Goal: Information Seeking & Learning: Learn about a topic

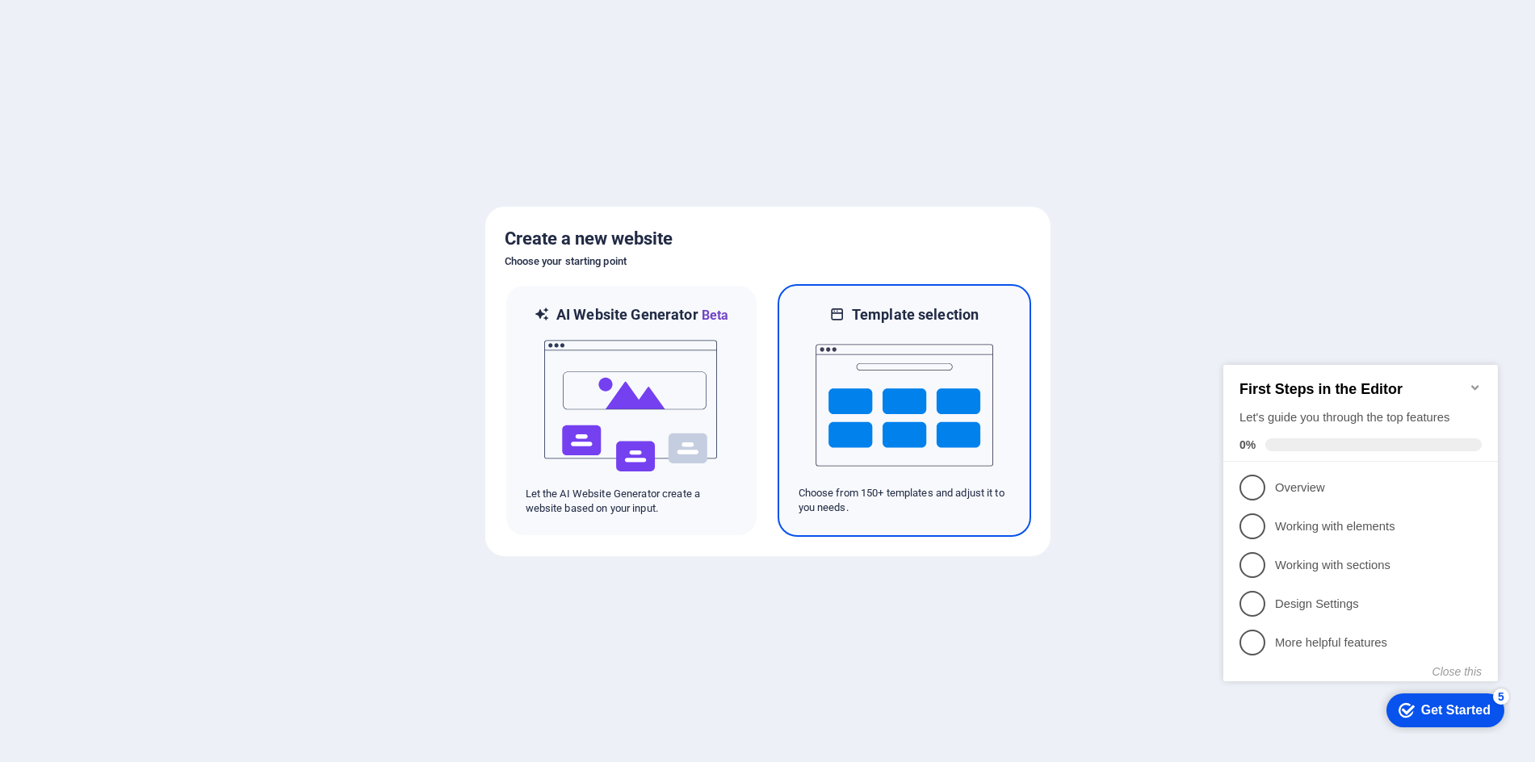
click at [938, 415] on img at bounding box center [904, 405] width 178 height 161
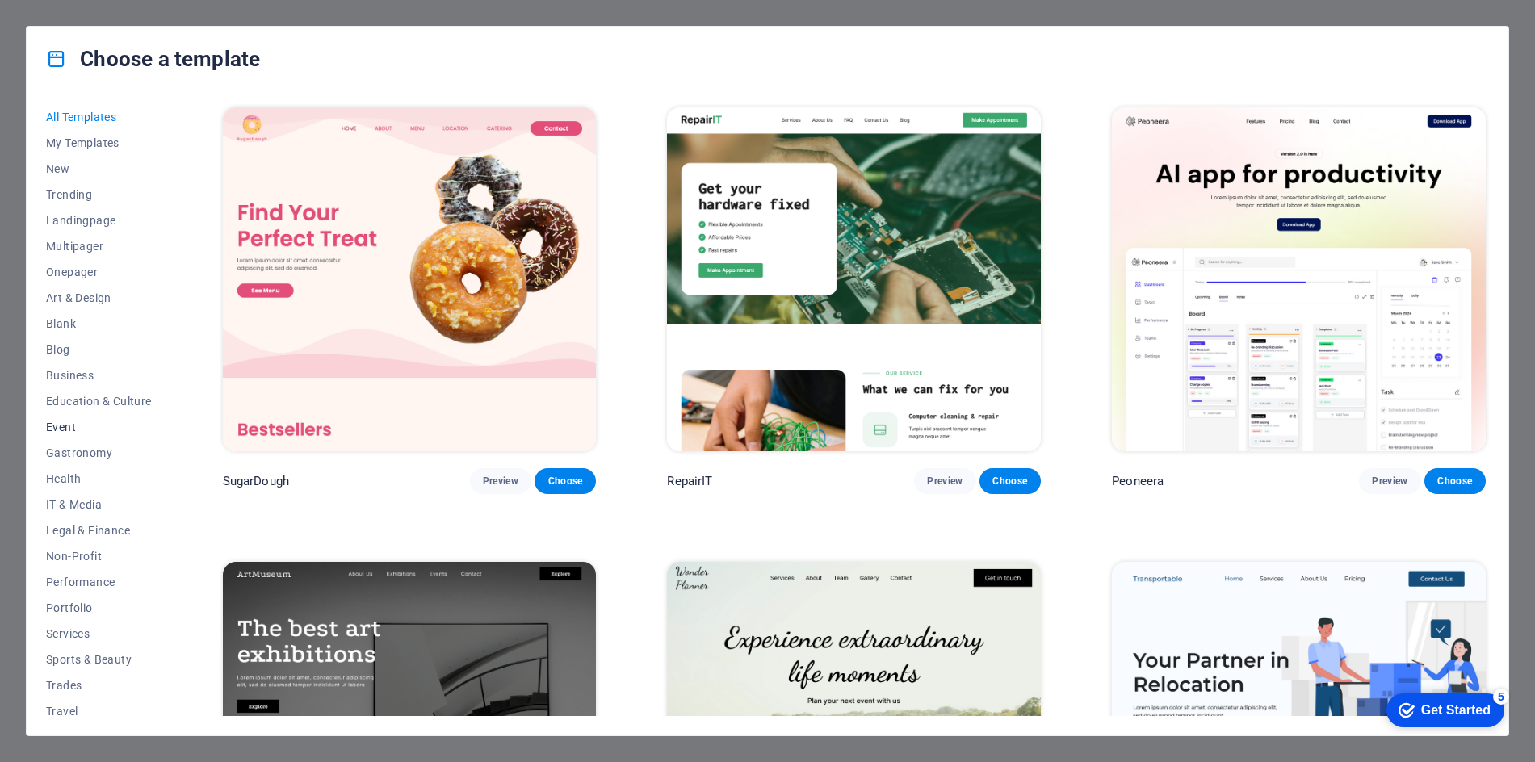
scroll to position [34, 0]
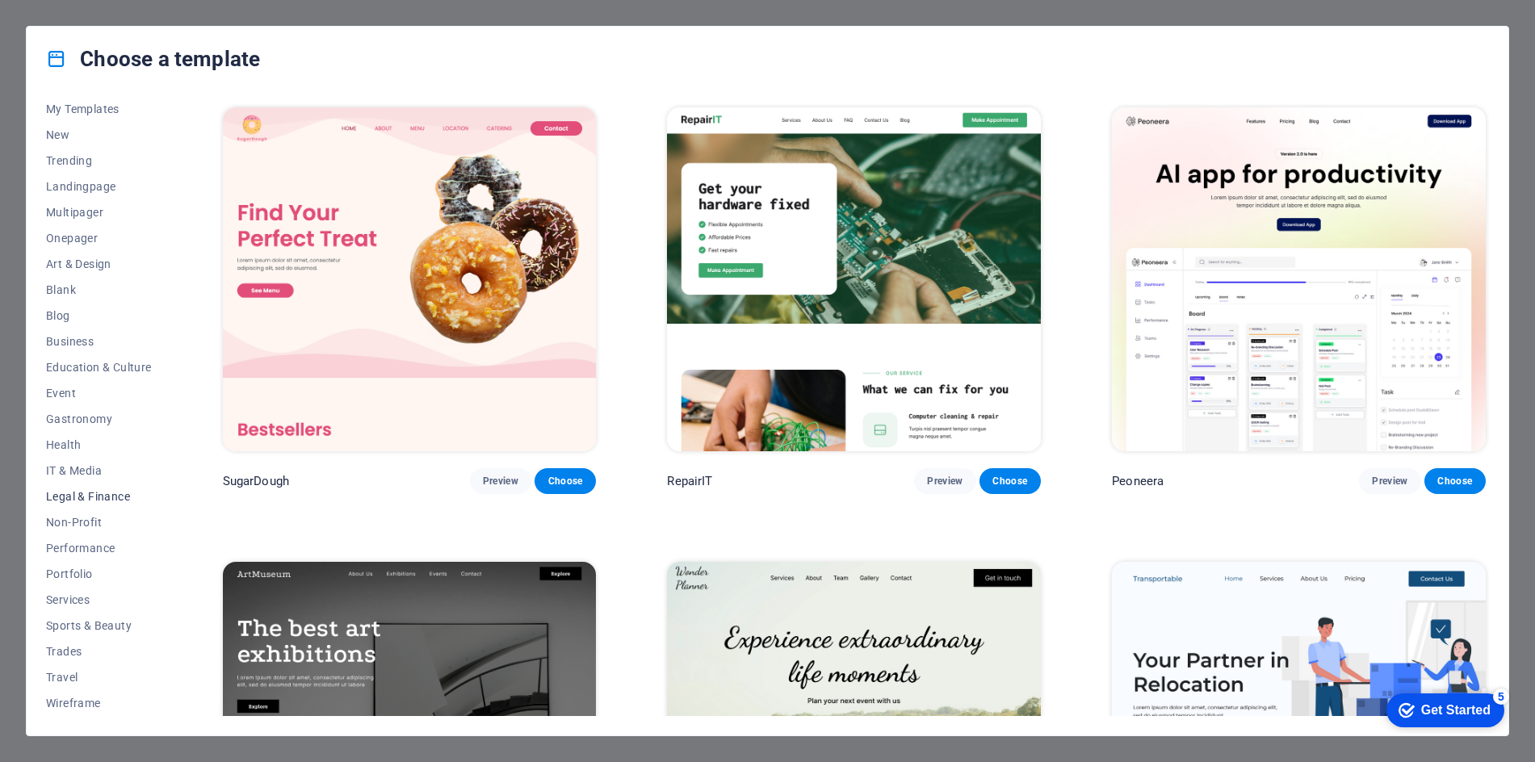
click at [97, 497] on span "Legal & Finance" at bounding box center [99, 496] width 106 height 13
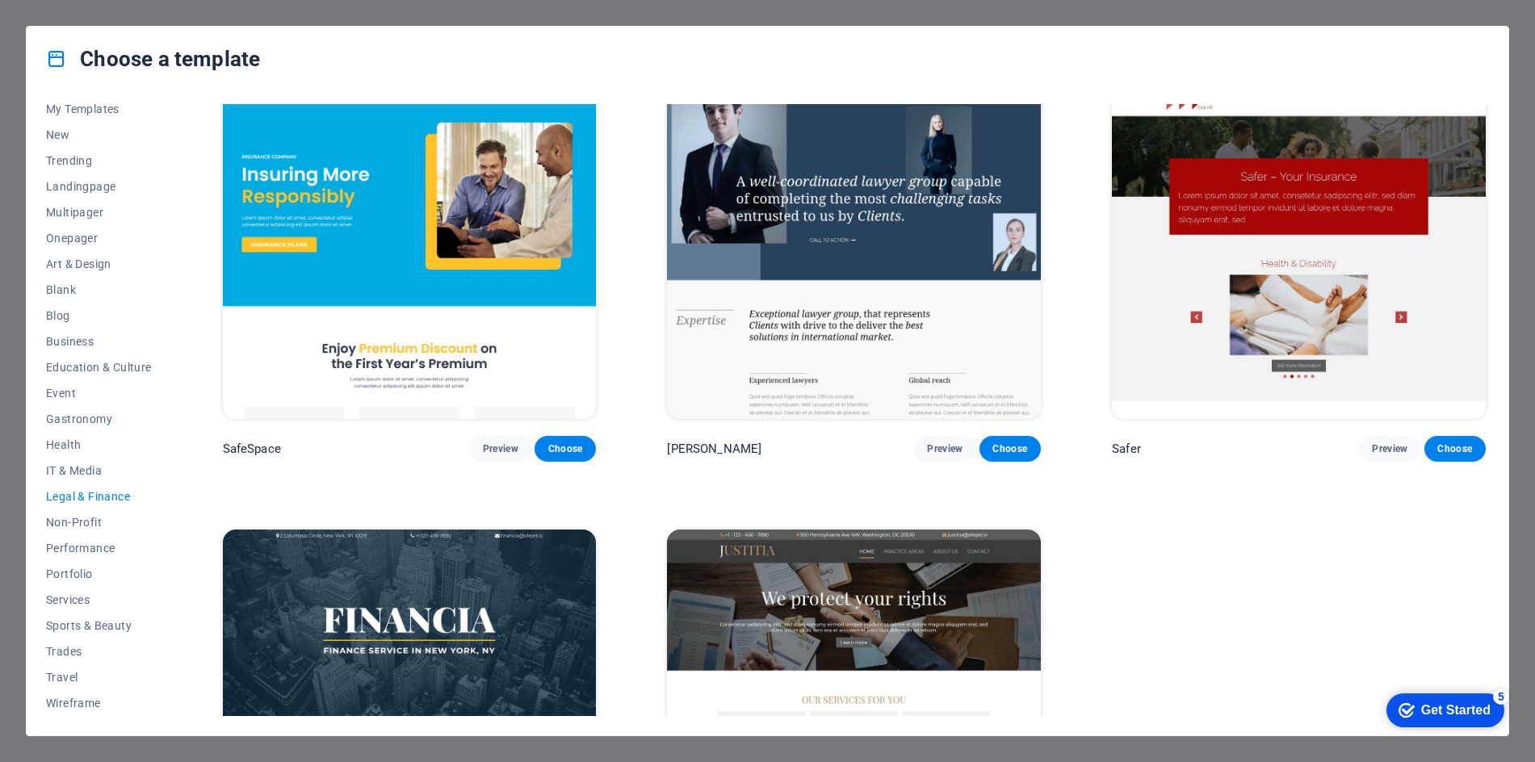
scroll to position [0, 0]
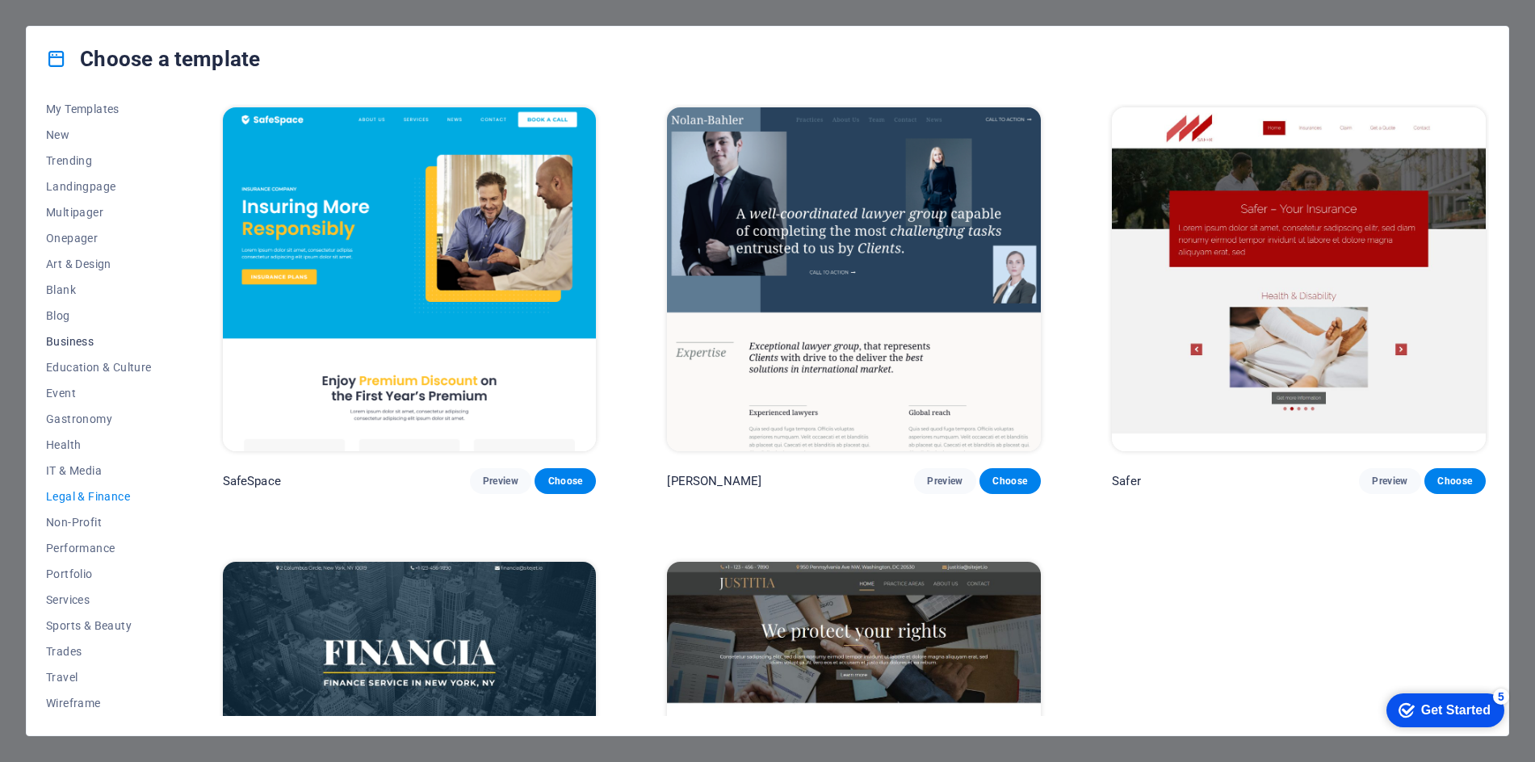
click at [107, 345] on span "Business" at bounding box center [99, 341] width 106 height 13
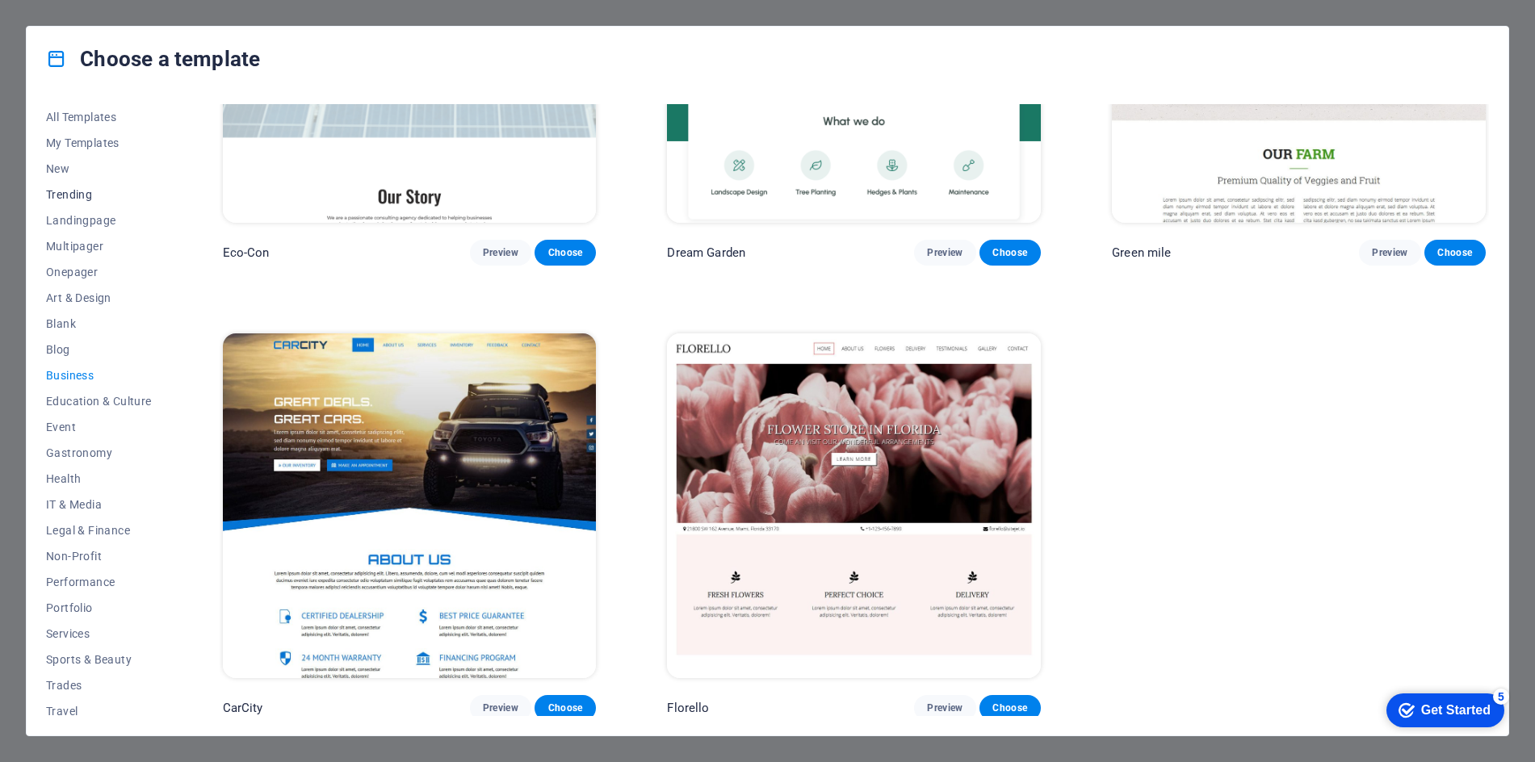
scroll to position [2, 0]
click at [86, 166] on span "New" at bounding box center [99, 167] width 106 height 13
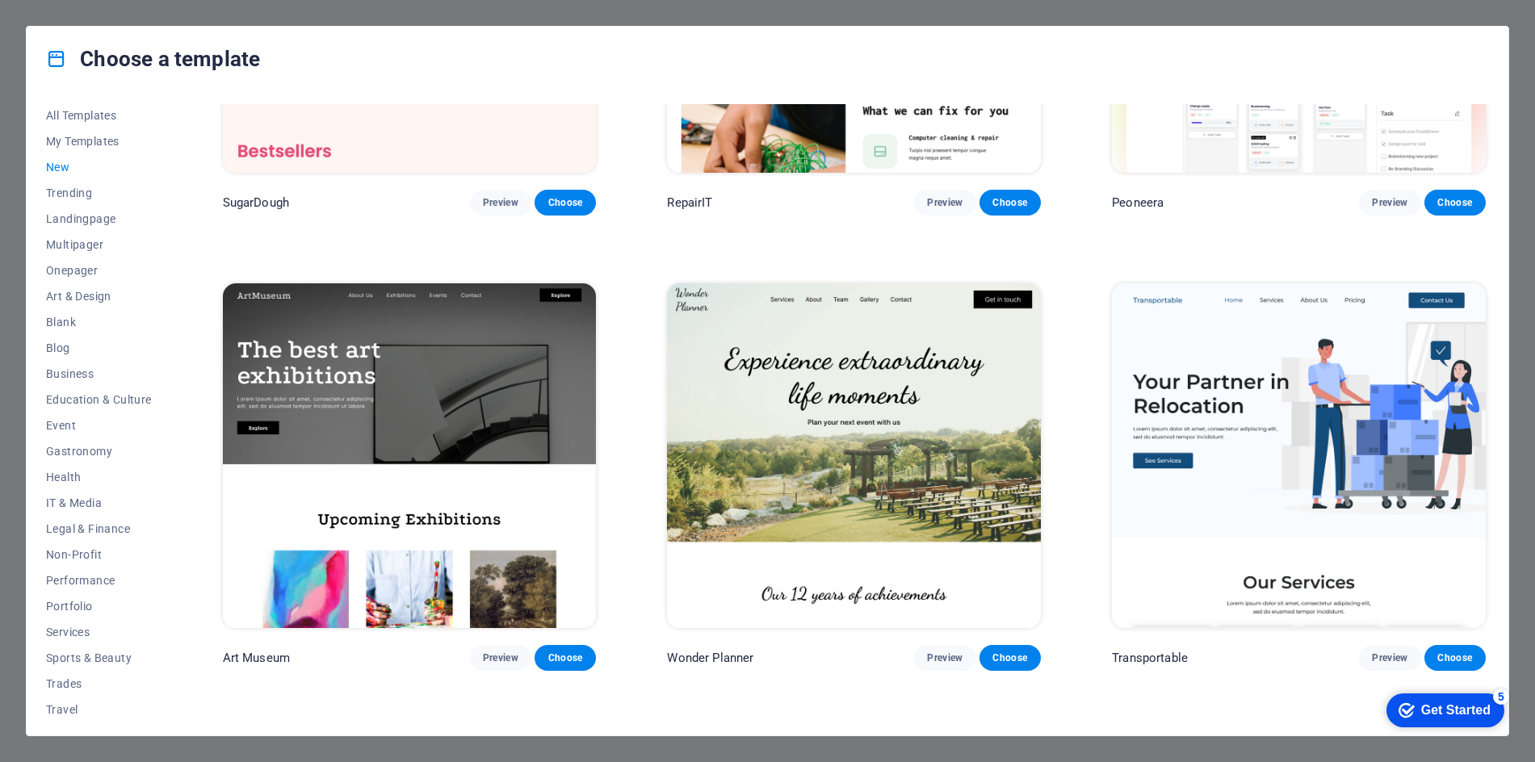
scroll to position [279, 0]
click at [92, 476] on span "Health" at bounding box center [99, 477] width 106 height 13
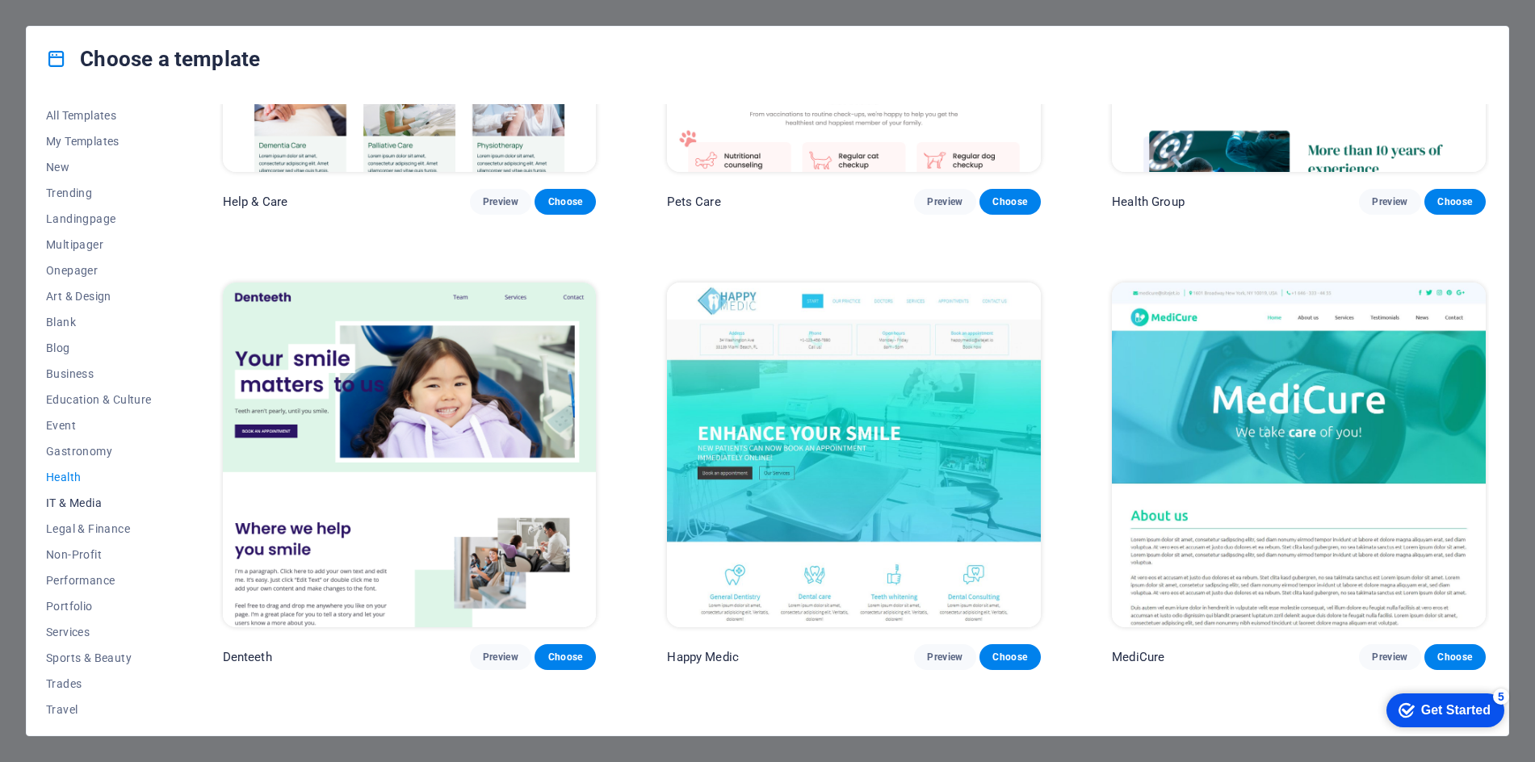
click at [112, 505] on span "IT & Media" at bounding box center [99, 503] width 106 height 13
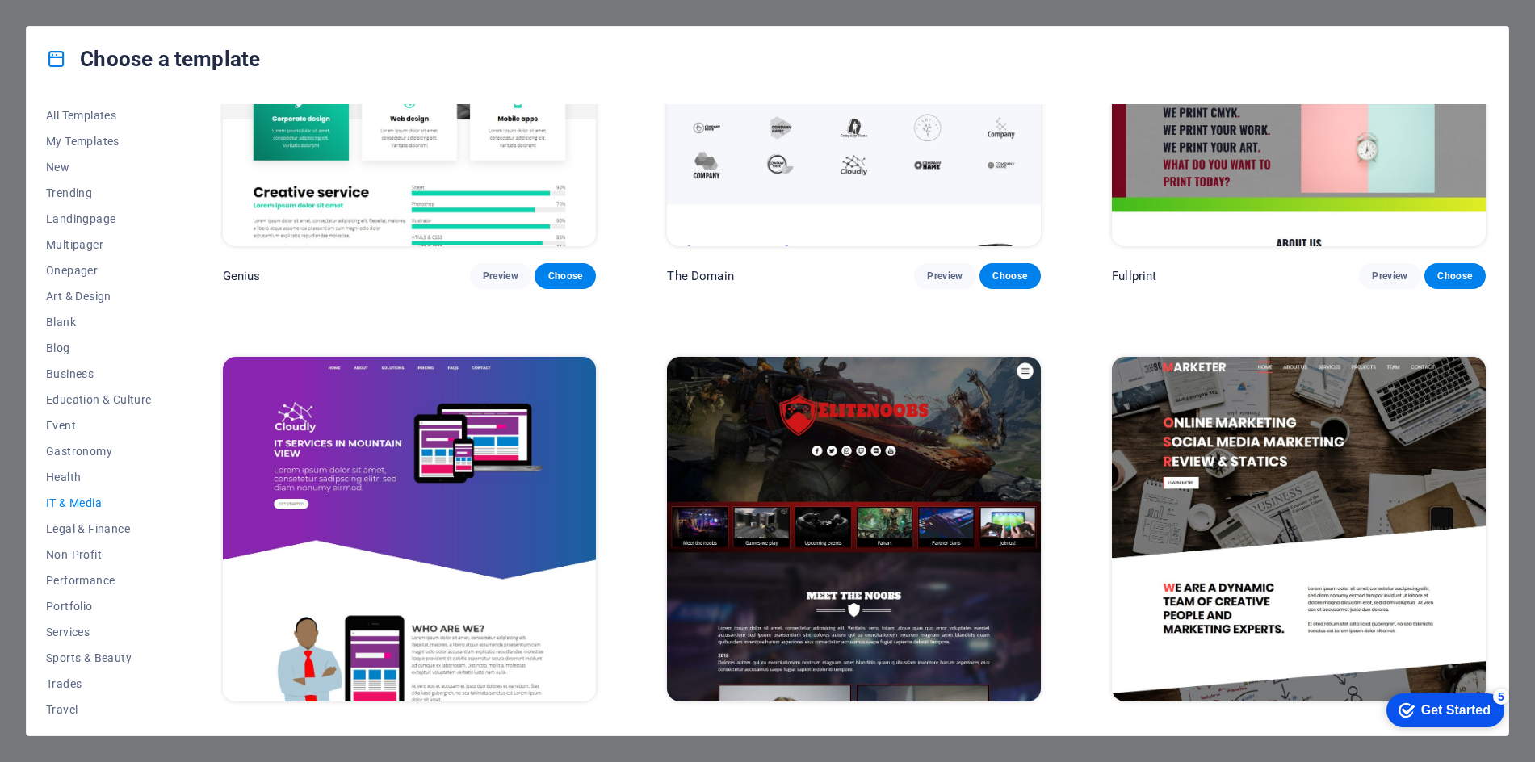
scroll to position [1134, 0]
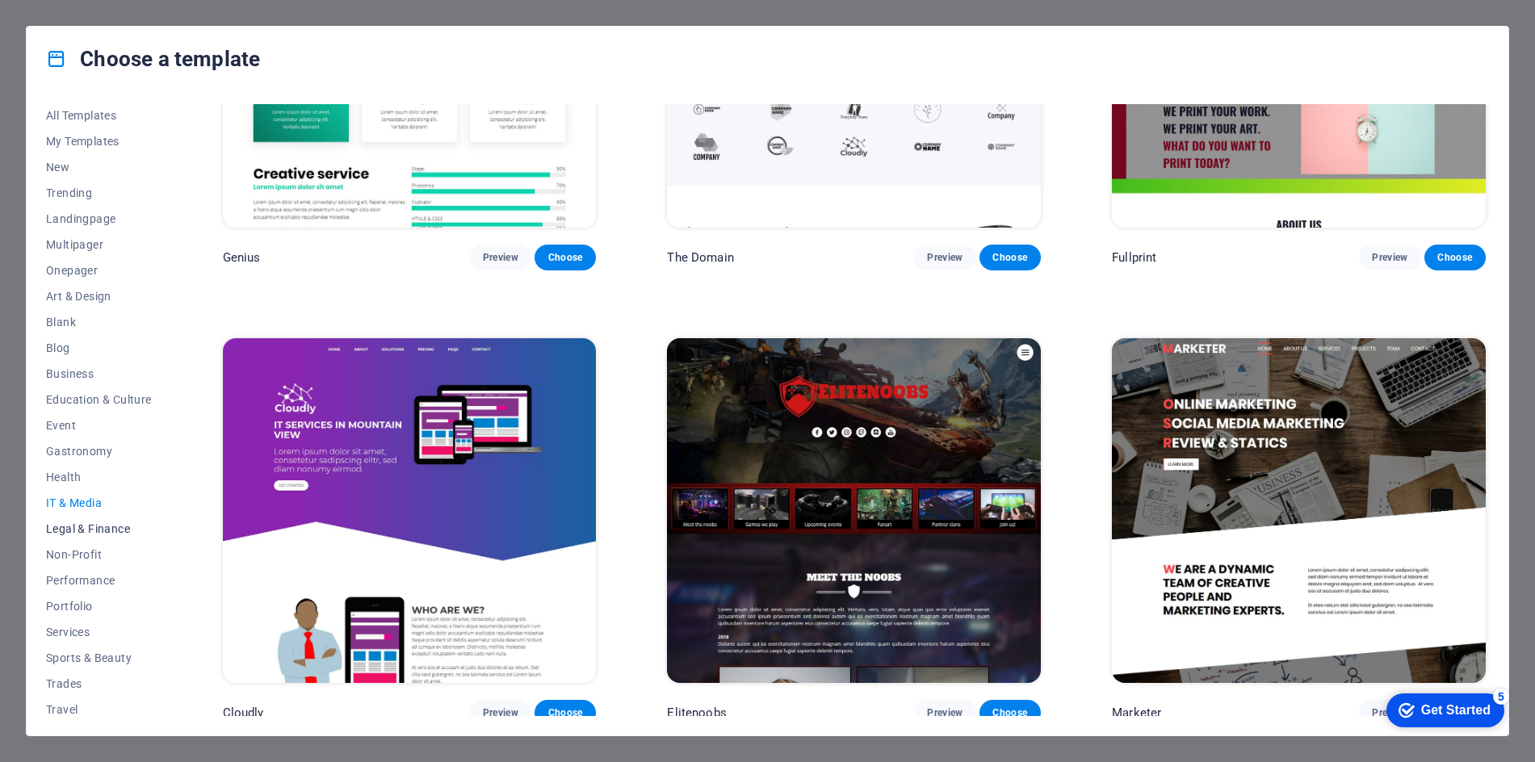
click at [107, 528] on span "Legal & Finance" at bounding box center [99, 528] width 106 height 13
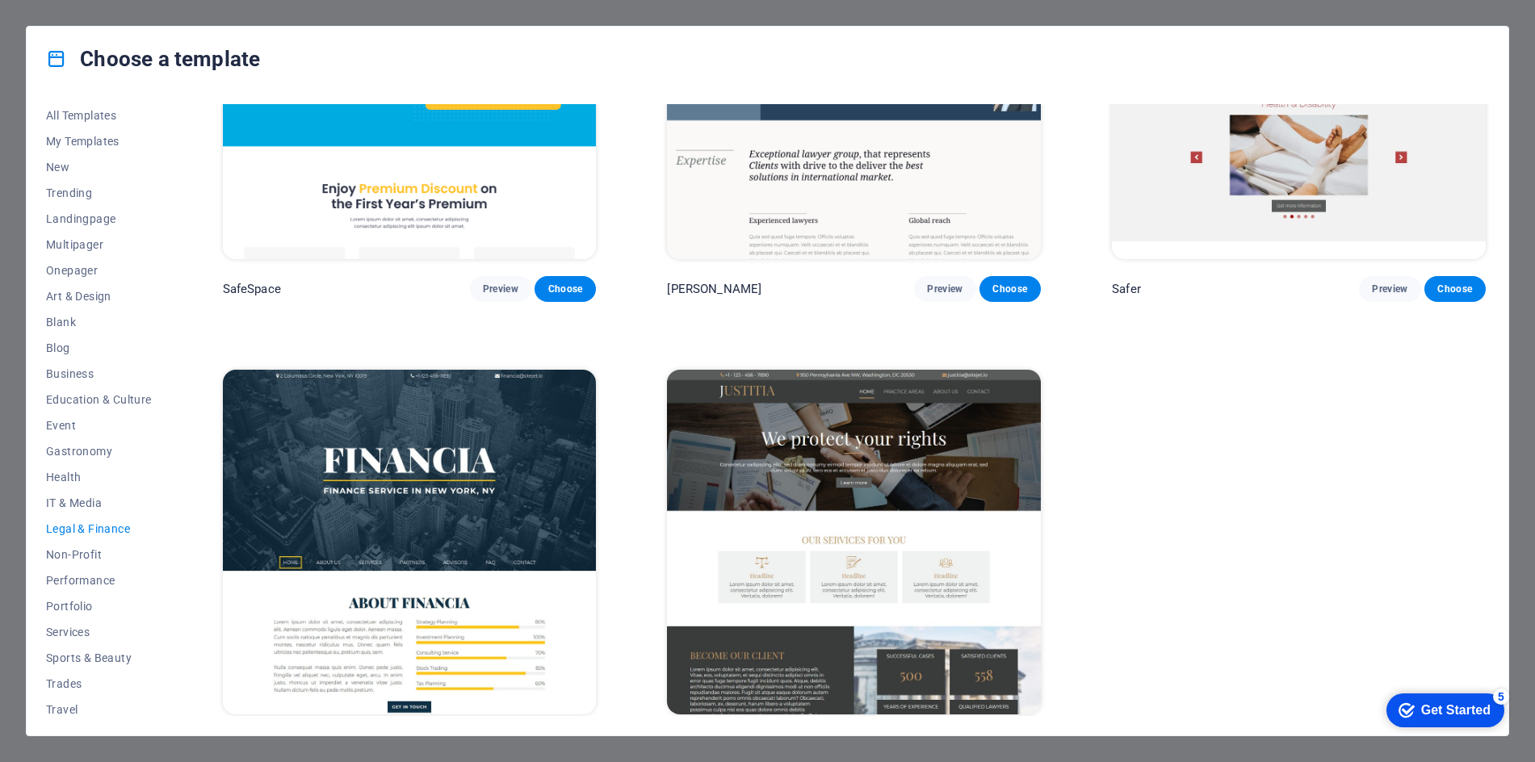
scroll to position [228, 0]
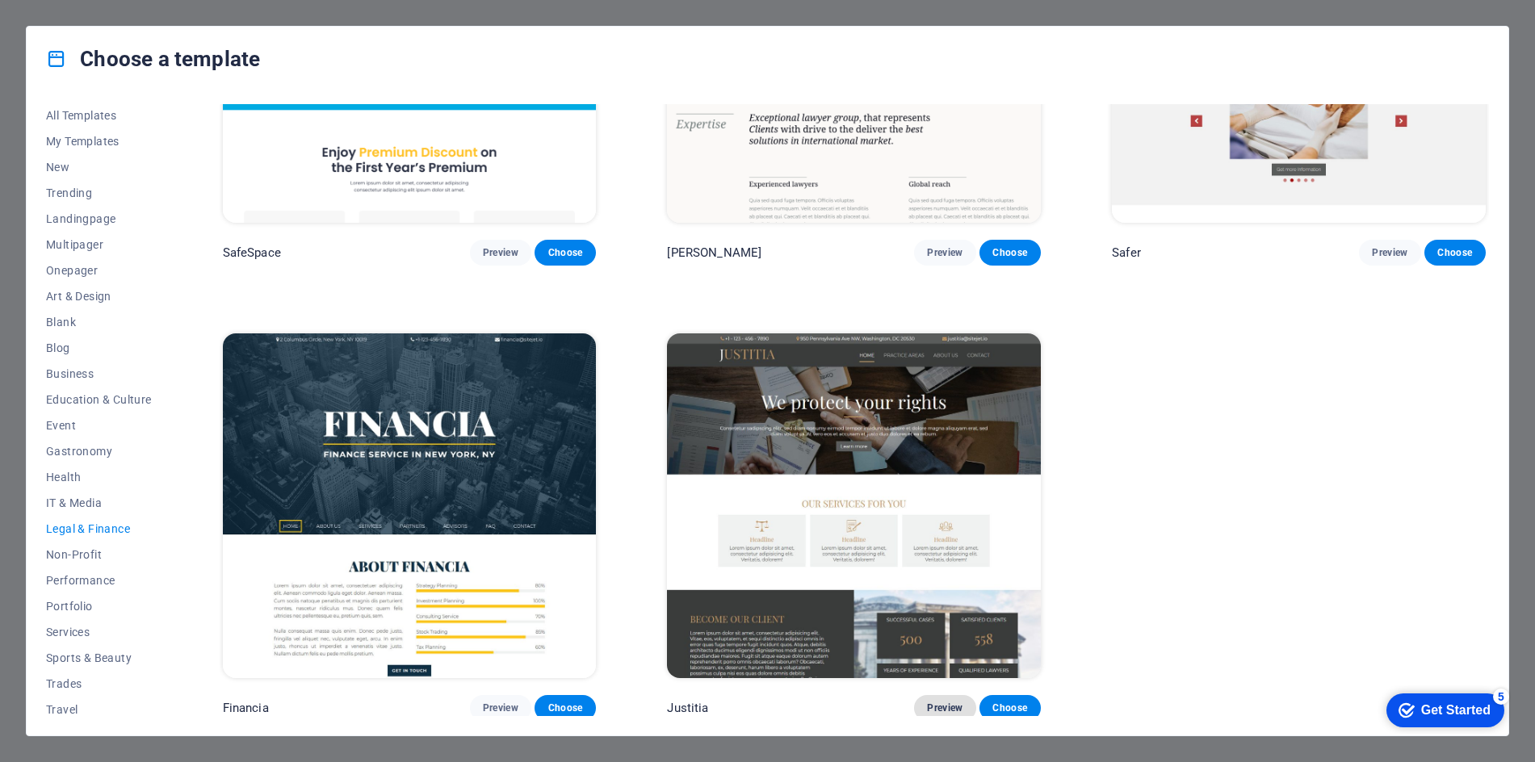
click at [941, 702] on span "Preview" at bounding box center [945, 708] width 36 height 13
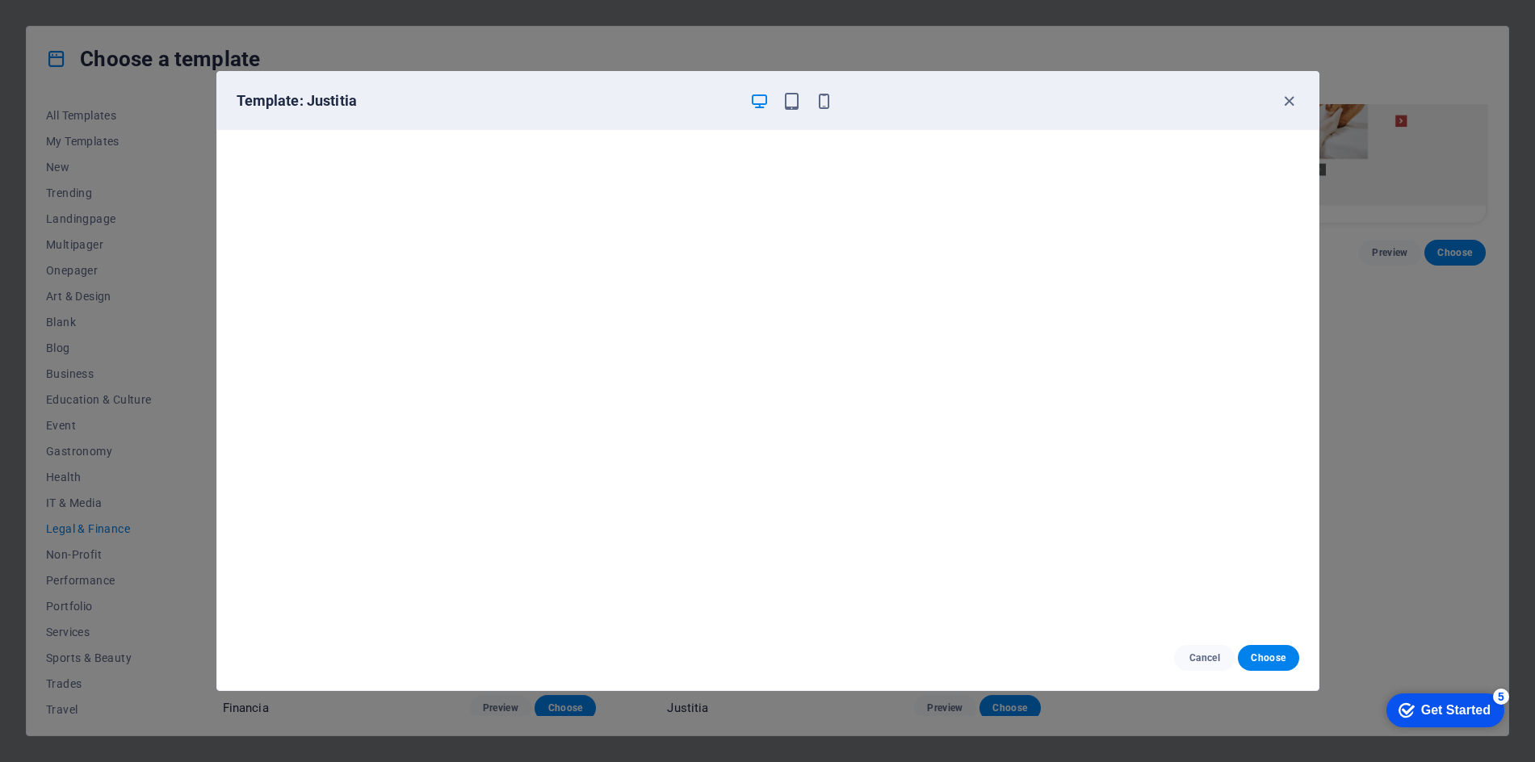
drag, startPoint x: 1293, startPoint y: 99, endPoint x: 672, endPoint y: 332, distance: 663.0
click at [1293, 99] on icon "button" at bounding box center [1289, 101] width 19 height 19
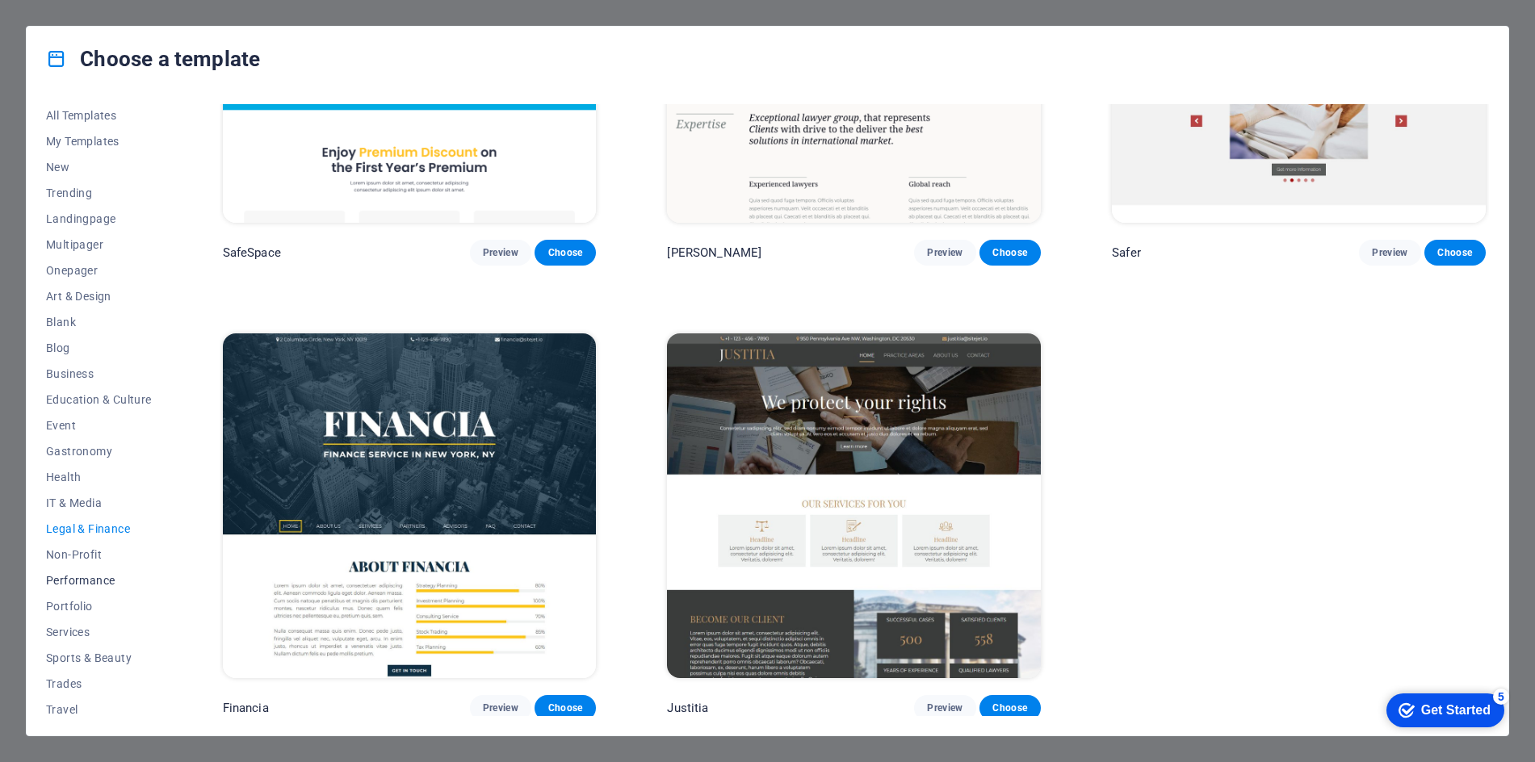
click at [82, 582] on span "Performance" at bounding box center [99, 580] width 106 height 13
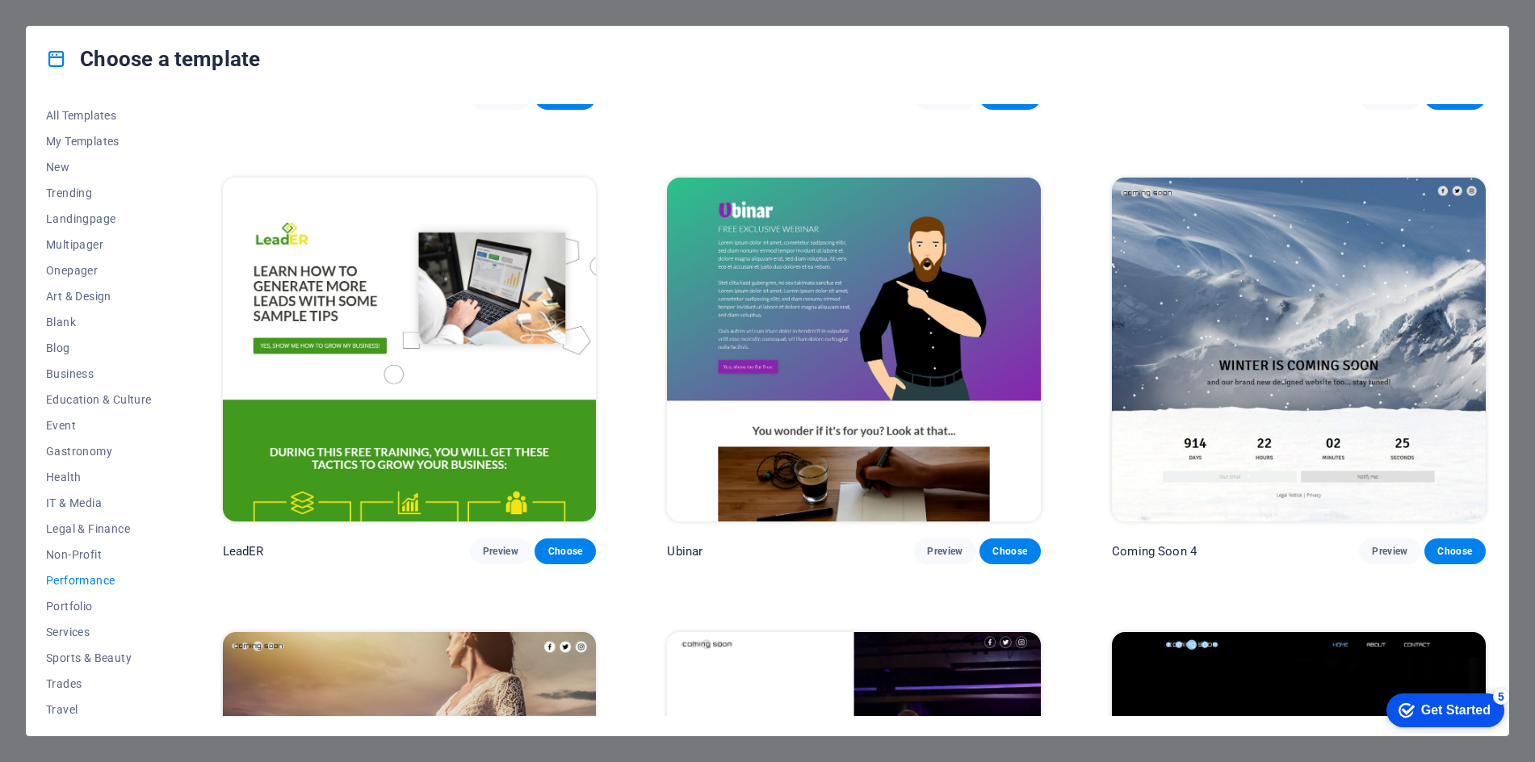
scroll to position [2039, 0]
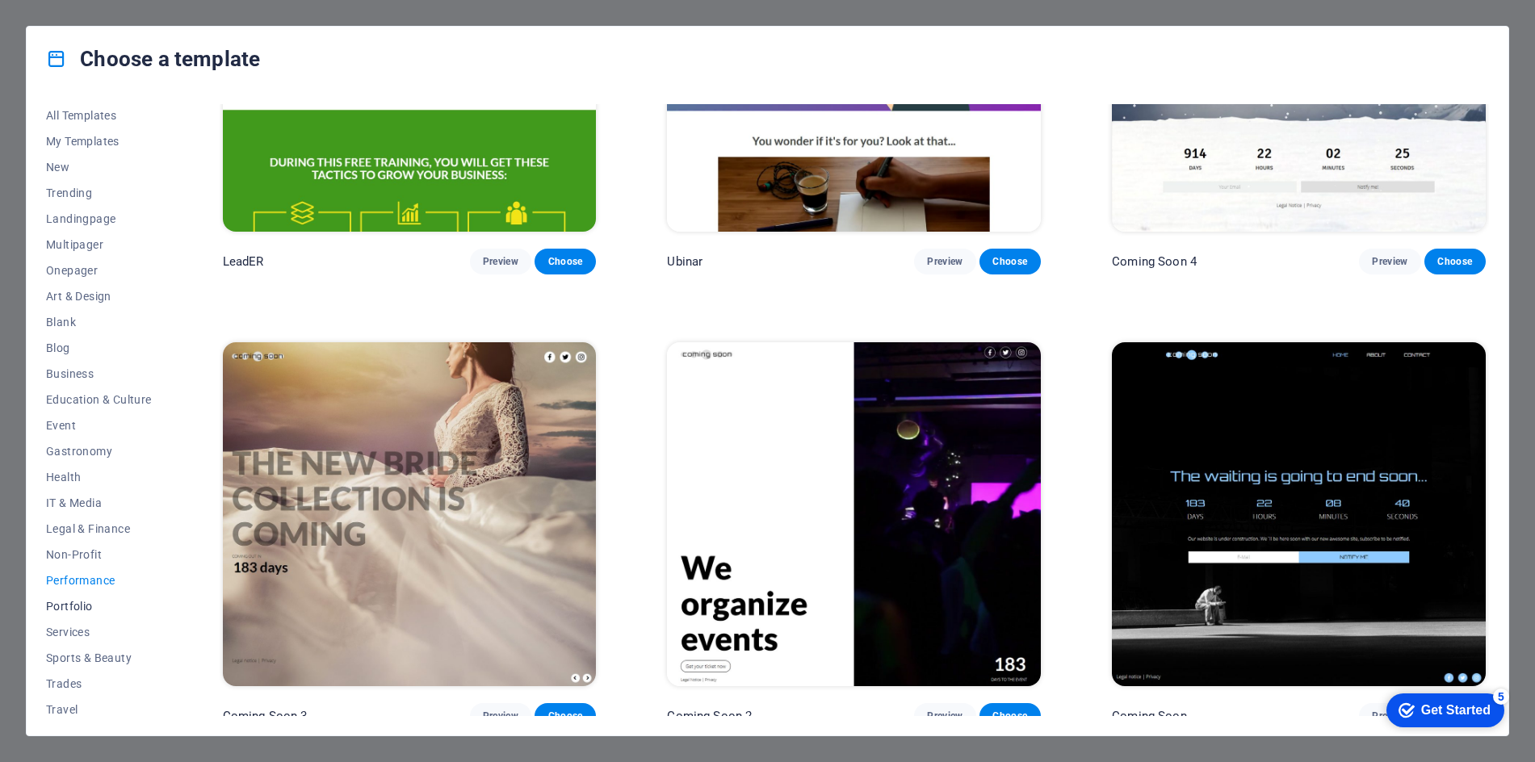
click at [83, 609] on span "Portfolio" at bounding box center [99, 606] width 106 height 13
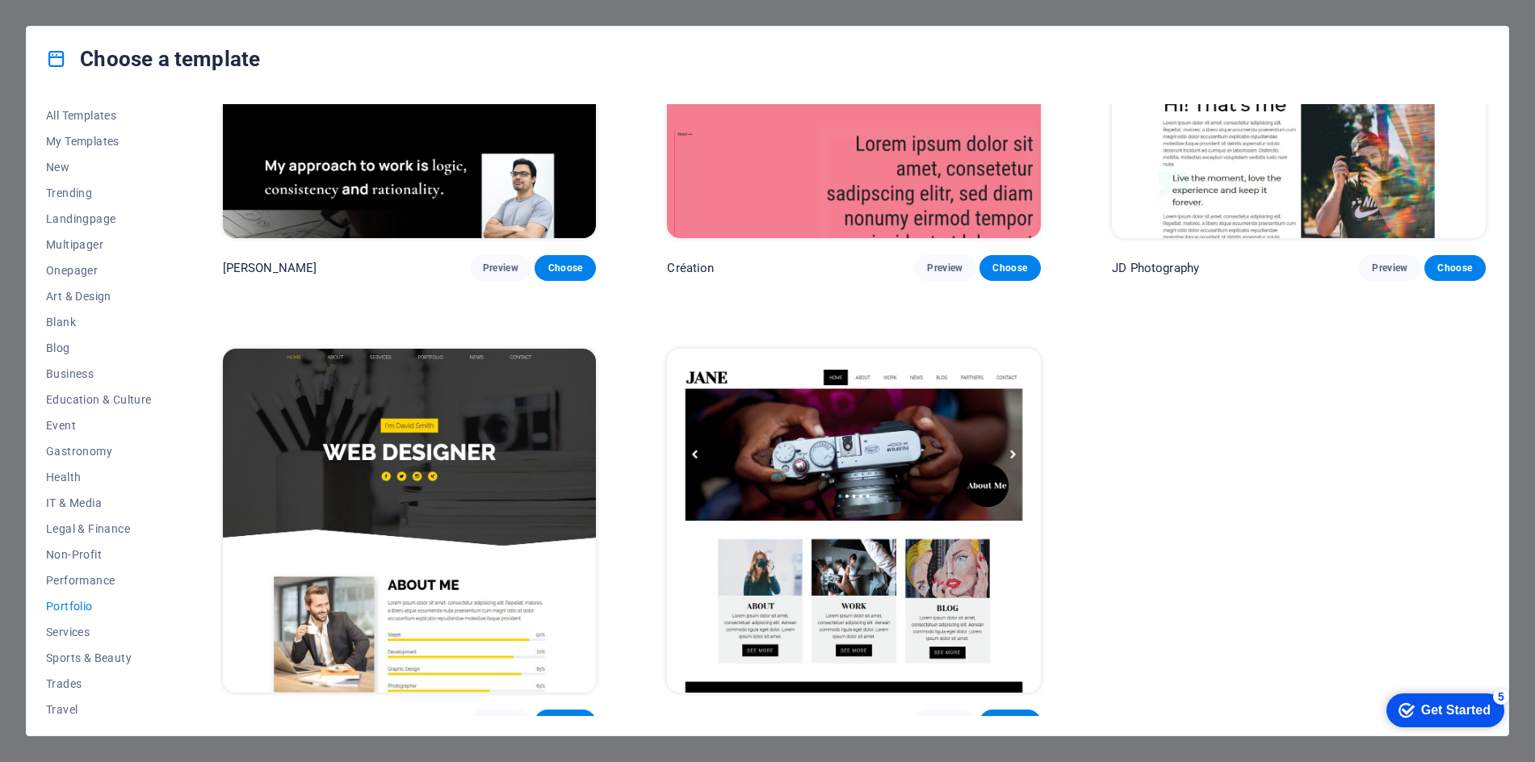
scroll to position [681, 0]
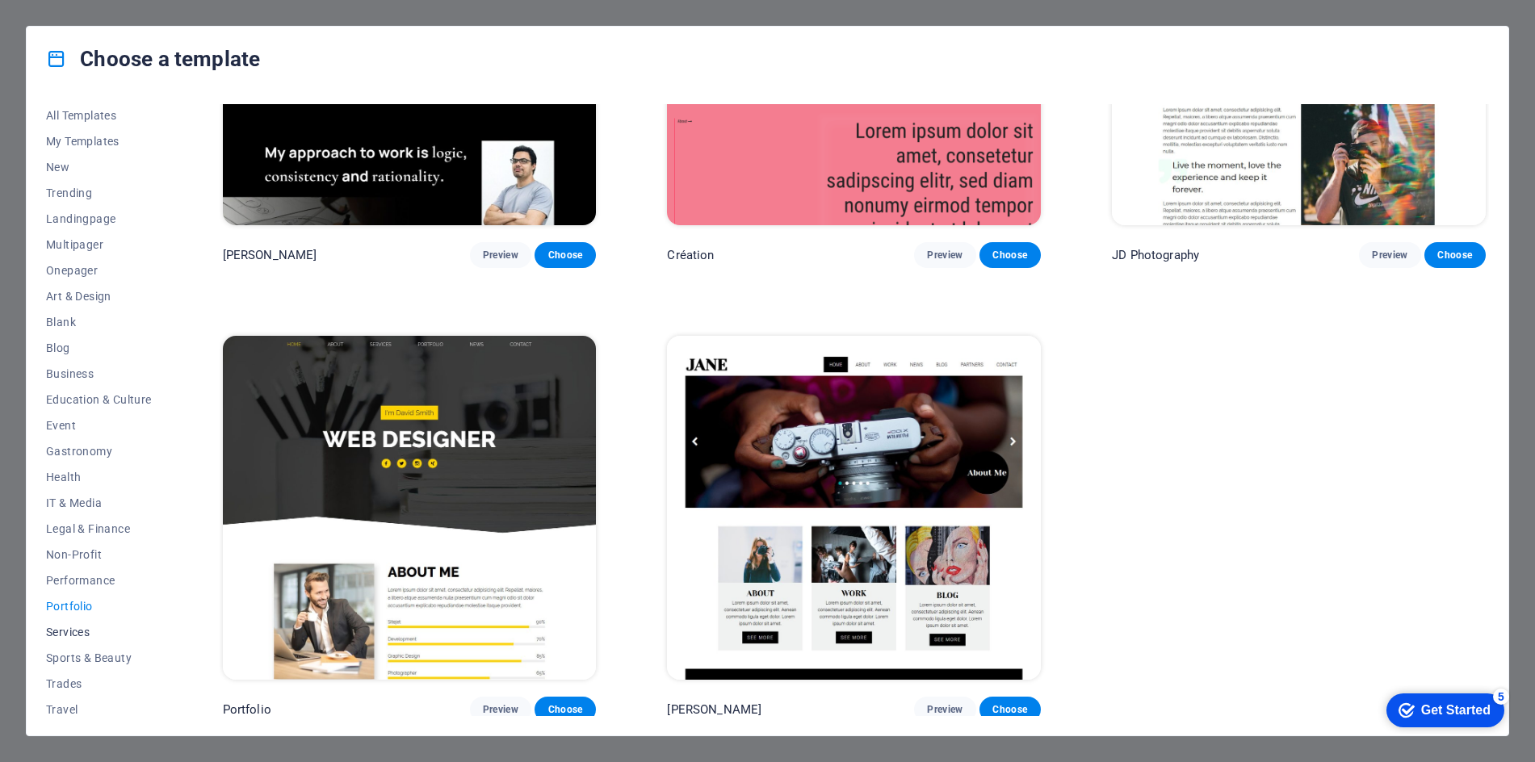
click at [75, 631] on span "Services" at bounding box center [99, 632] width 106 height 13
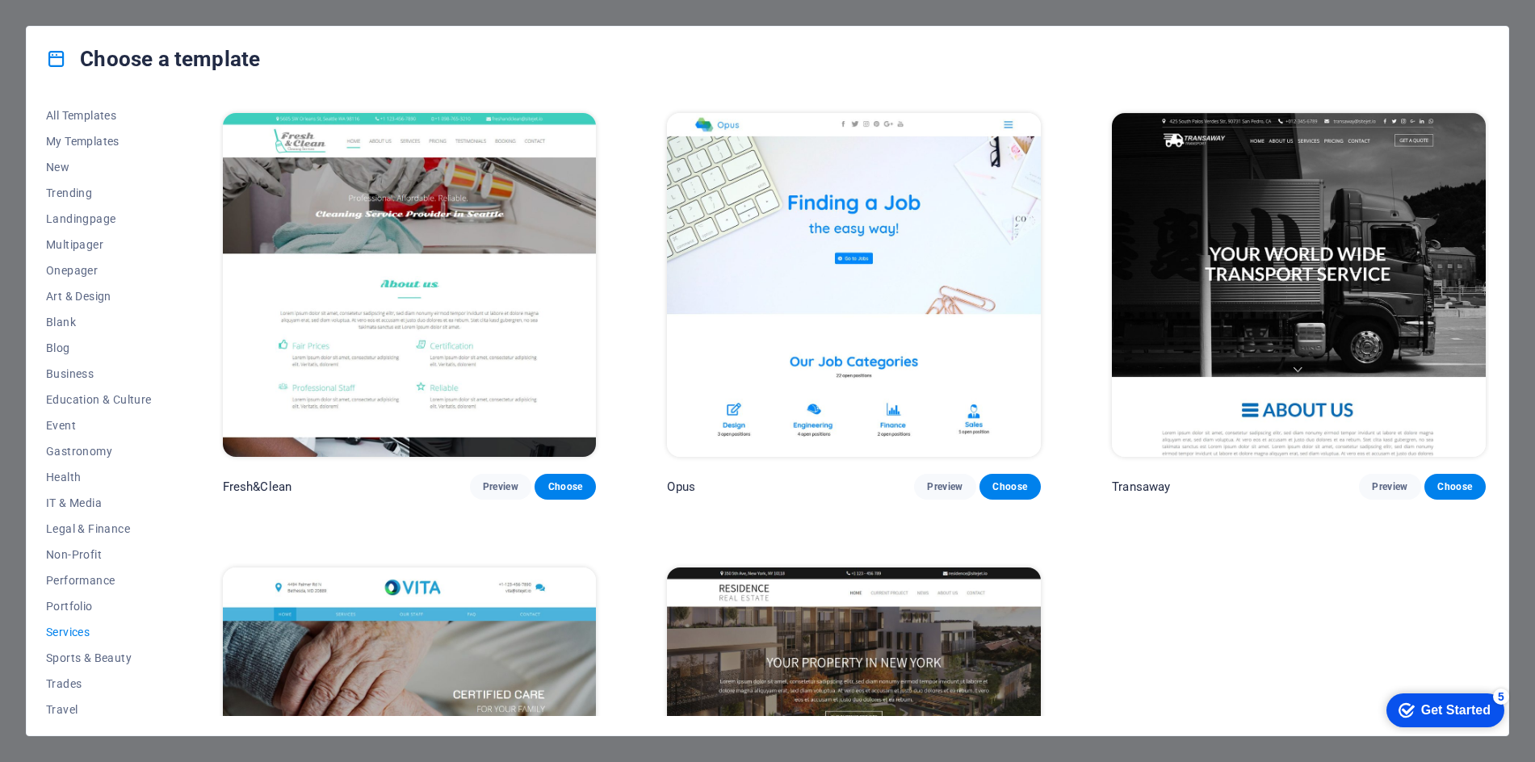
scroll to position [2273, 0]
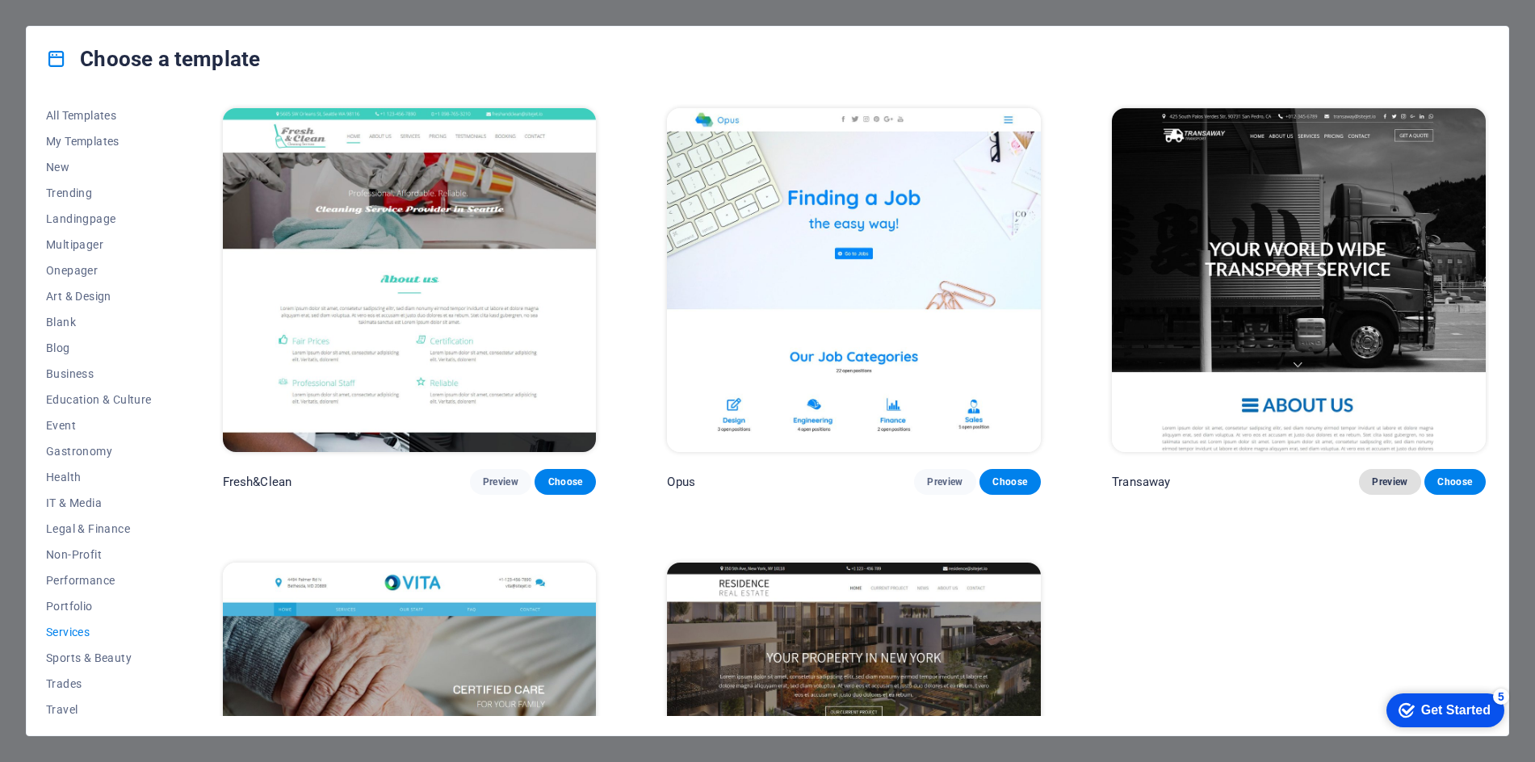
click at [1386, 476] on span "Preview" at bounding box center [1390, 482] width 36 height 13
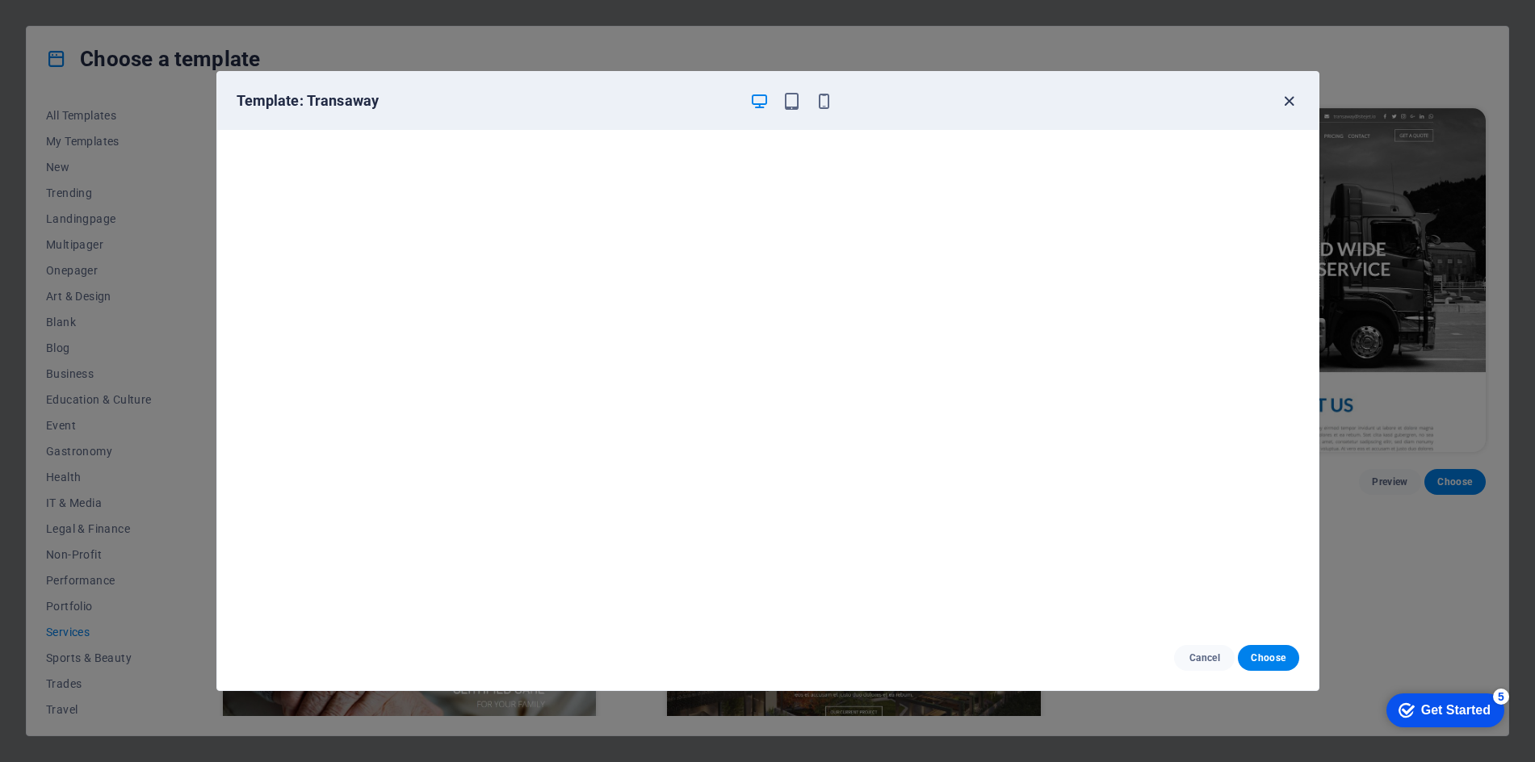
click at [1287, 98] on icon "button" at bounding box center [1289, 101] width 19 height 19
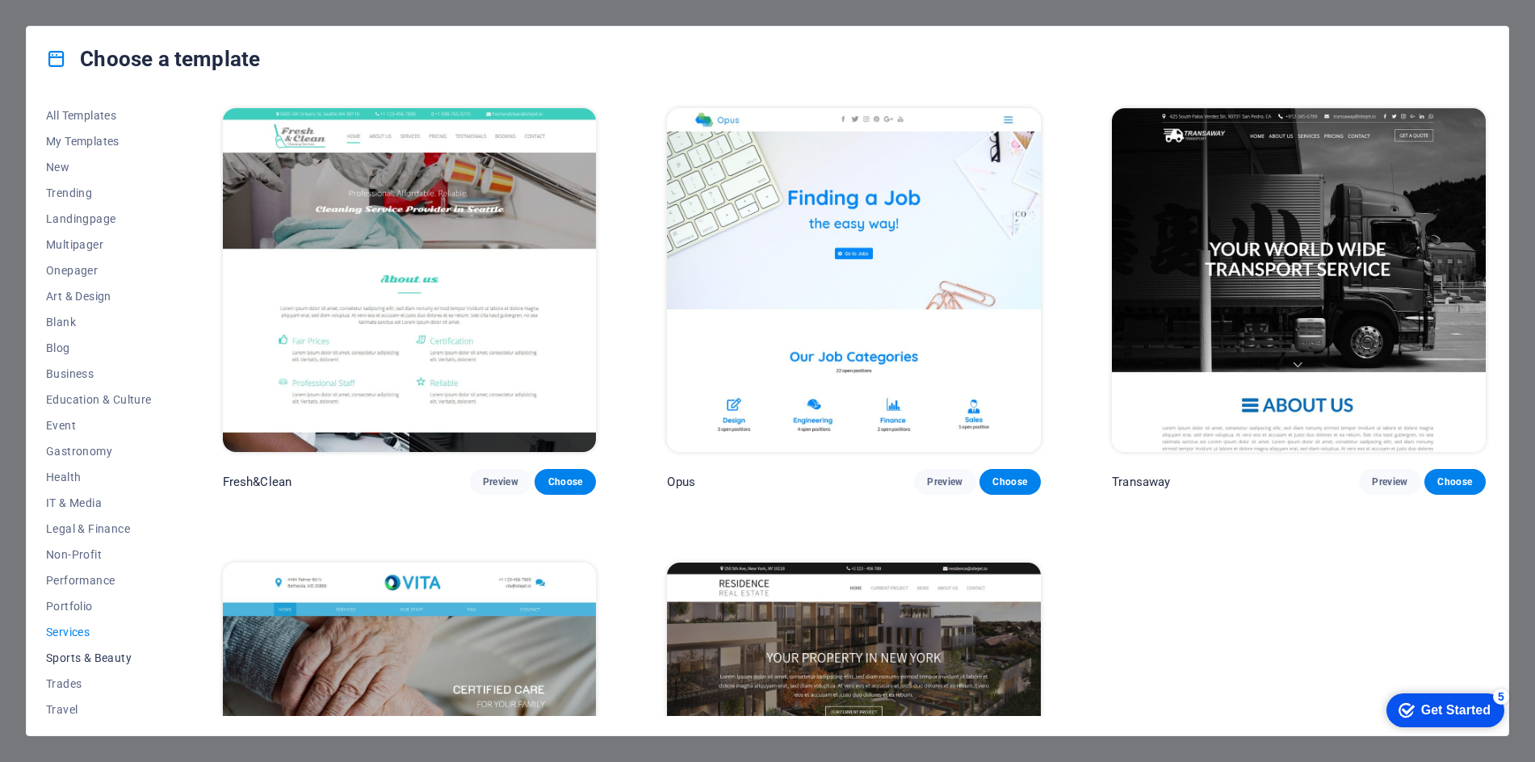
click at [107, 658] on span "Sports & Beauty" at bounding box center [99, 658] width 106 height 13
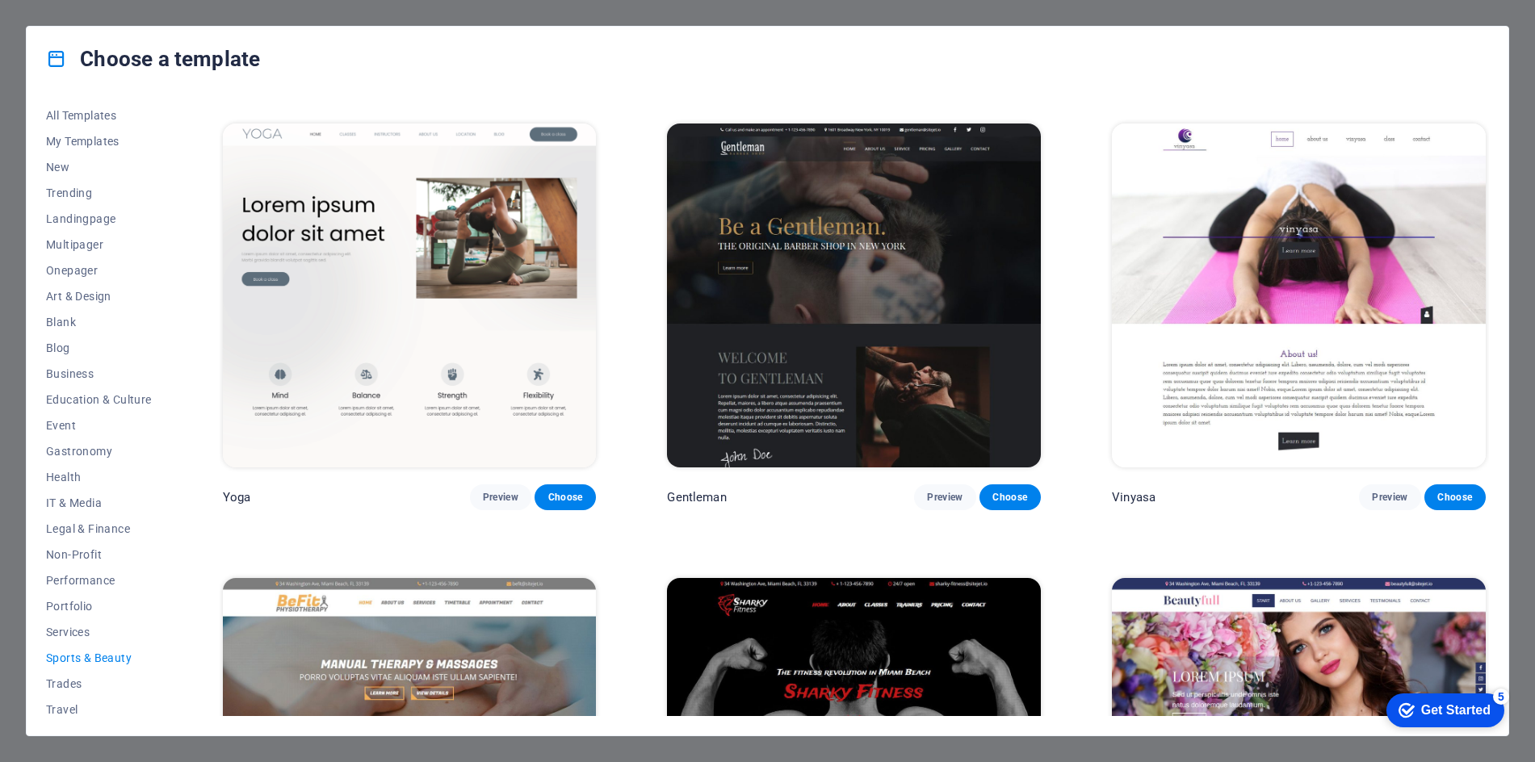
scroll to position [885, 0]
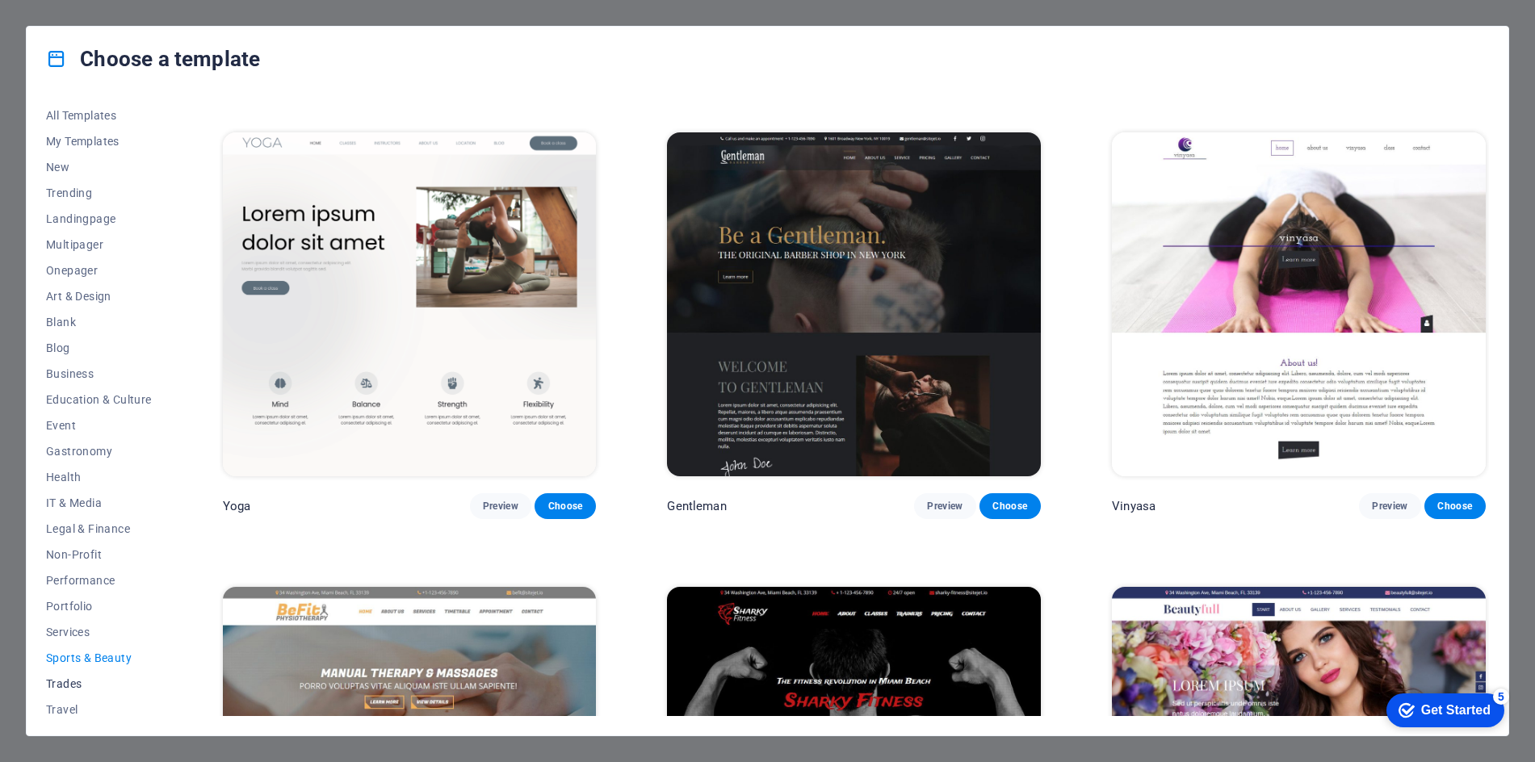
click at [67, 682] on span "Trades" at bounding box center [99, 683] width 106 height 13
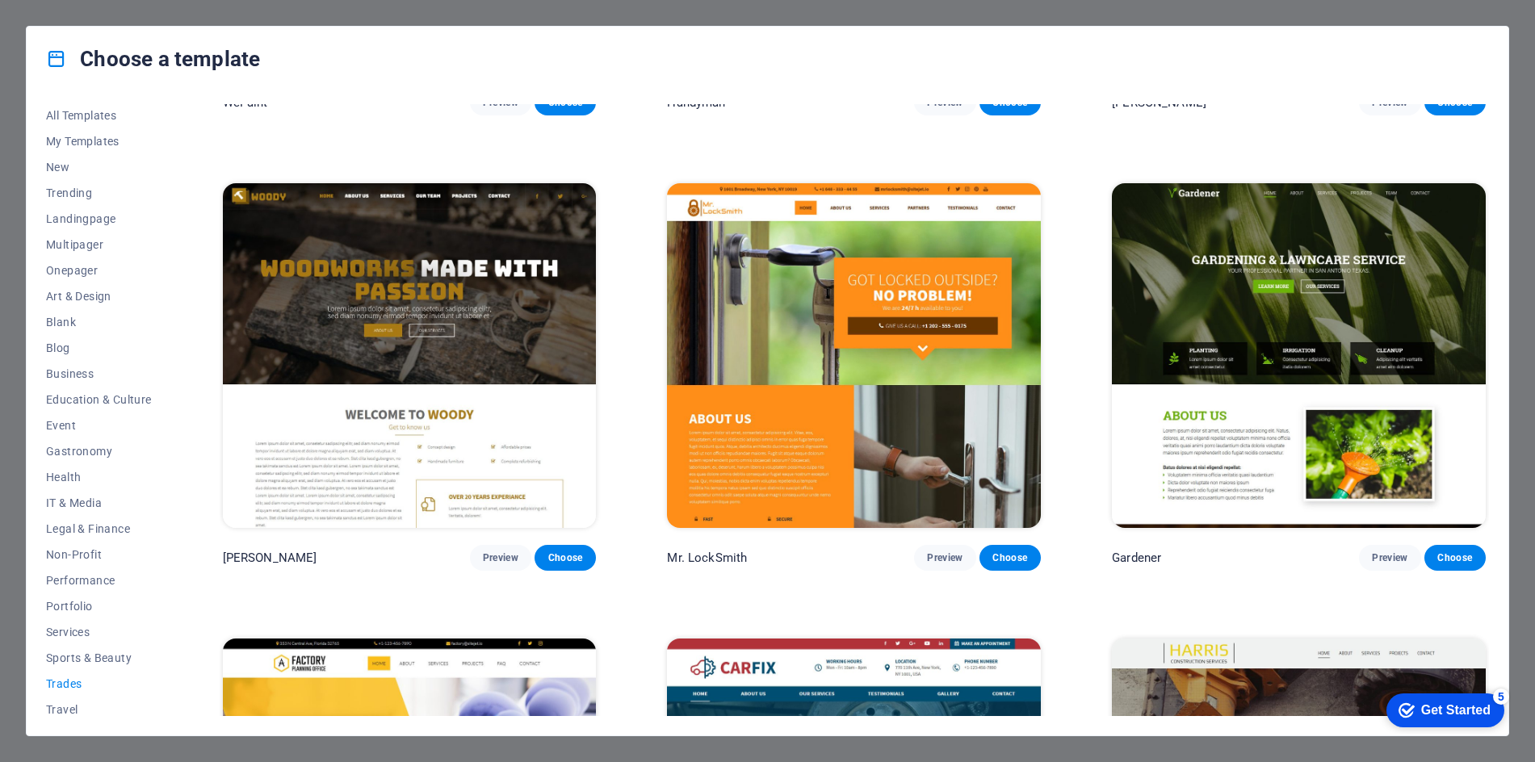
scroll to position [10, 0]
click at [69, 699] on span "Travel" at bounding box center [99, 701] width 106 height 13
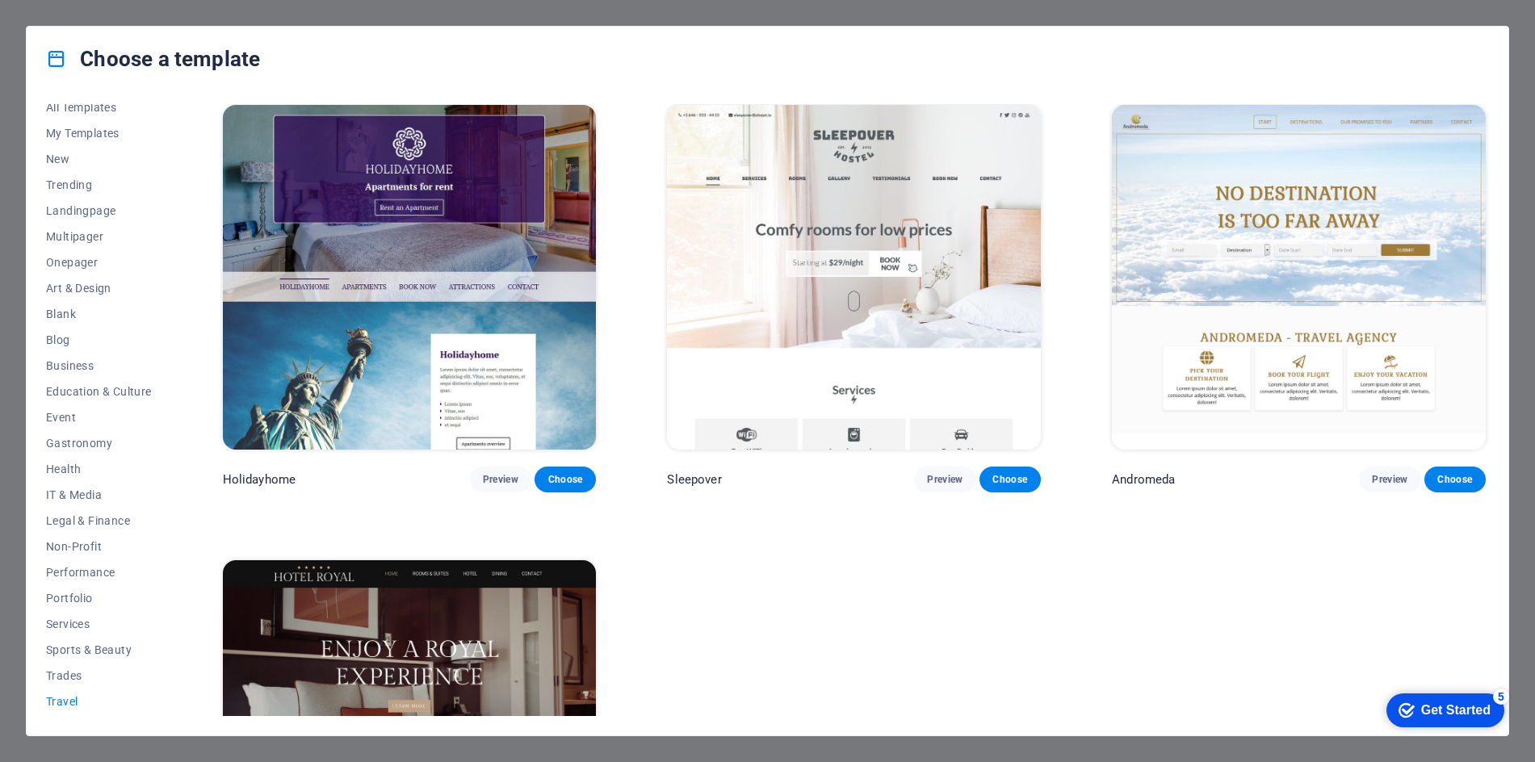
scroll to position [681, 0]
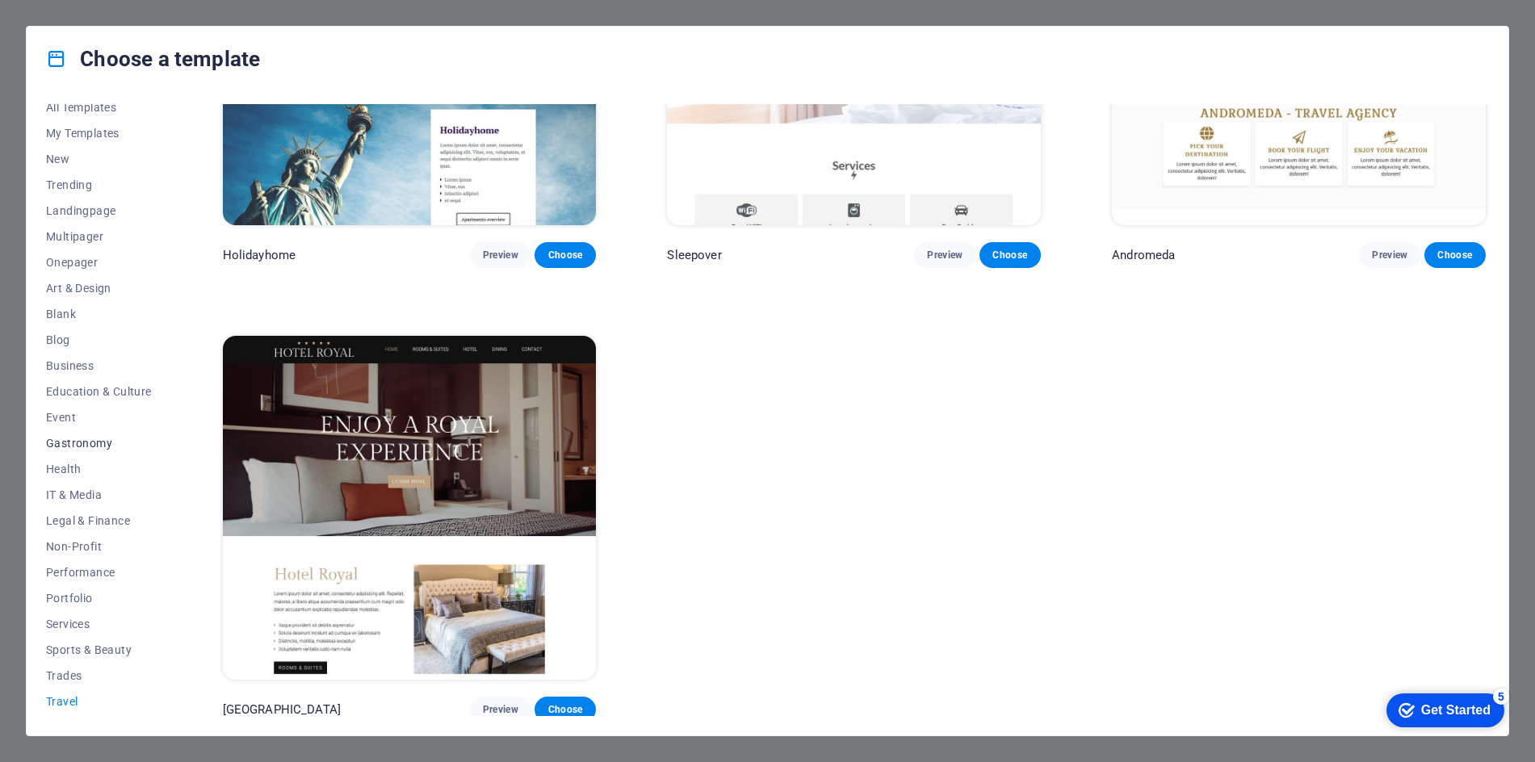
click at [85, 445] on span "Gastronomy" at bounding box center [99, 443] width 106 height 13
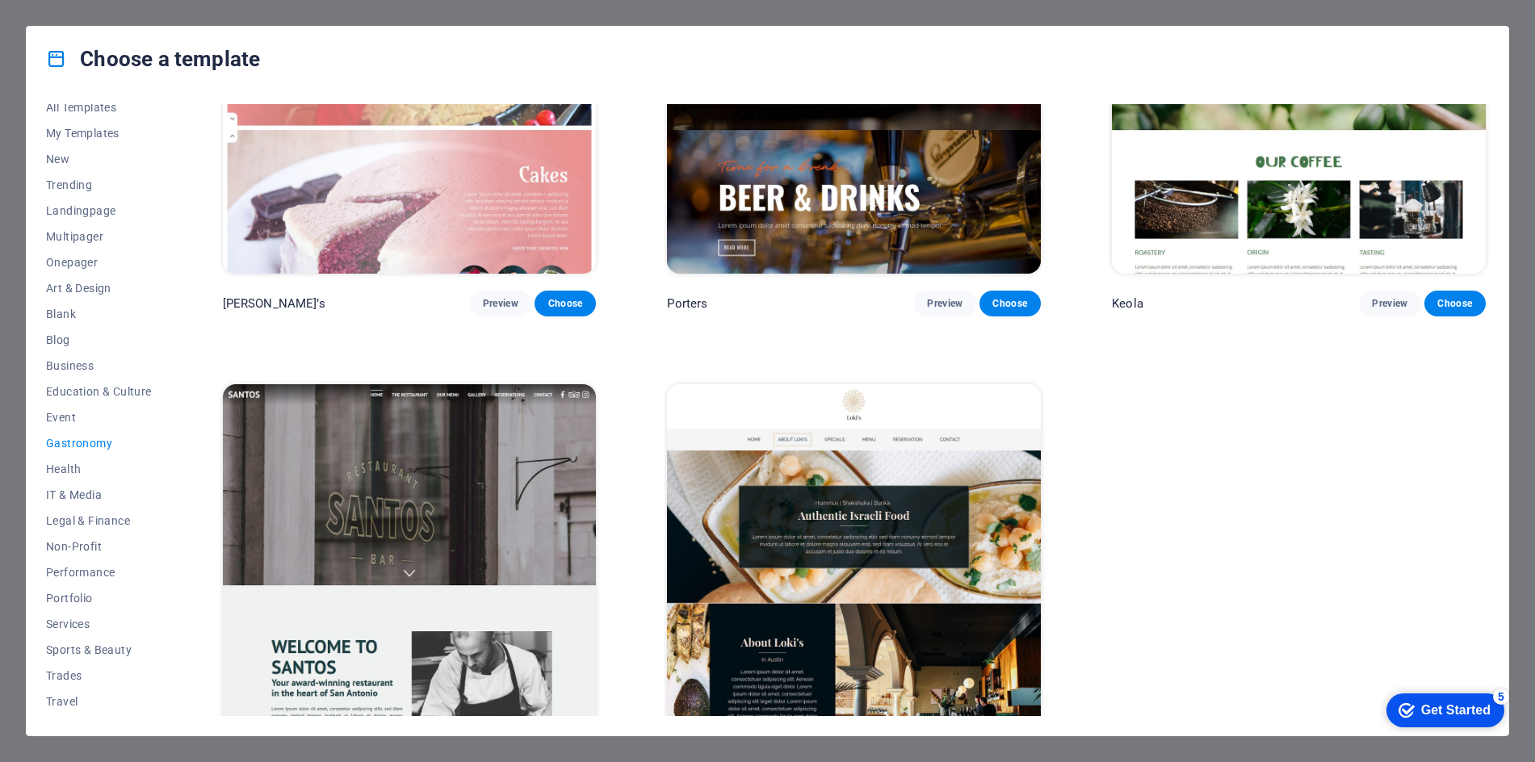
scroll to position [2039, 0]
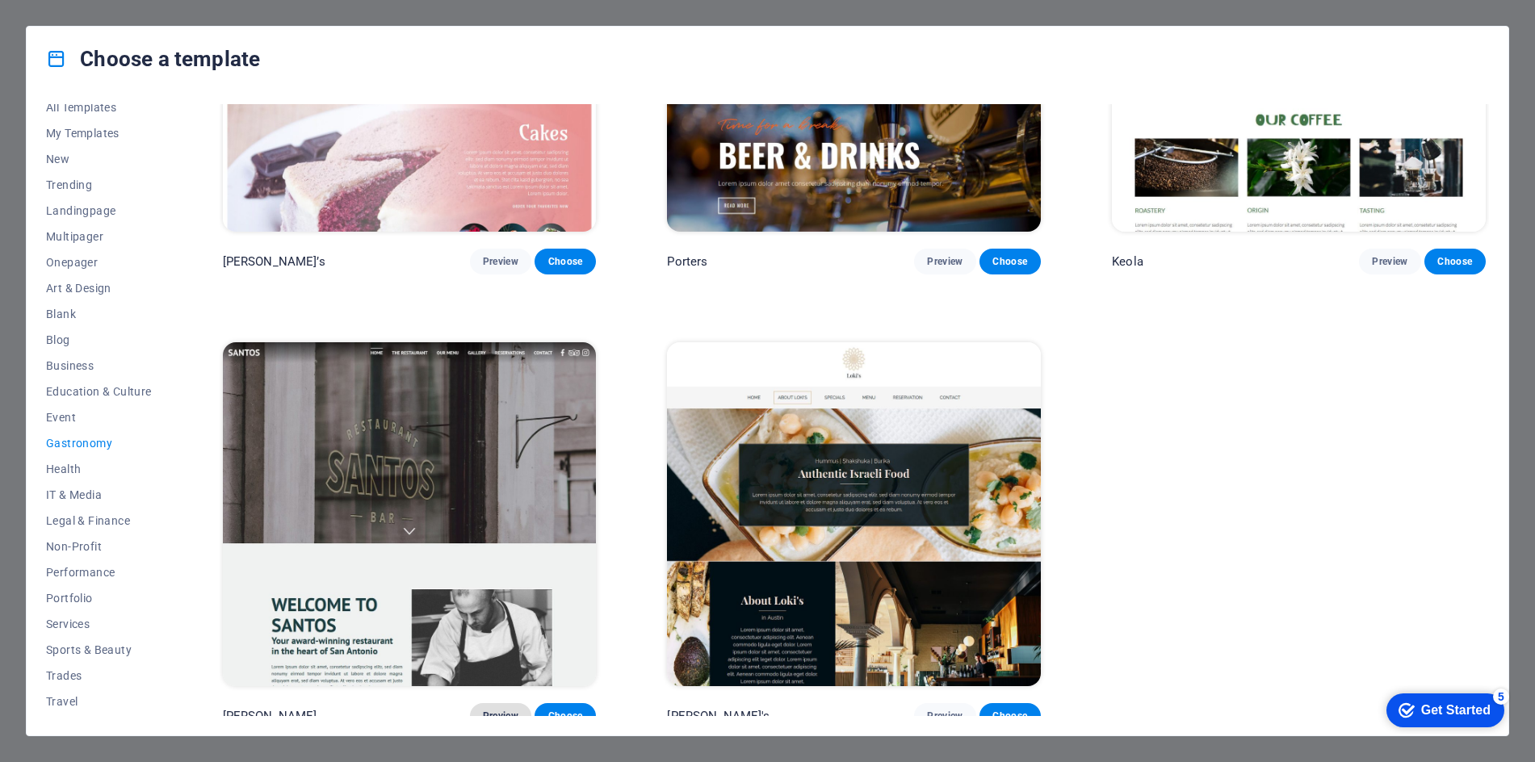
click at [490, 710] on span "Preview" at bounding box center [501, 716] width 36 height 13
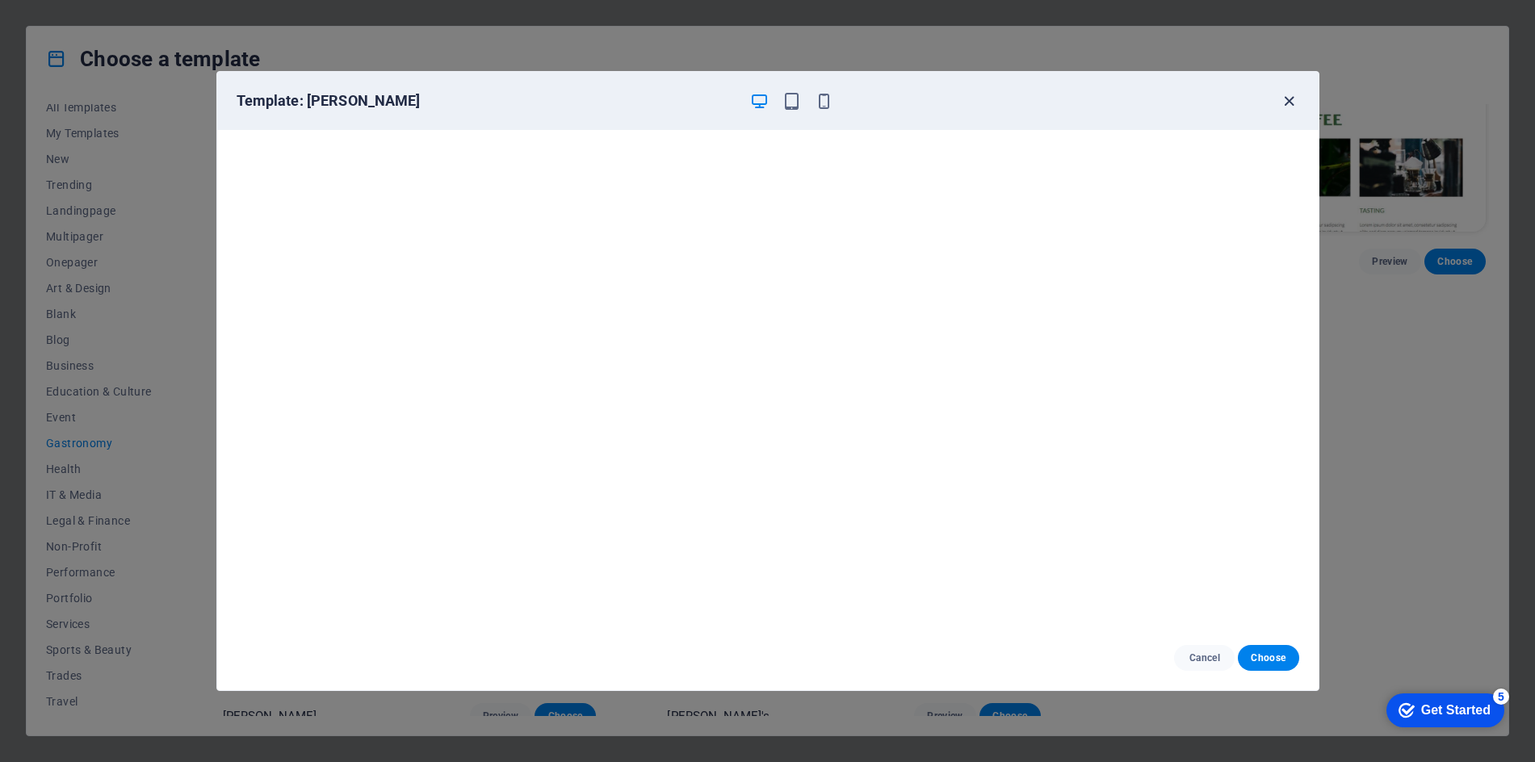
click at [1290, 97] on icon "button" at bounding box center [1289, 101] width 19 height 19
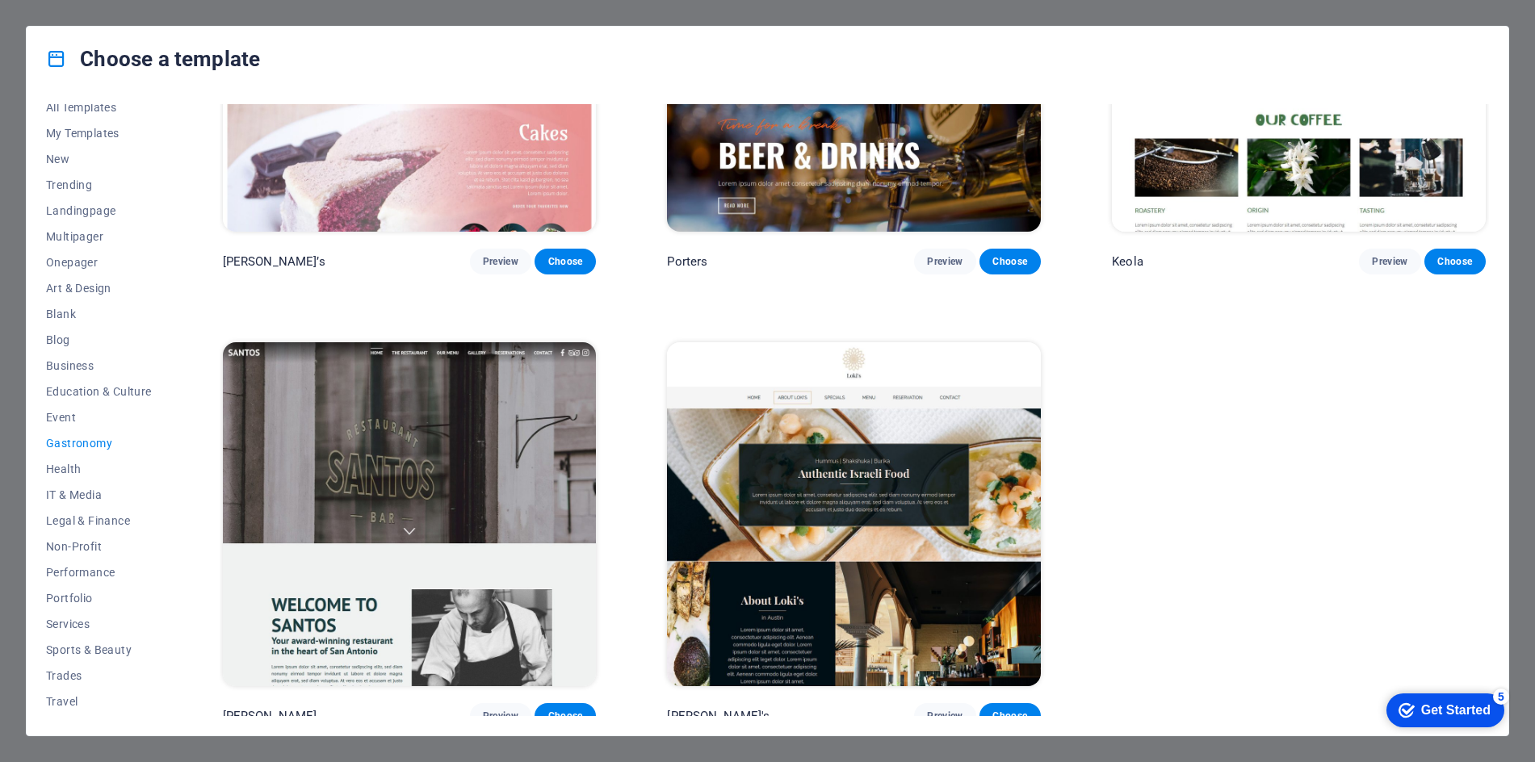
drag, startPoint x: 1170, startPoint y: 552, endPoint x: 296, endPoint y: 580, distance: 874.0
click at [80, 492] on span "IT & Media" at bounding box center [99, 494] width 106 height 13
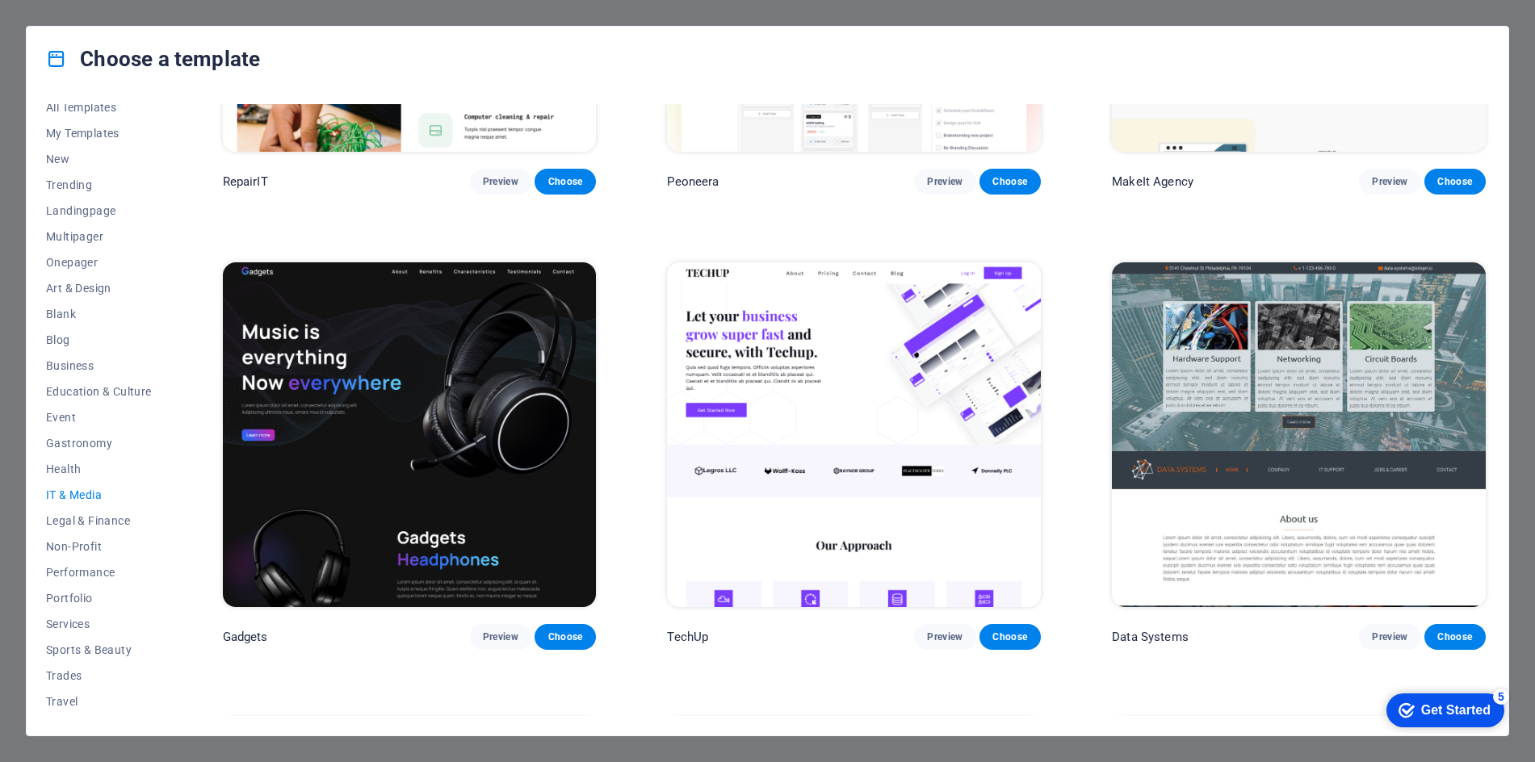
scroll to position [300, 0]
click at [458, 404] on img at bounding box center [410, 434] width 374 height 344
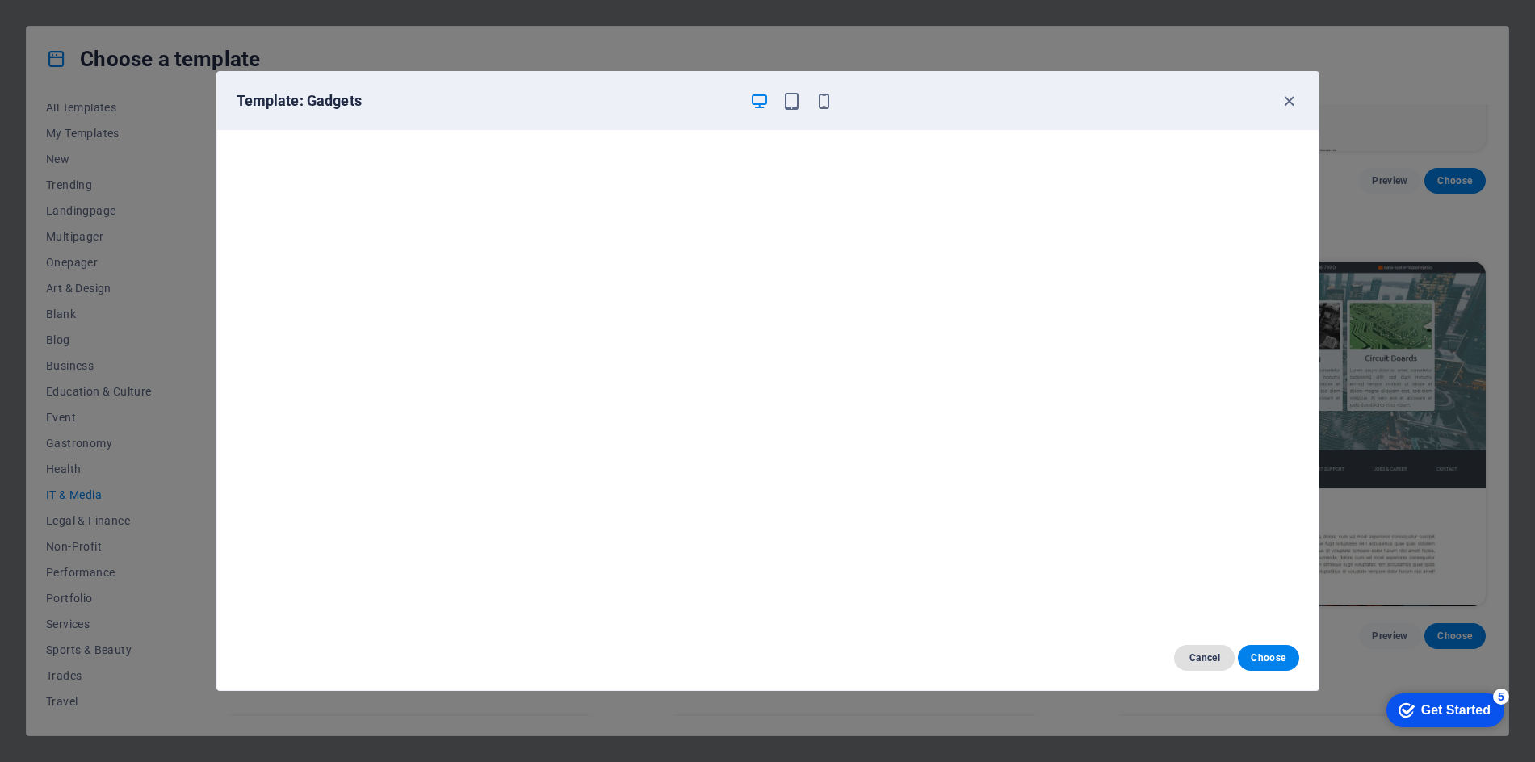
drag, startPoint x: 1207, startPoint y: 653, endPoint x: 1091, endPoint y: 618, distance: 121.6
click at [1200, 652] on span "Cancel" at bounding box center [1204, 658] width 35 height 13
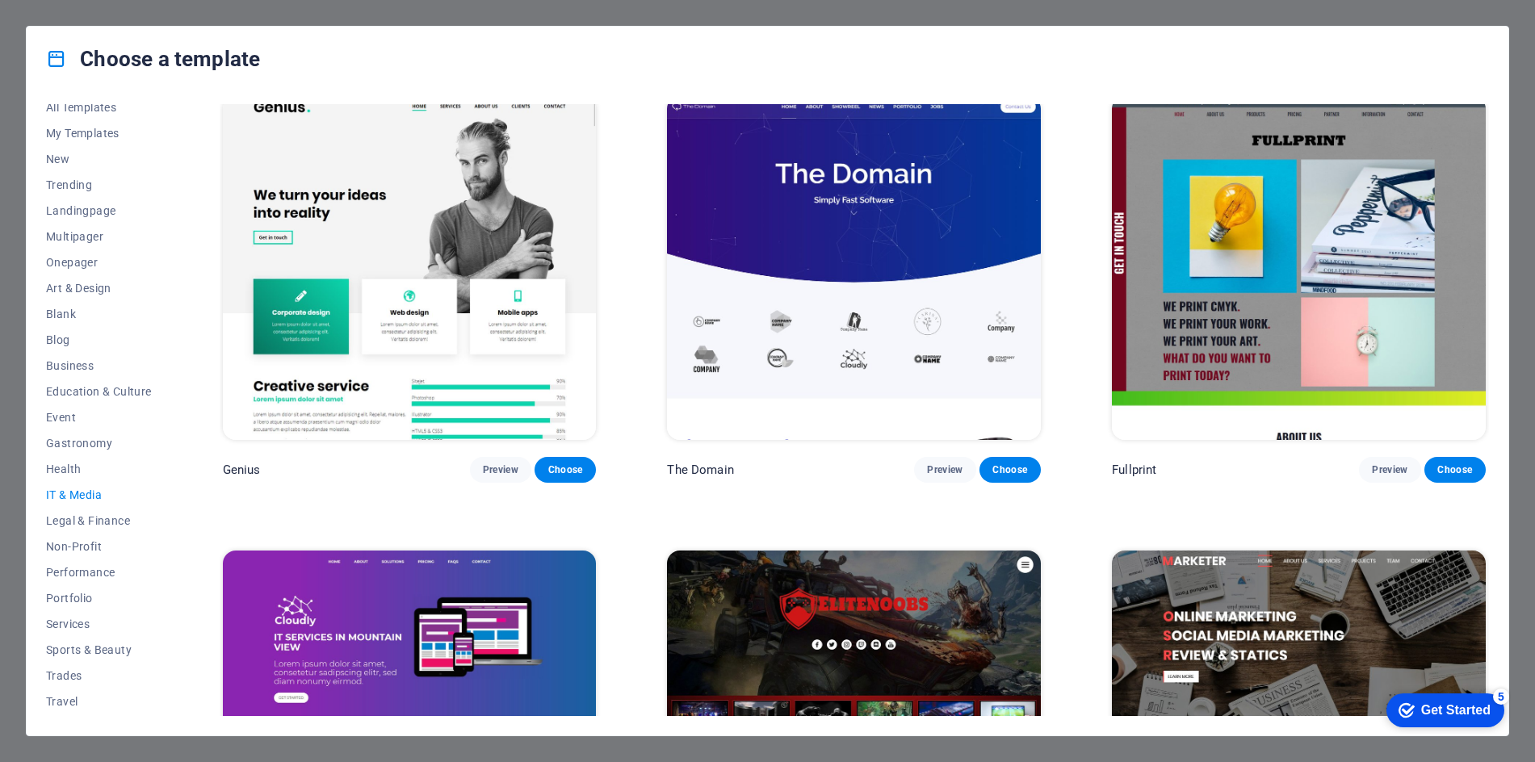
scroll to position [902, 0]
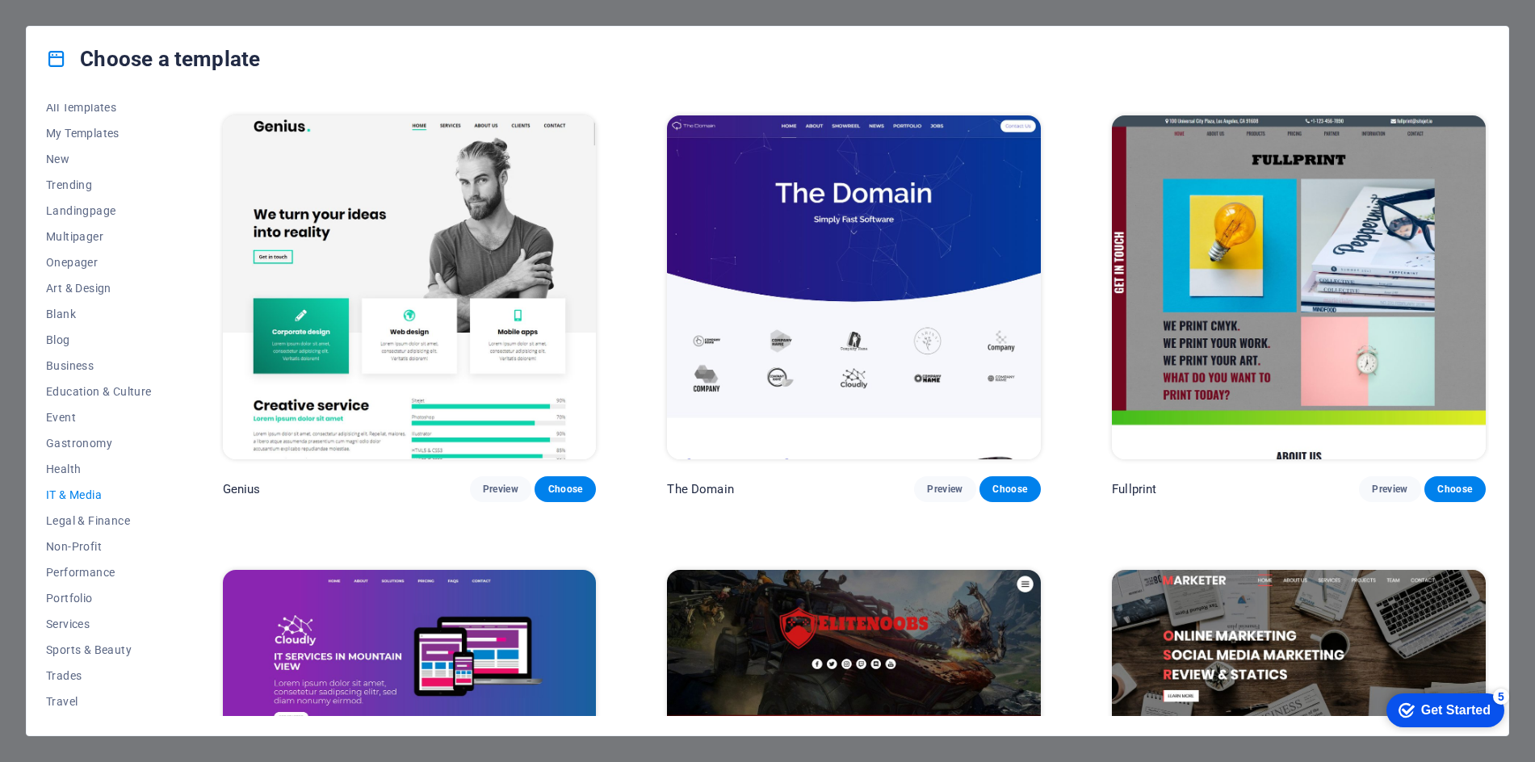
click at [915, 254] on img at bounding box center [854, 287] width 374 height 344
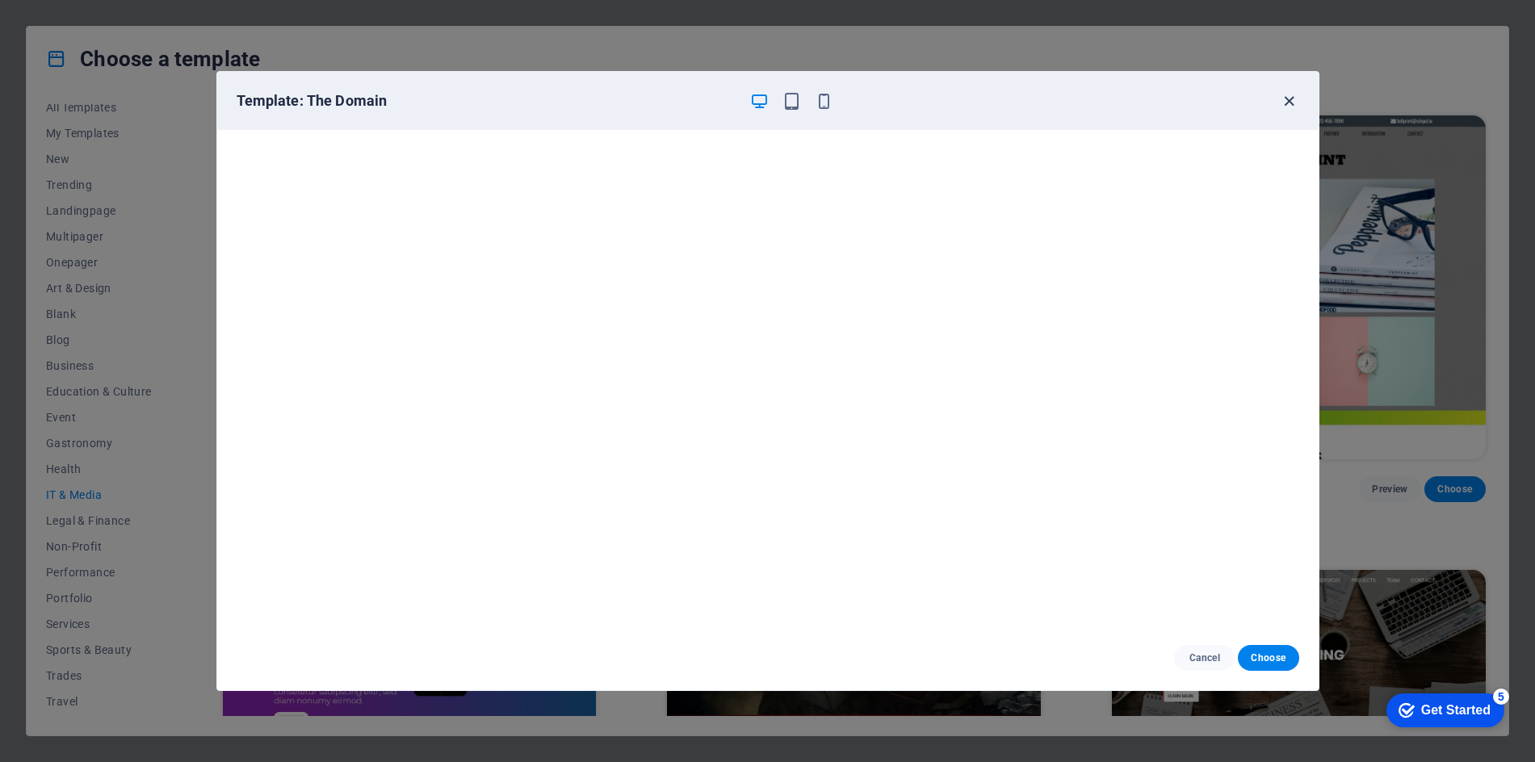
click at [1291, 103] on icon "button" at bounding box center [1289, 101] width 19 height 19
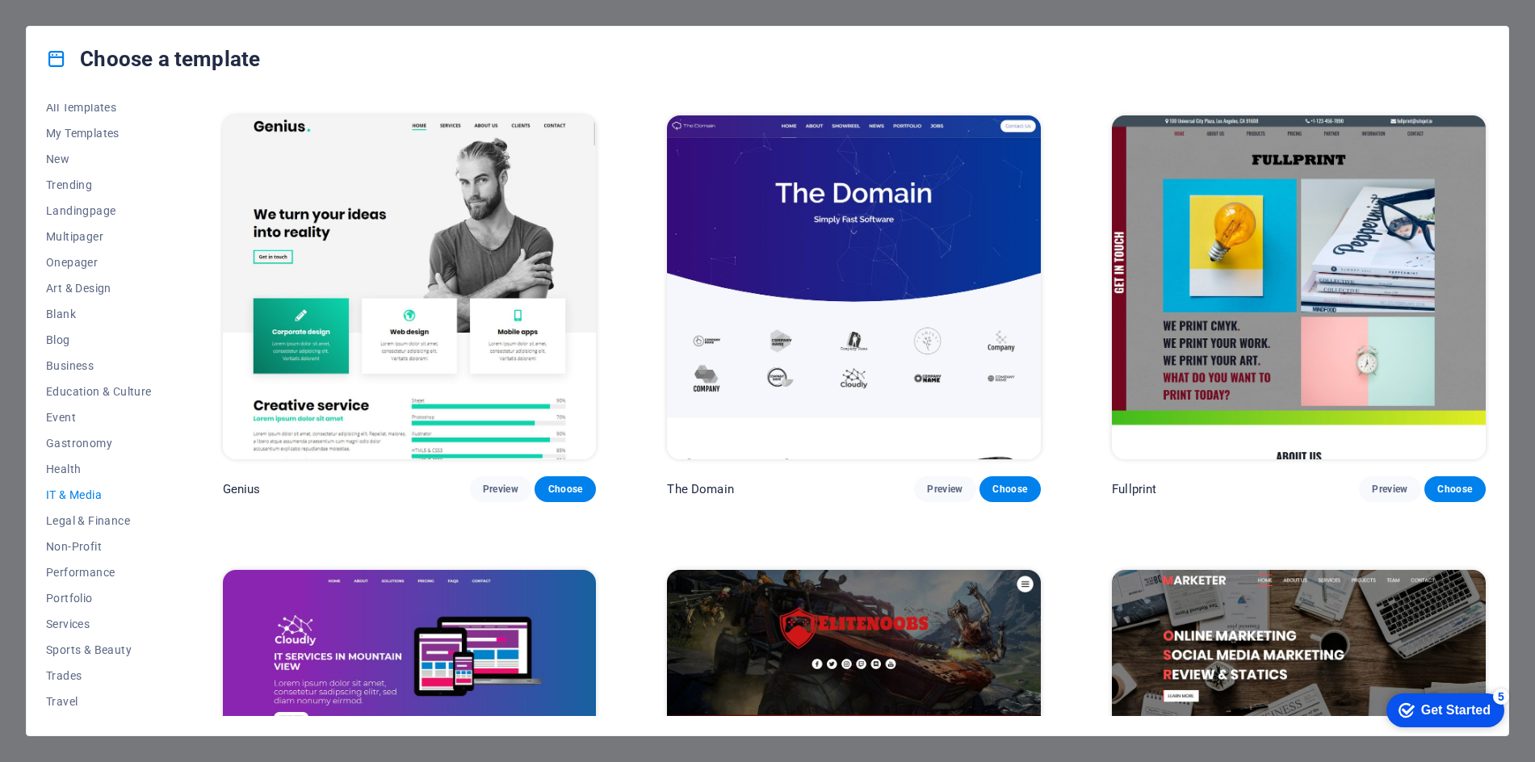
click at [442, 220] on img at bounding box center [410, 287] width 374 height 344
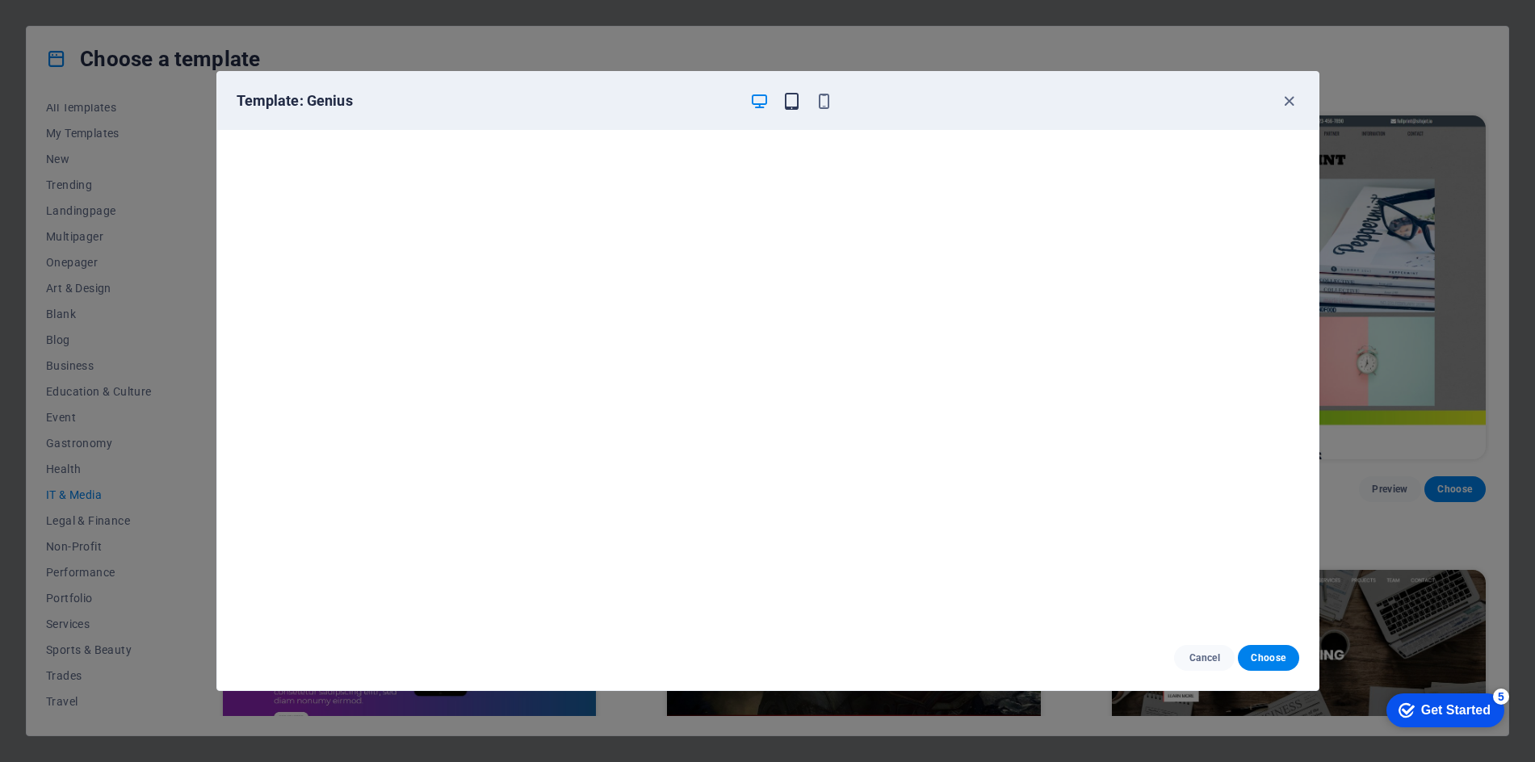
click at [792, 98] on icon "button" at bounding box center [791, 101] width 19 height 19
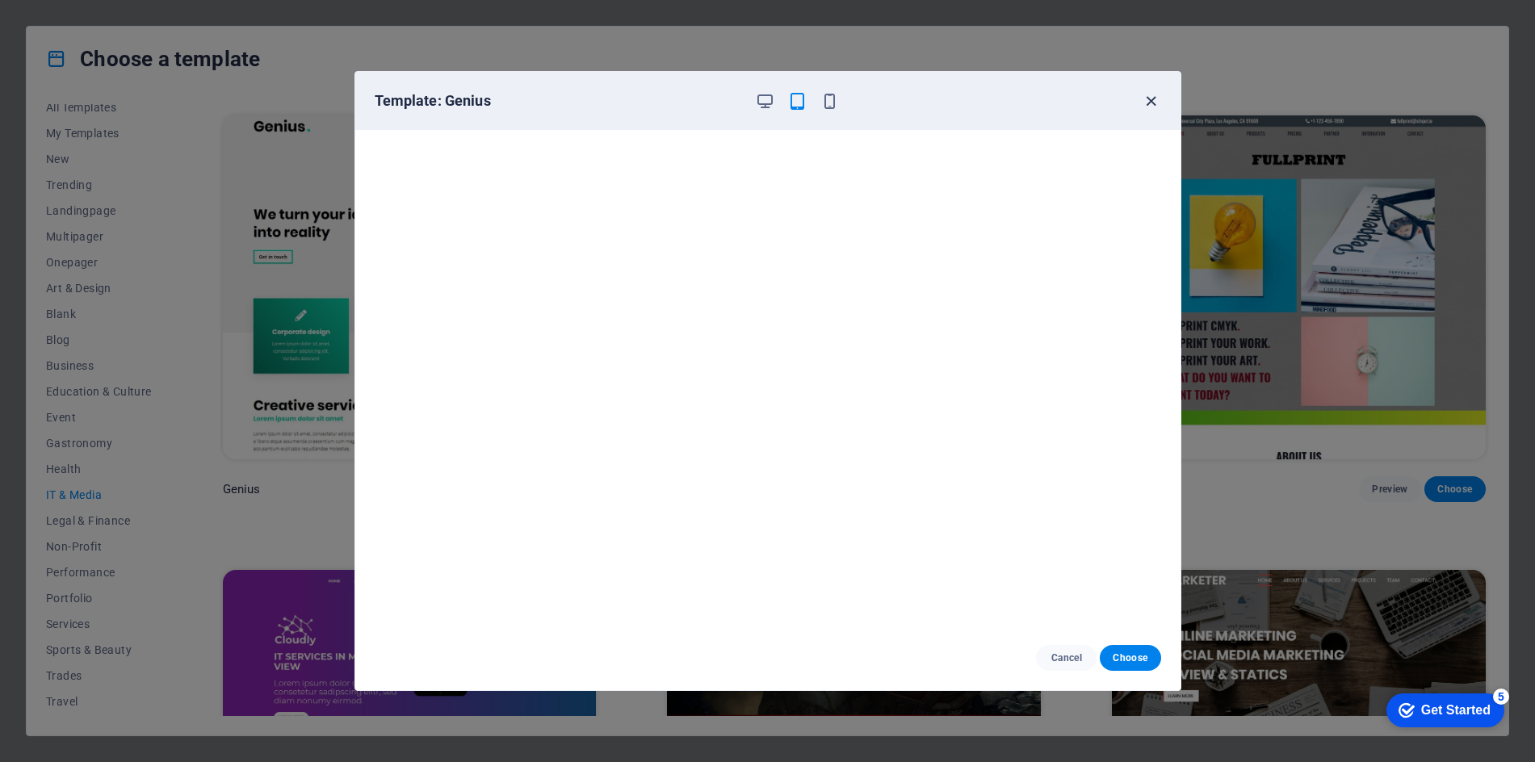
click at [1154, 97] on icon "button" at bounding box center [1151, 101] width 19 height 19
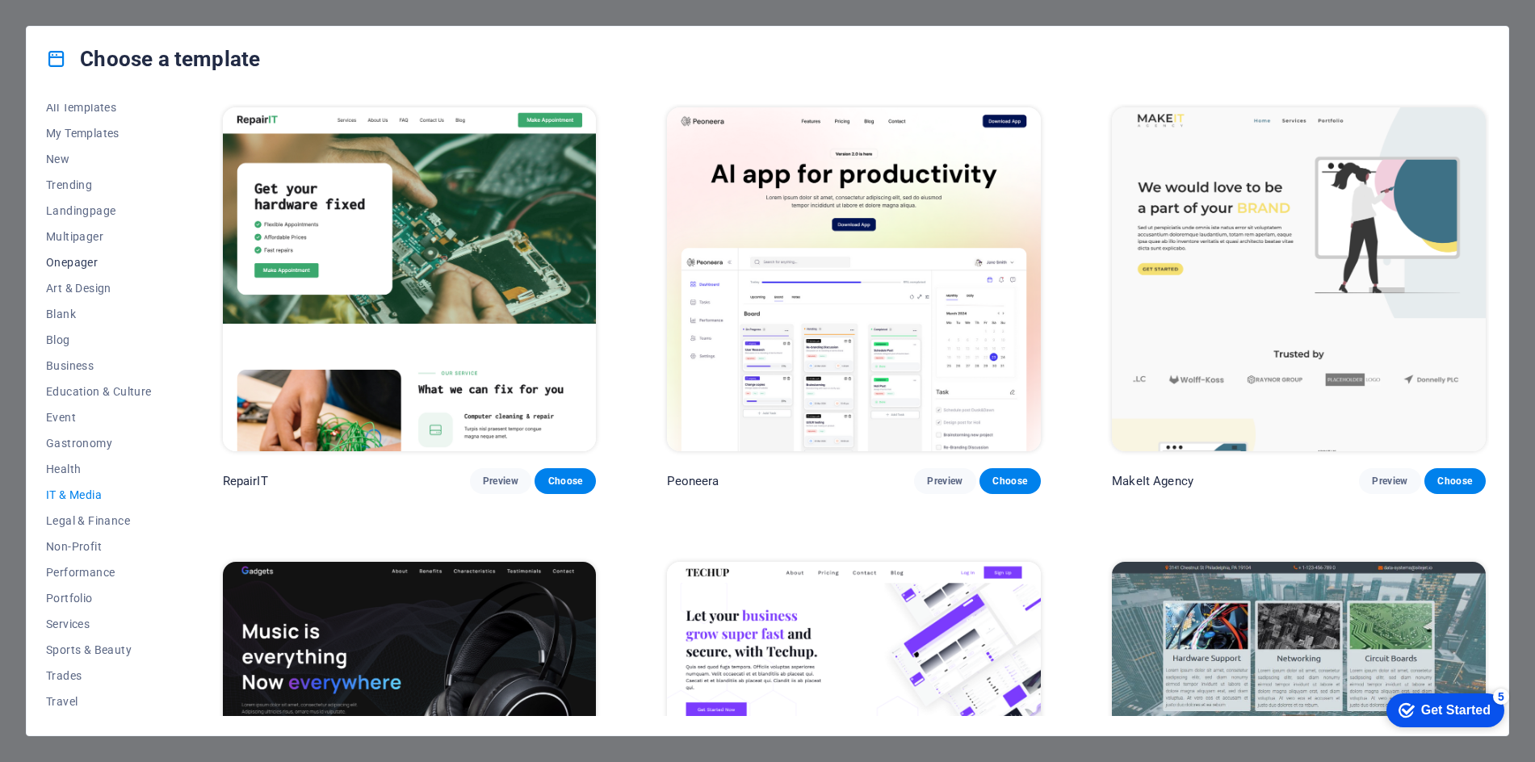
scroll to position [0, 0]
click at [86, 117] on span "All Templates" at bounding box center [99, 117] width 106 height 13
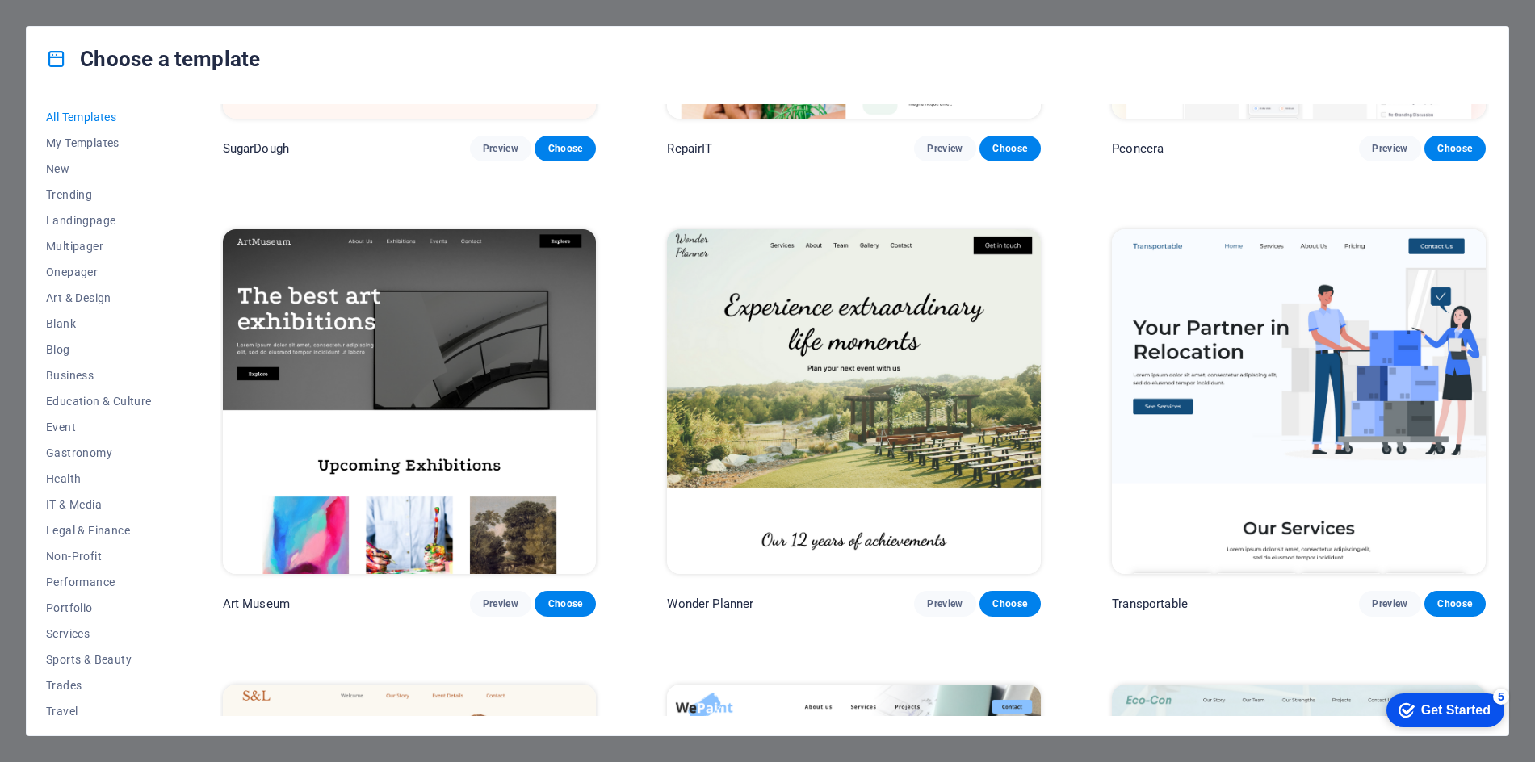
scroll to position [333, 0]
click at [878, 400] on img at bounding box center [854, 400] width 374 height 344
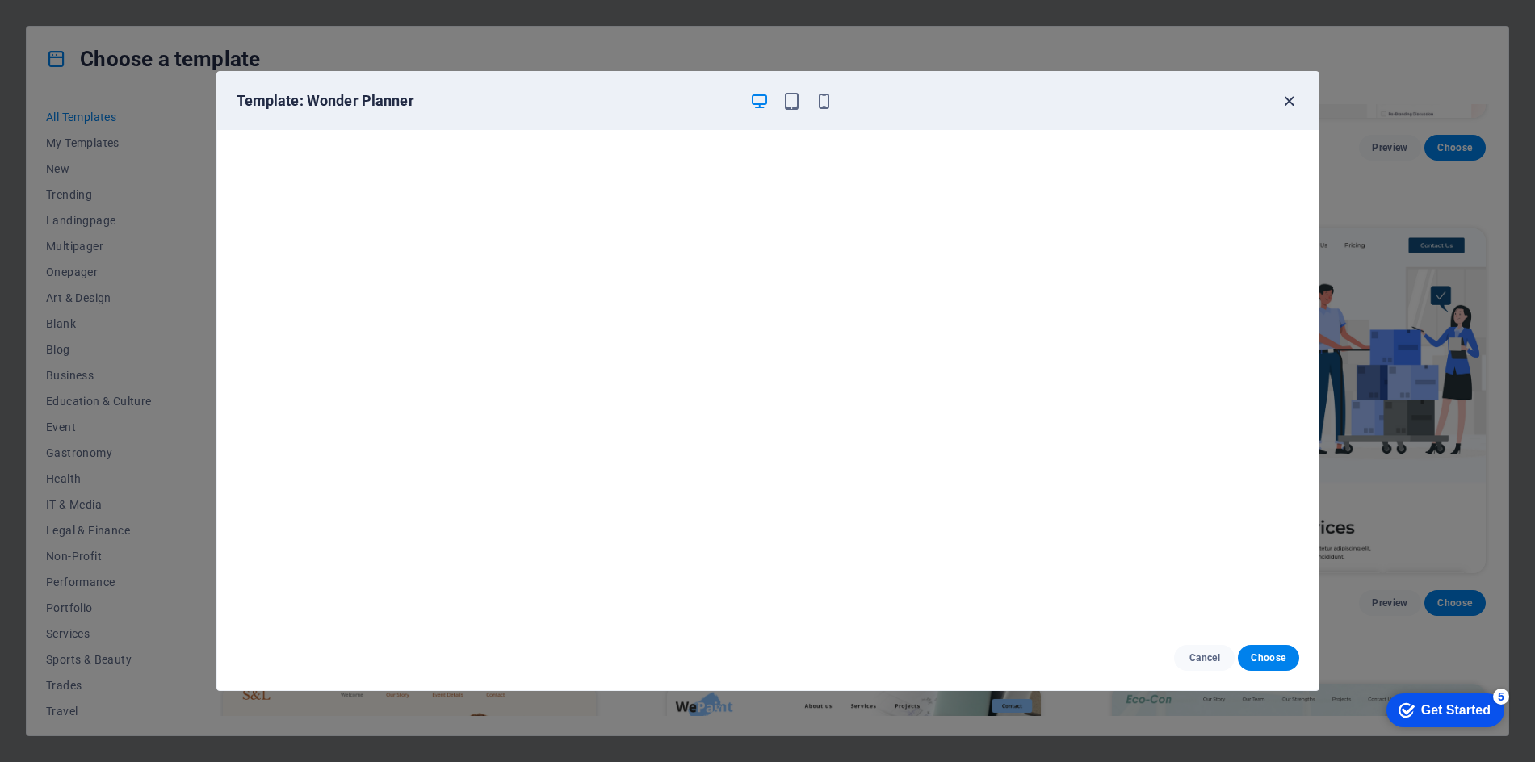
click at [1291, 96] on icon "button" at bounding box center [1289, 101] width 19 height 19
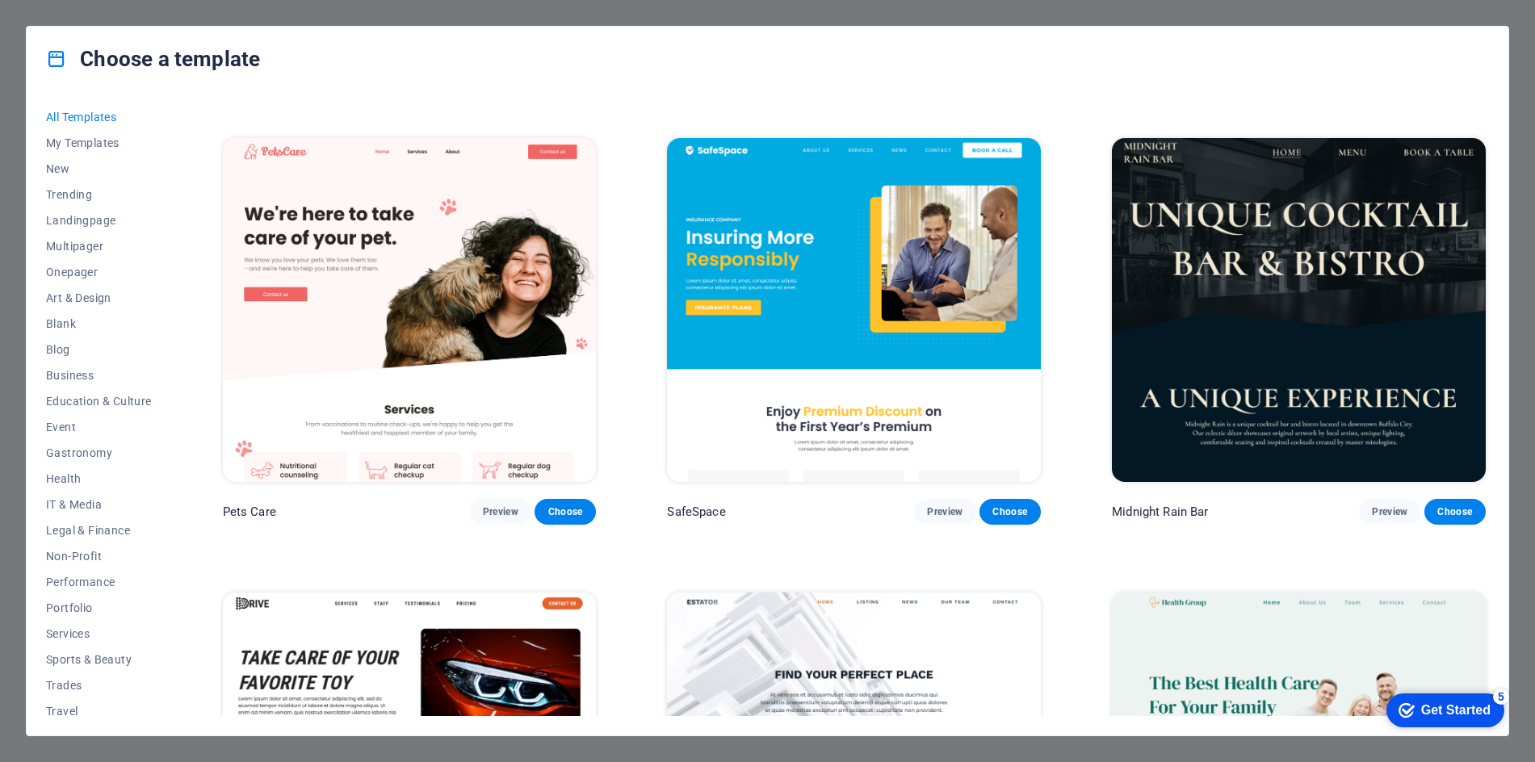
scroll to position [3615, 0]
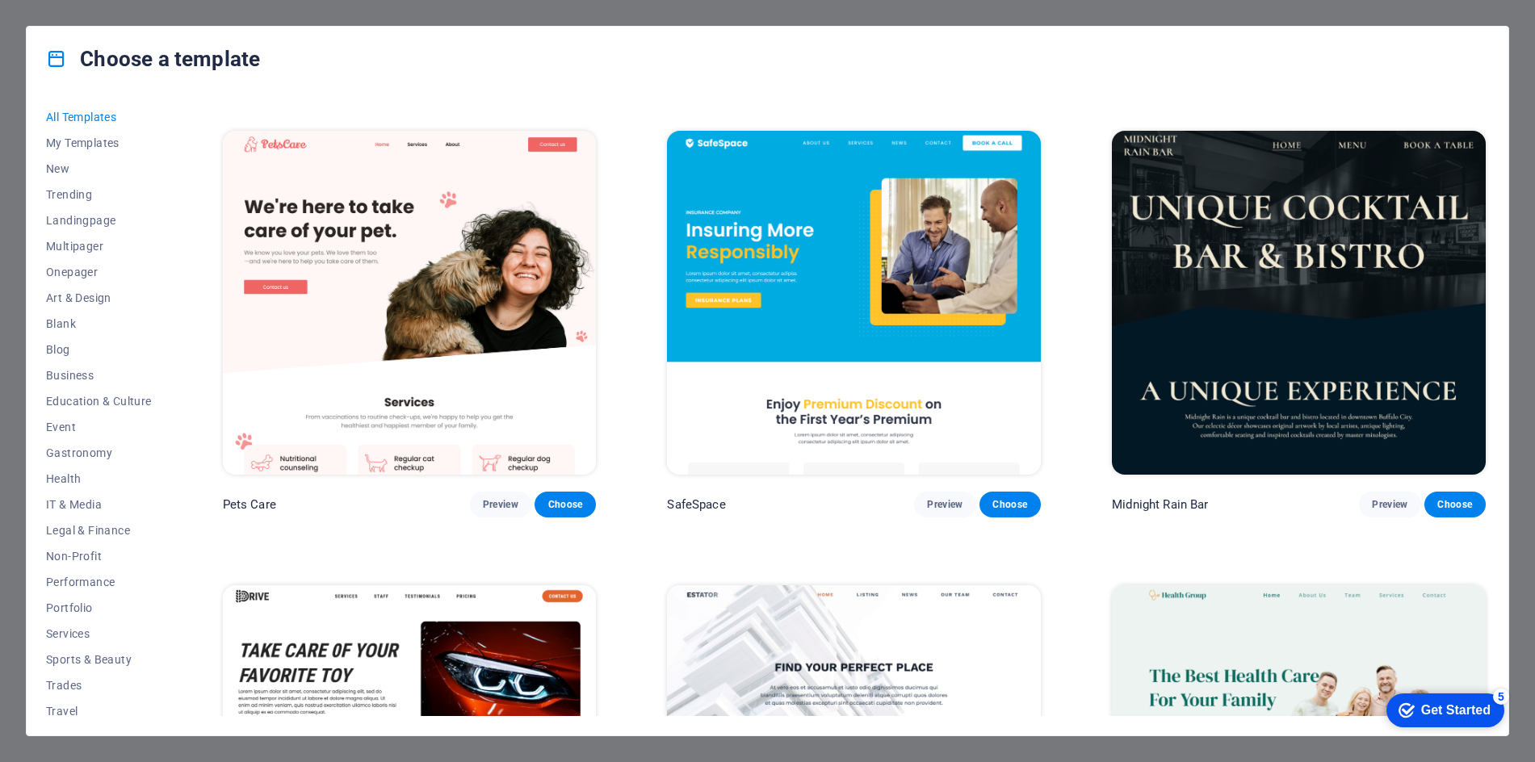
click at [1322, 352] on img at bounding box center [1299, 303] width 374 height 344
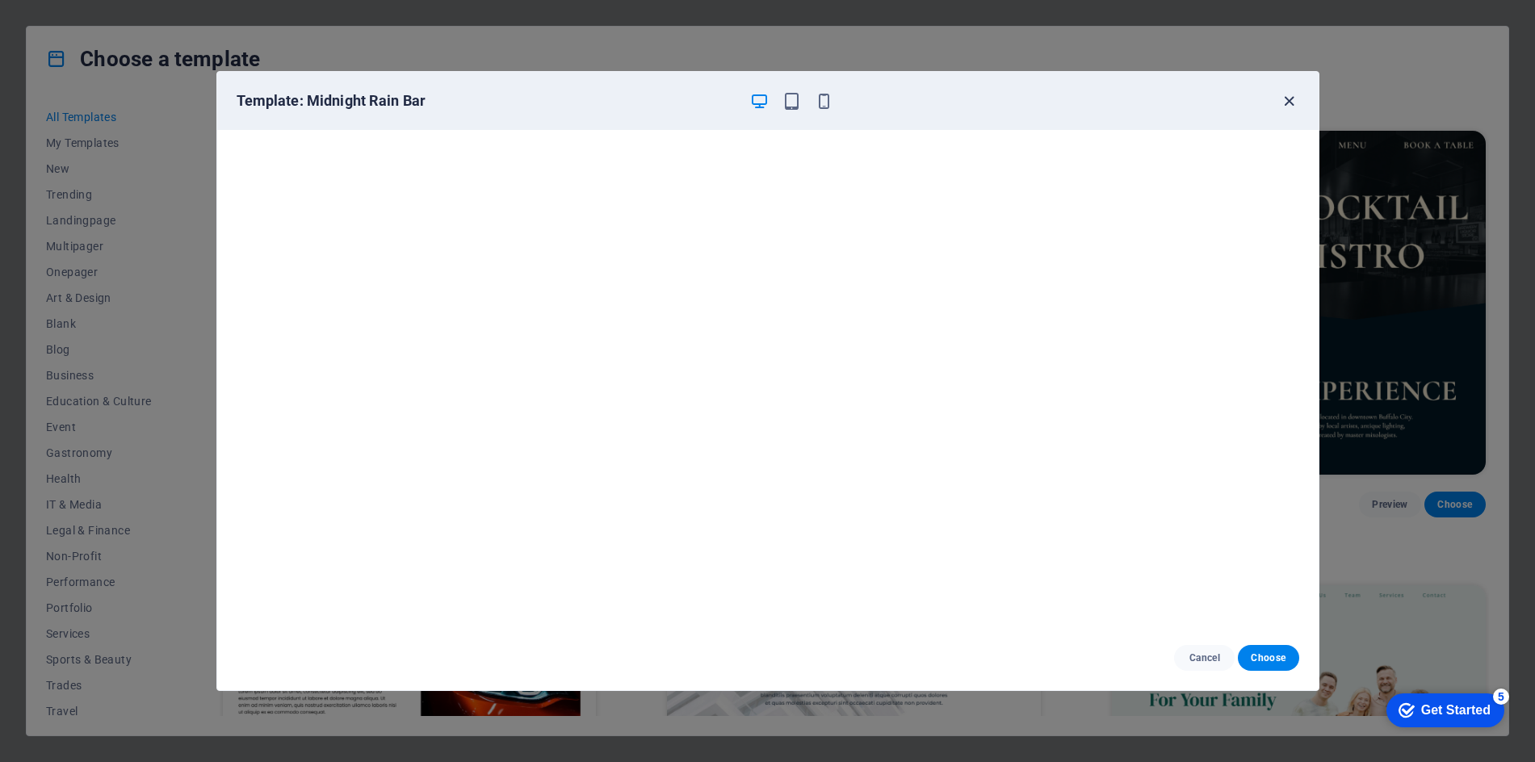
click at [1293, 96] on icon "button" at bounding box center [1289, 101] width 19 height 19
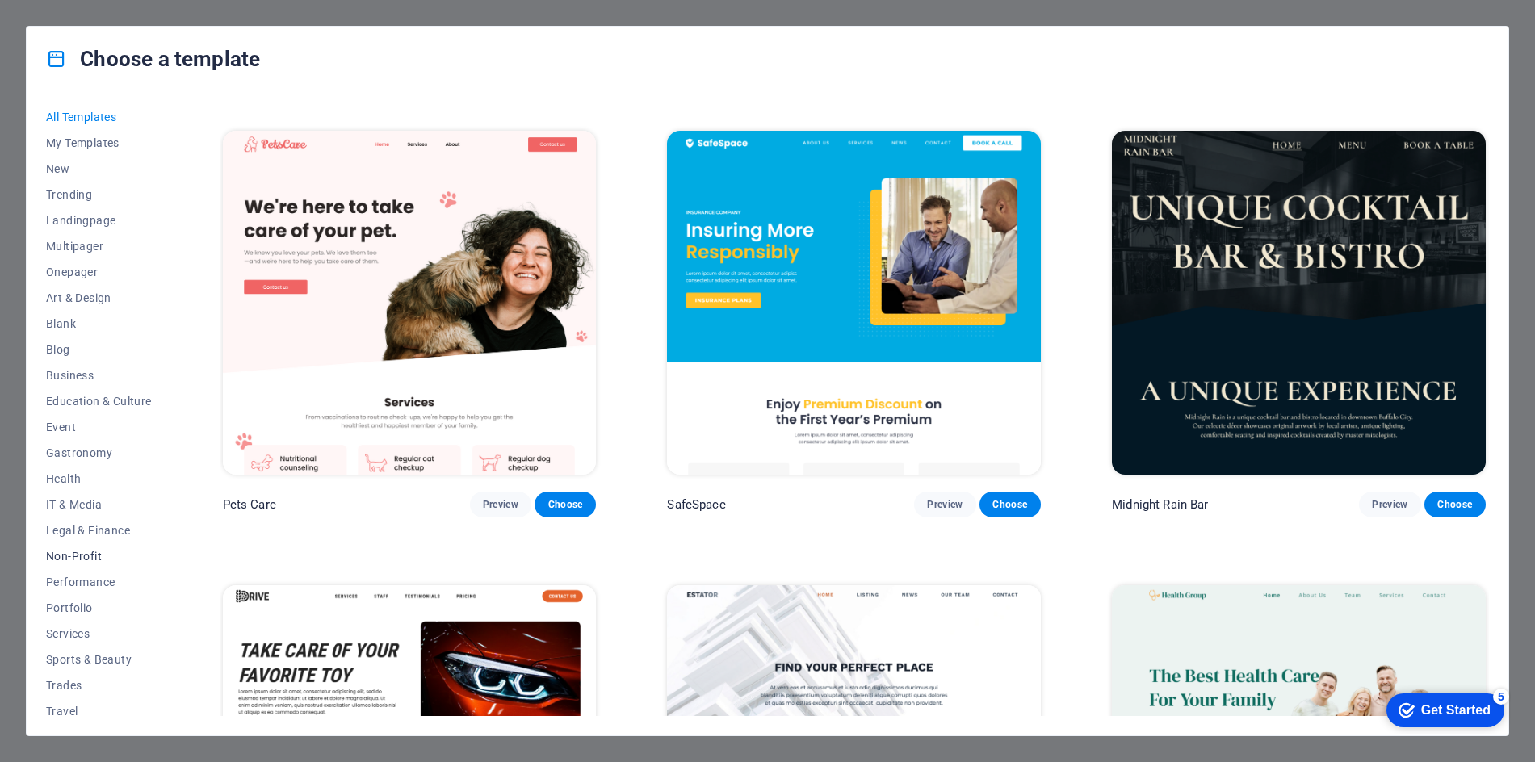
scroll to position [34, 0]
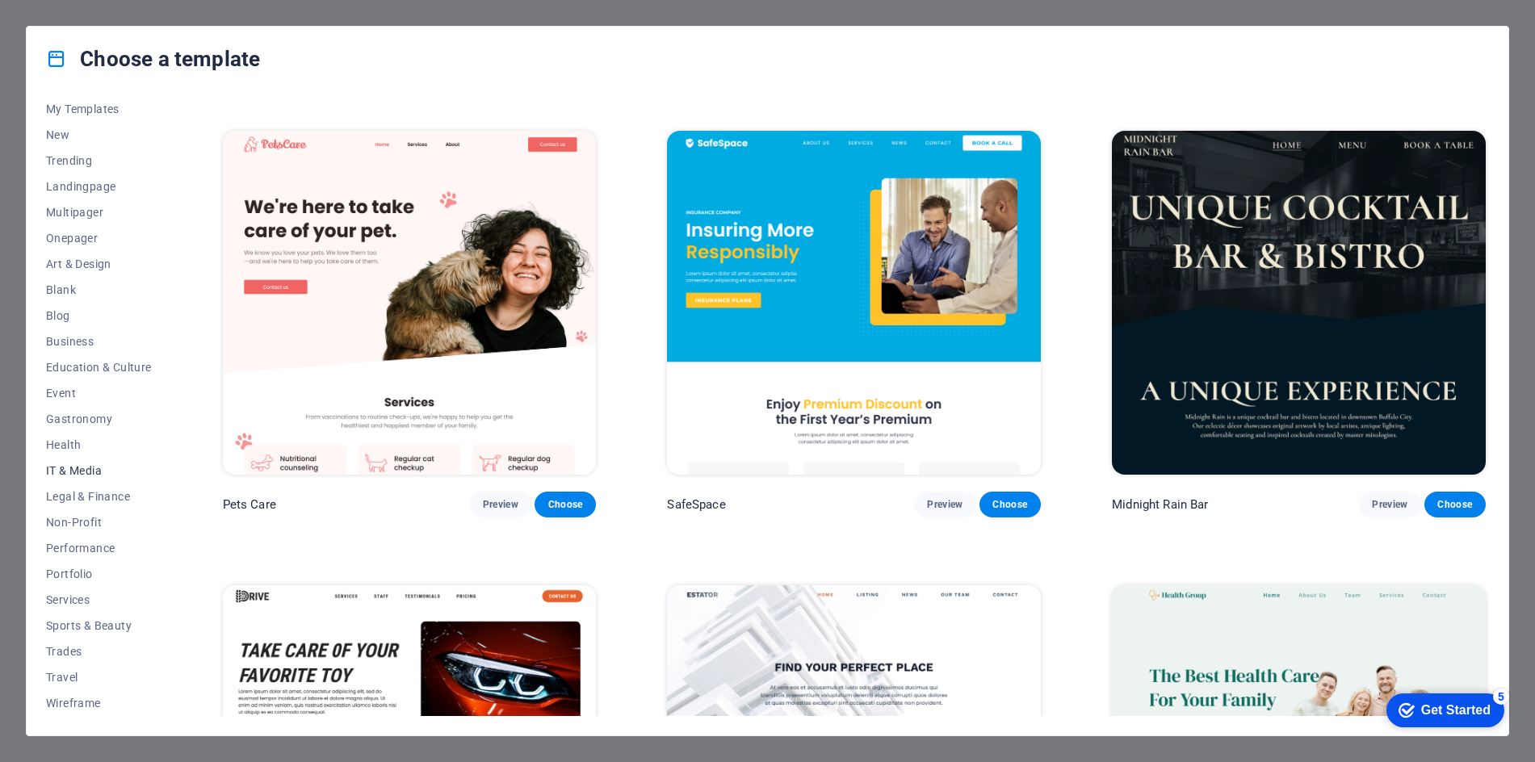
click at [84, 468] on span "IT & Media" at bounding box center [99, 470] width 106 height 13
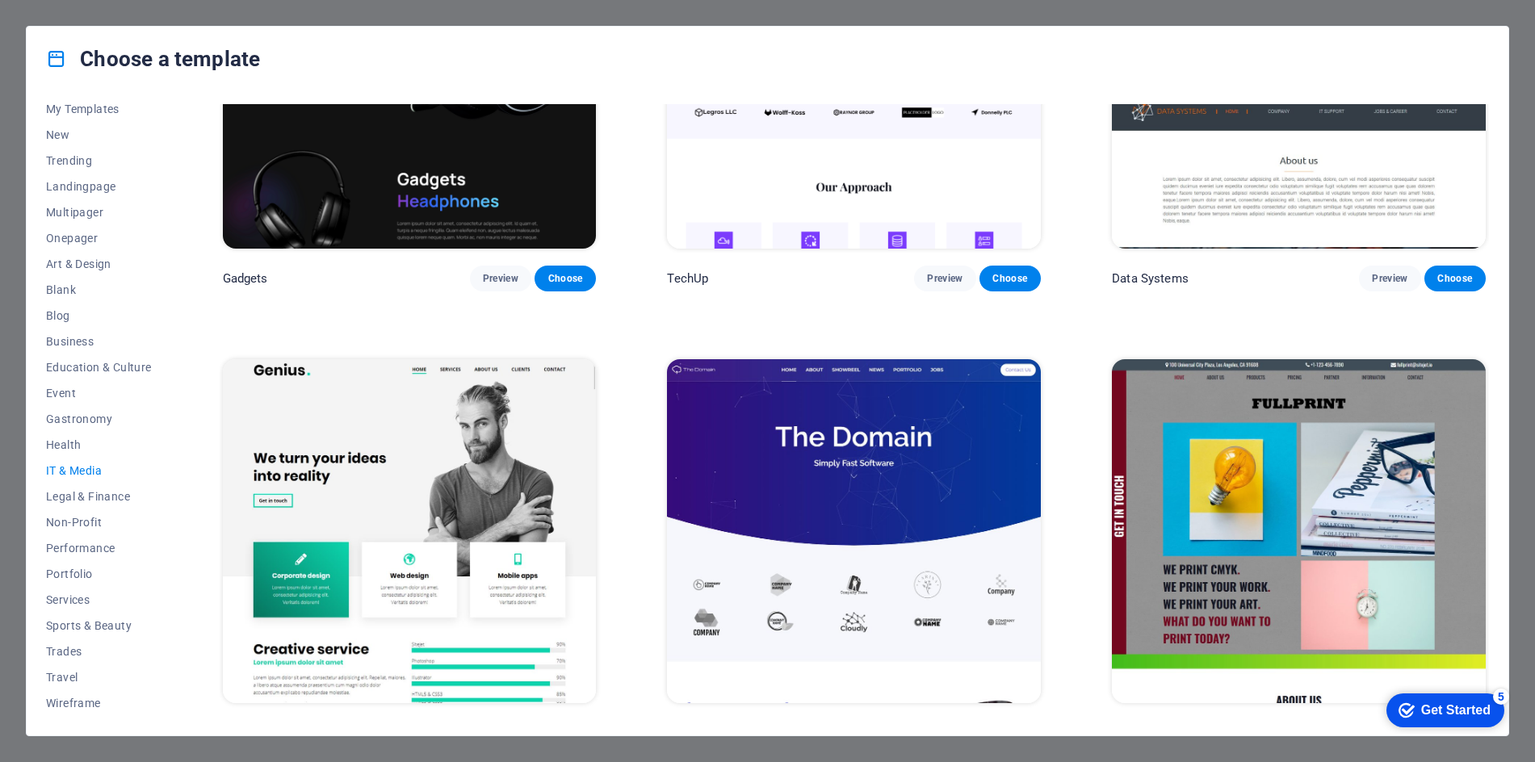
scroll to position [0, 0]
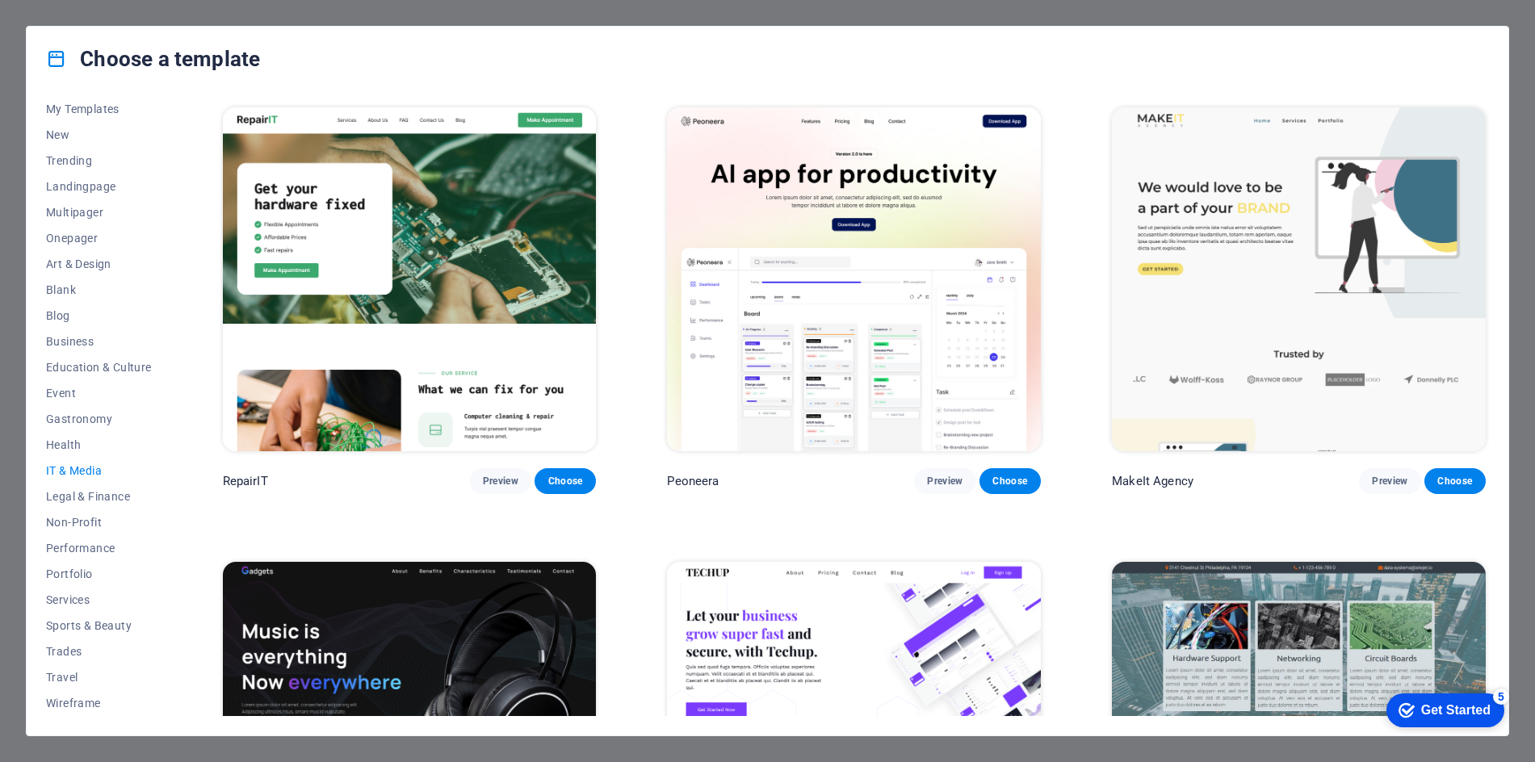
click at [1313, 249] on img at bounding box center [1299, 279] width 374 height 344
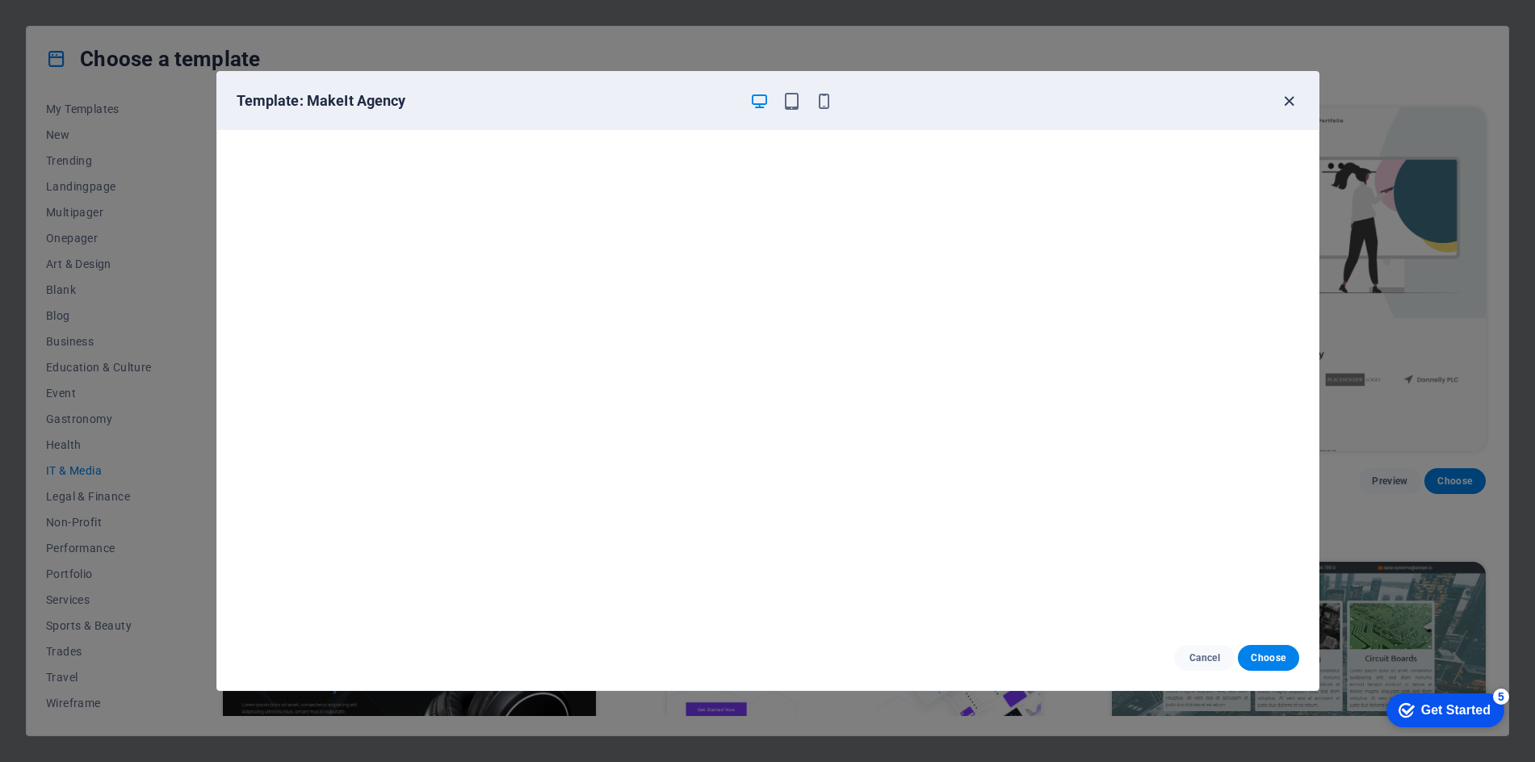
click at [1293, 99] on icon "button" at bounding box center [1289, 101] width 19 height 19
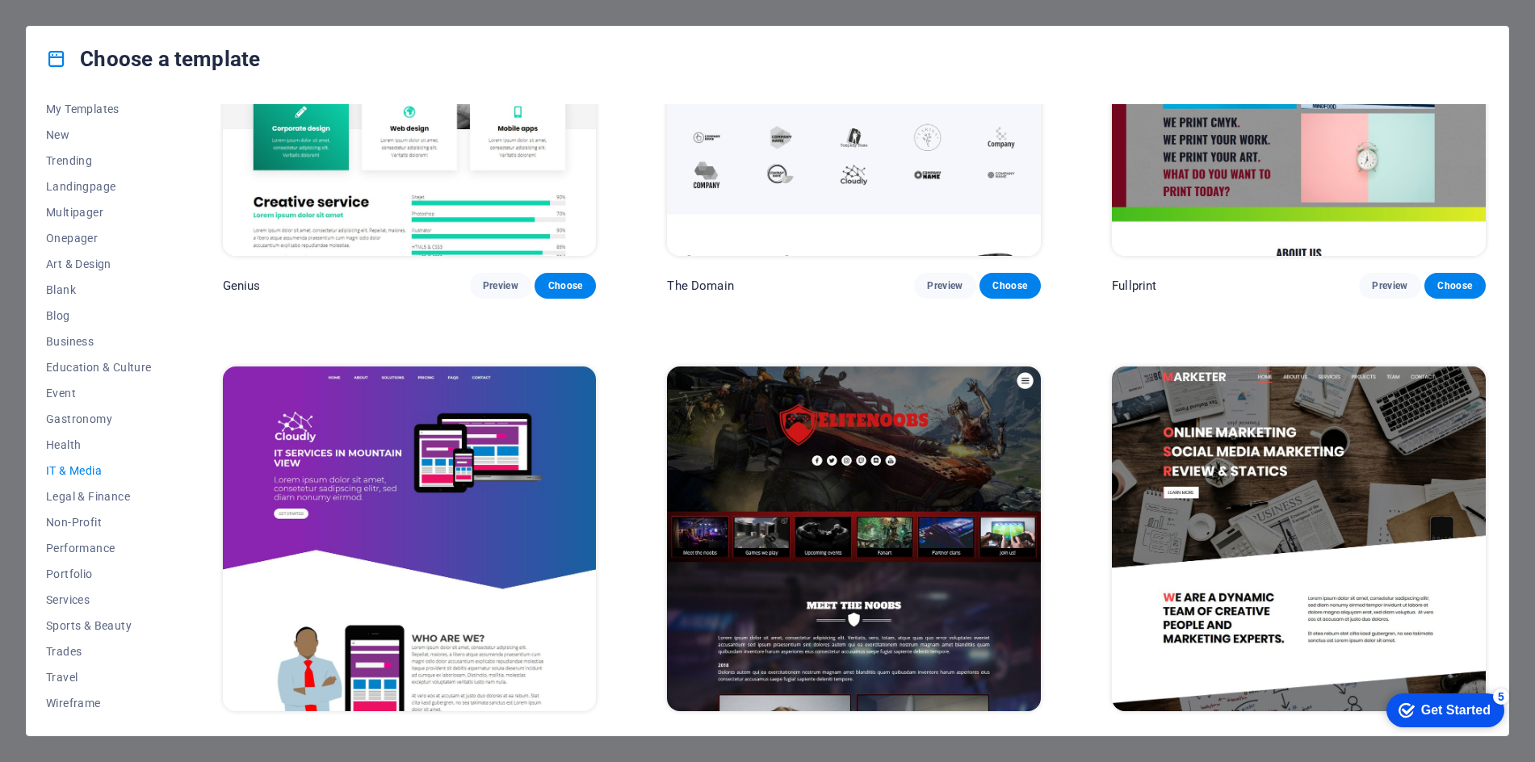
scroll to position [1134, 0]
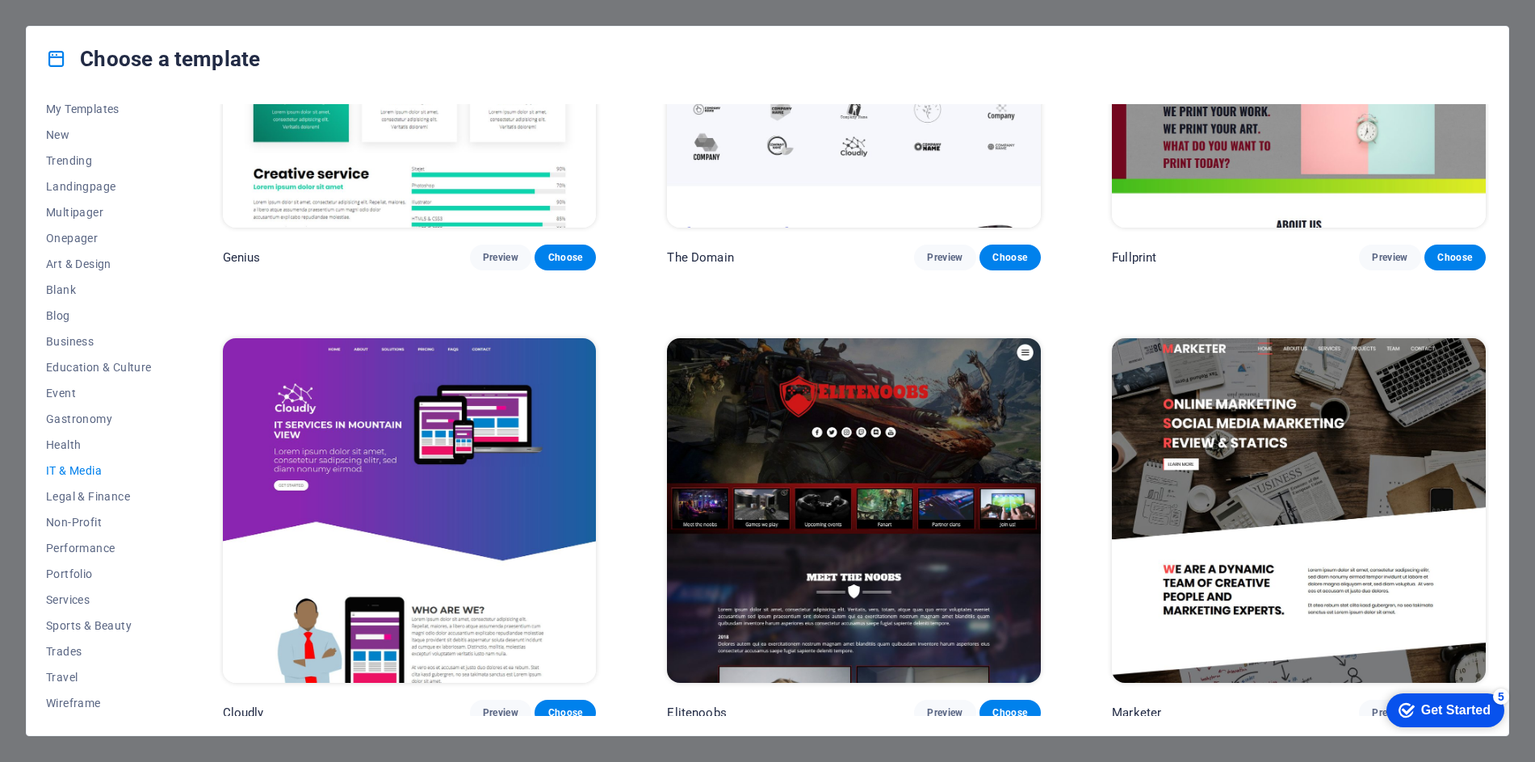
click at [471, 516] on img at bounding box center [410, 510] width 374 height 344
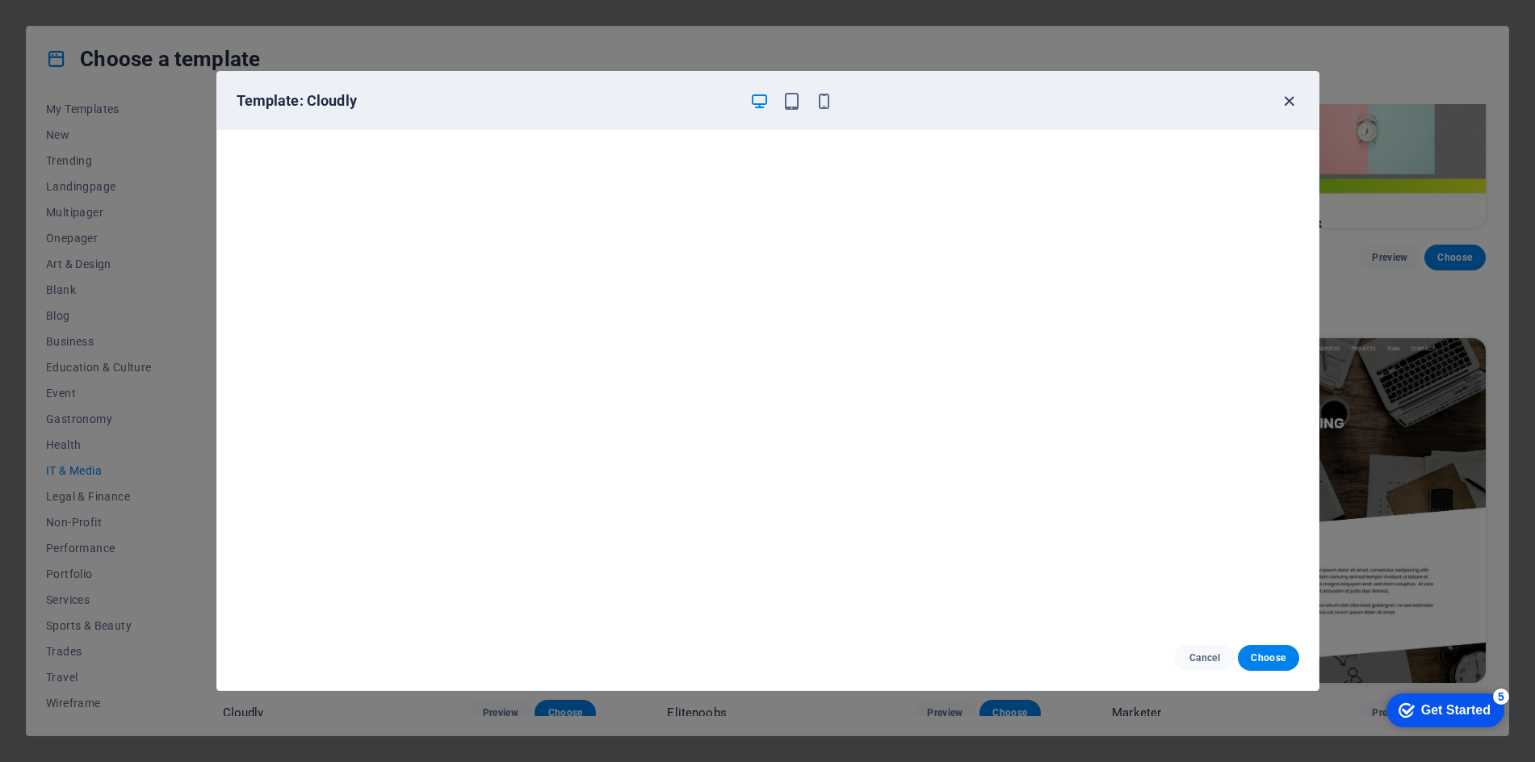
click at [1293, 99] on icon "button" at bounding box center [1289, 101] width 19 height 19
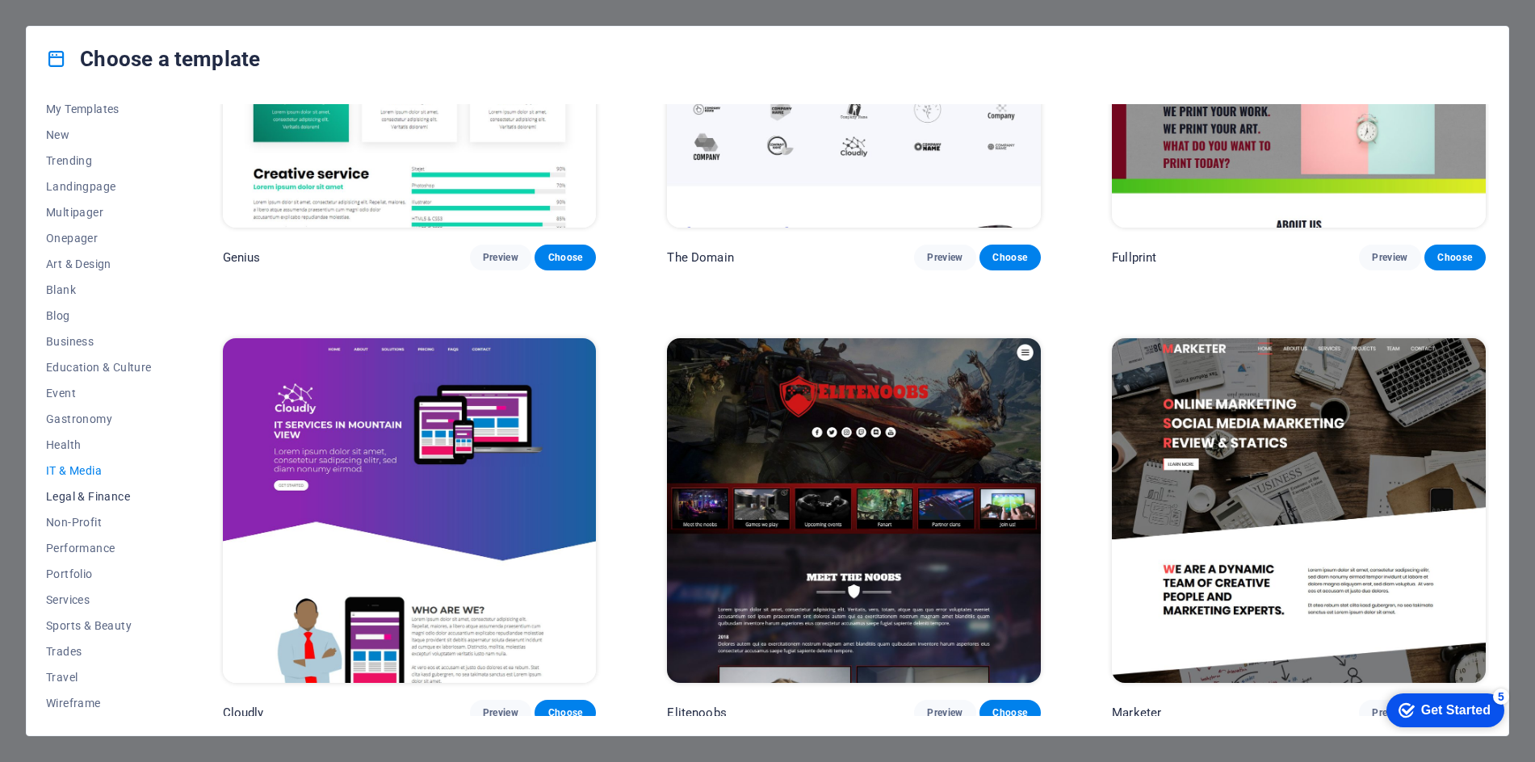
click at [93, 499] on span "Legal & Finance" at bounding box center [99, 496] width 106 height 13
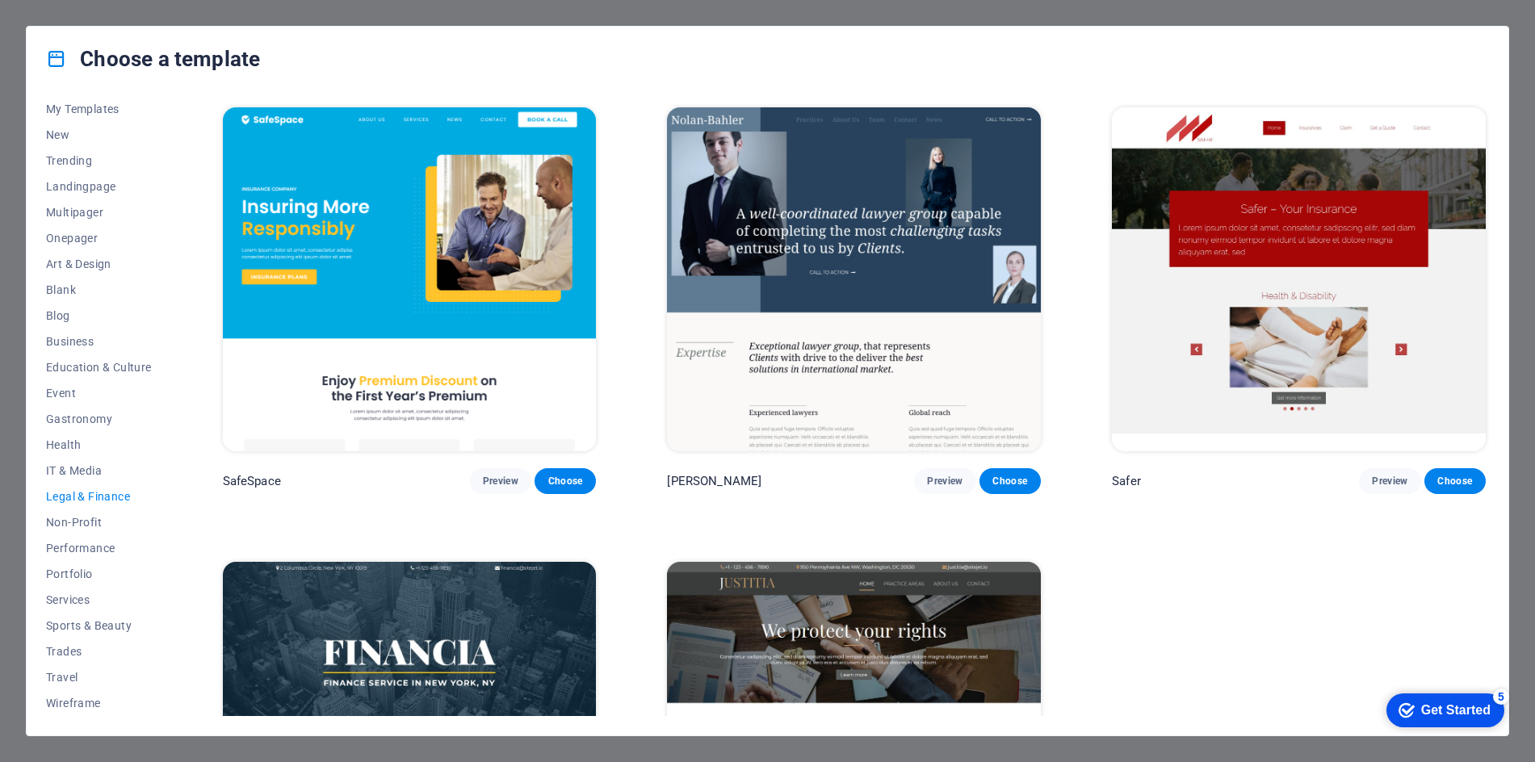
click at [399, 274] on img at bounding box center [410, 279] width 374 height 344
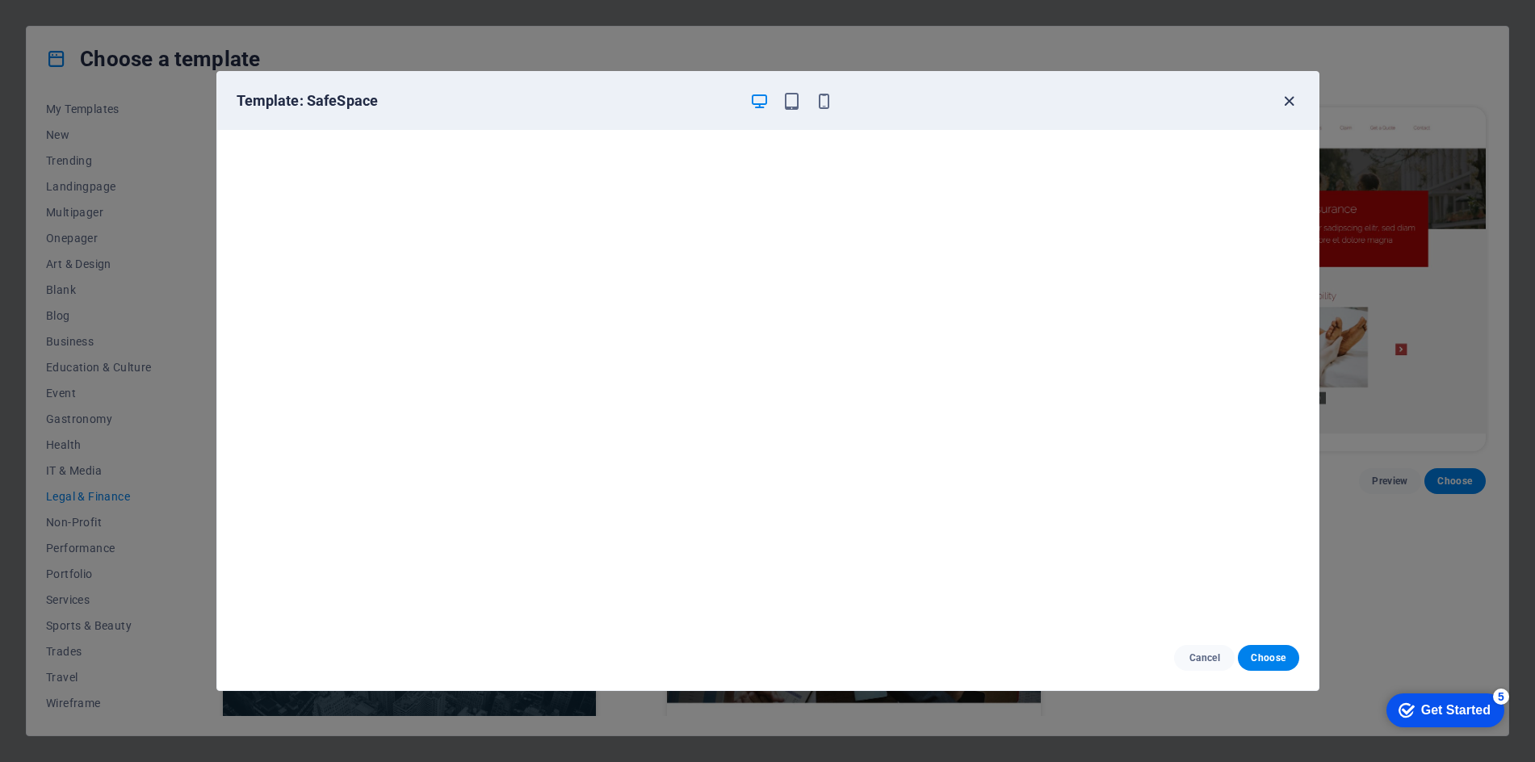
click at [1284, 97] on icon "button" at bounding box center [1289, 101] width 19 height 19
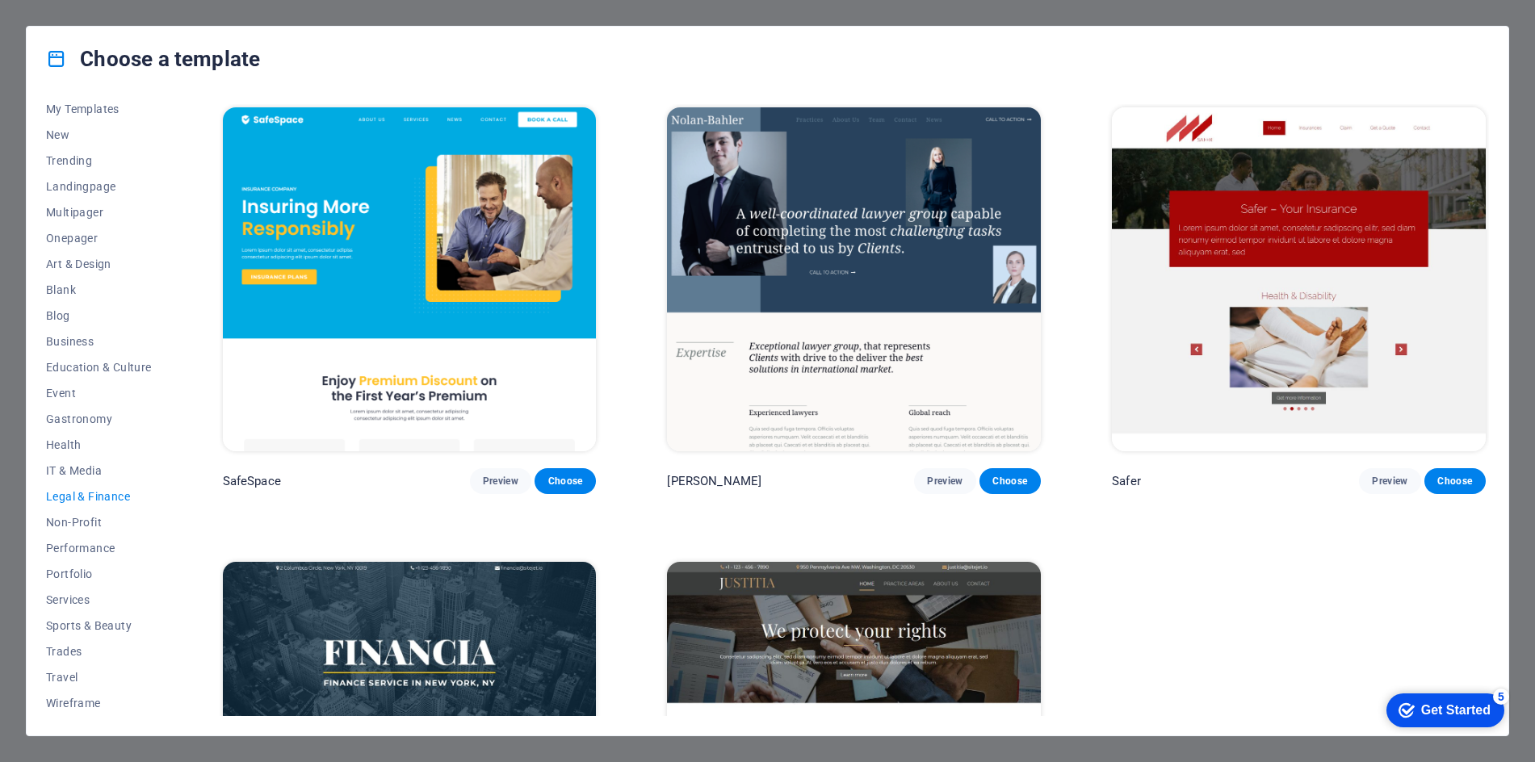
click at [893, 225] on img at bounding box center [854, 279] width 374 height 344
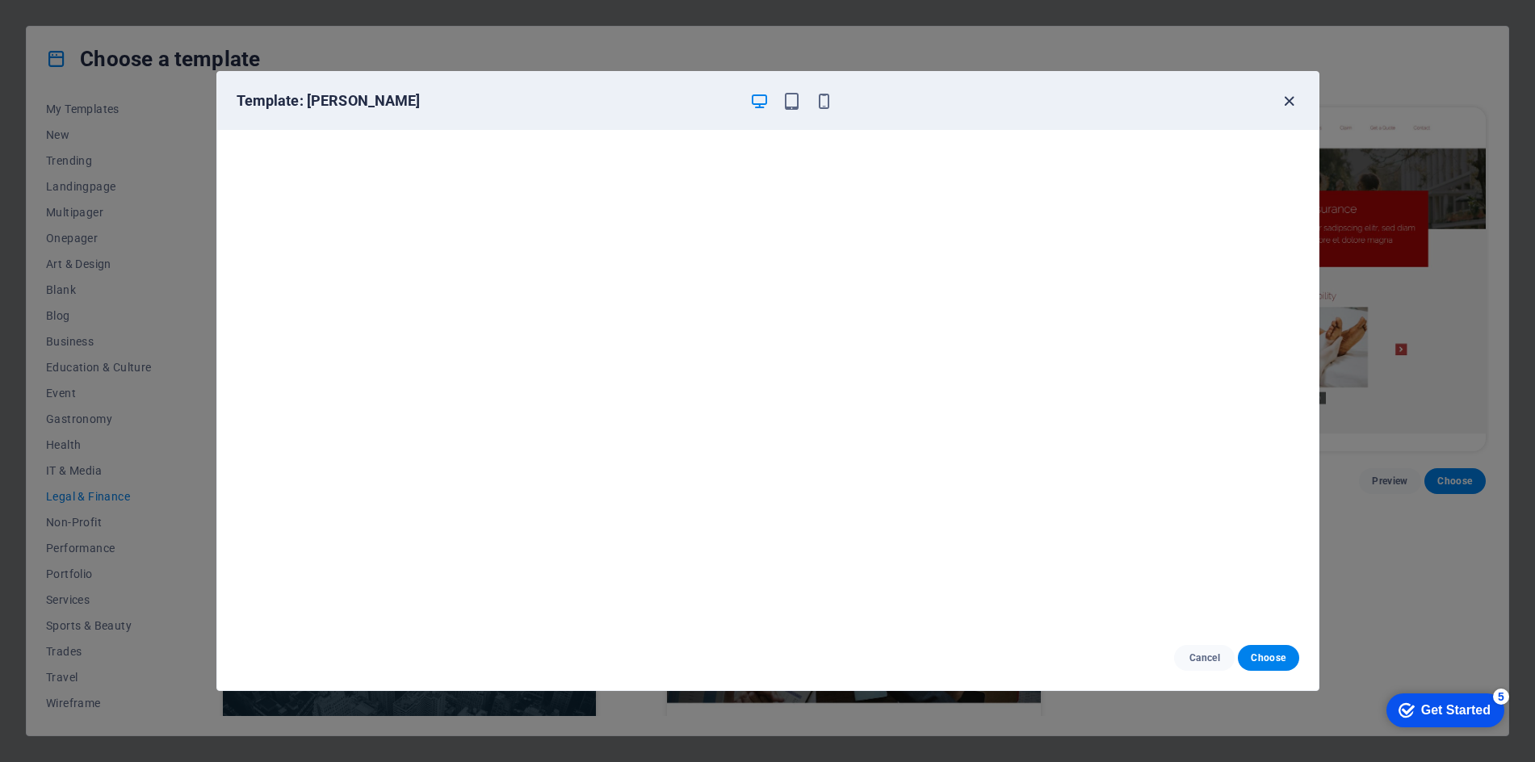
click at [1291, 101] on icon "button" at bounding box center [1289, 101] width 19 height 19
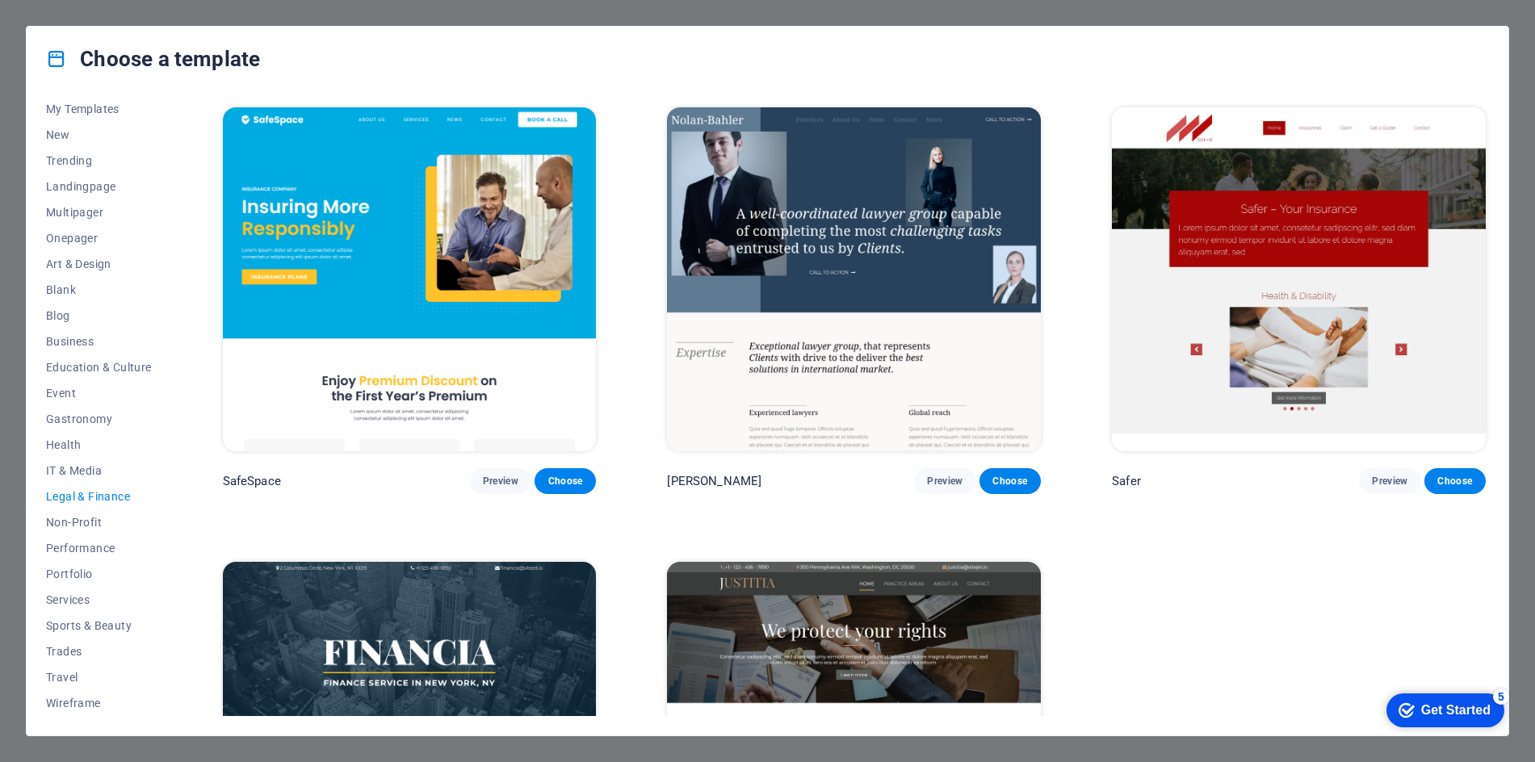
click at [1347, 252] on img at bounding box center [1299, 279] width 374 height 344
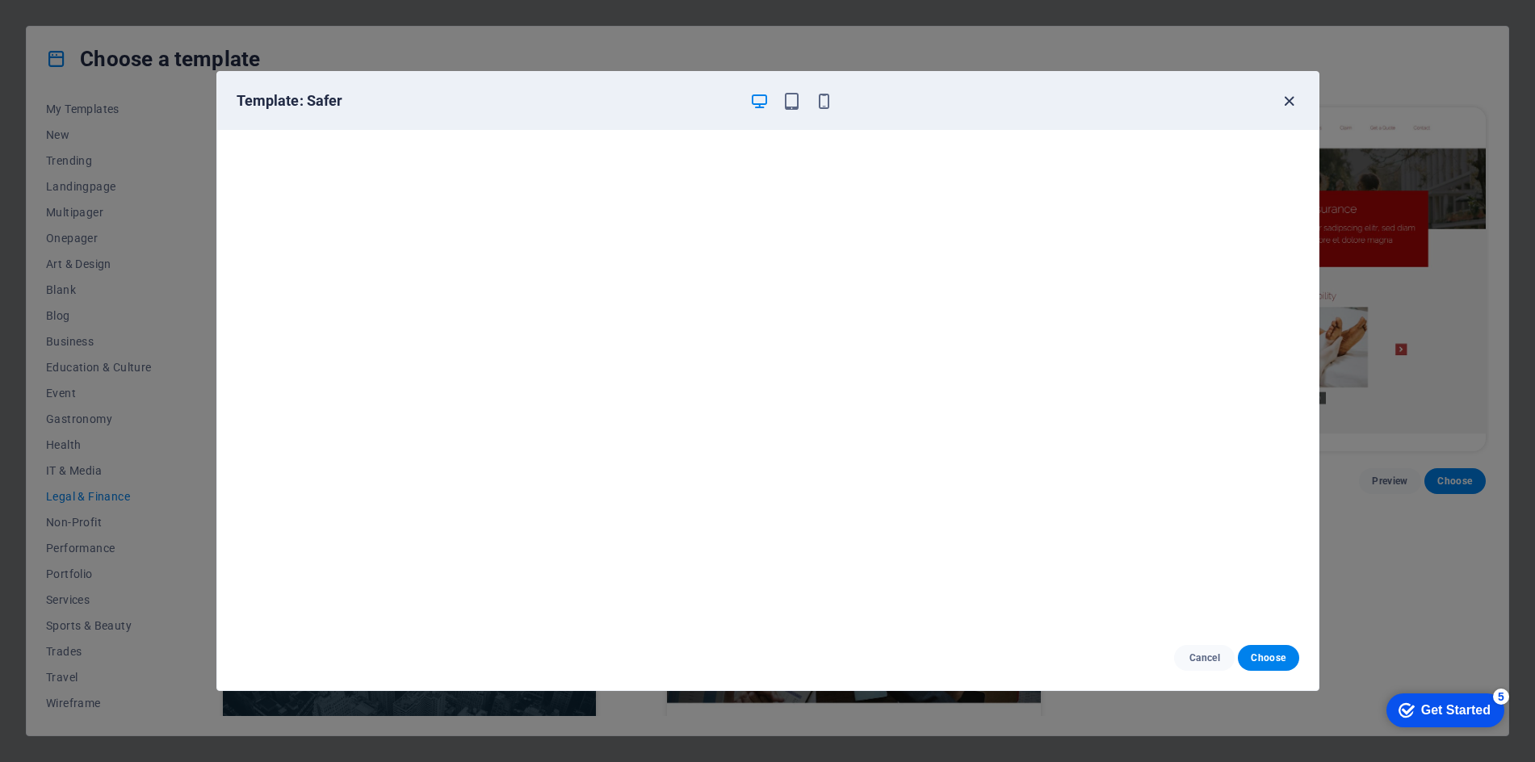
click at [1283, 99] on icon "button" at bounding box center [1289, 101] width 19 height 19
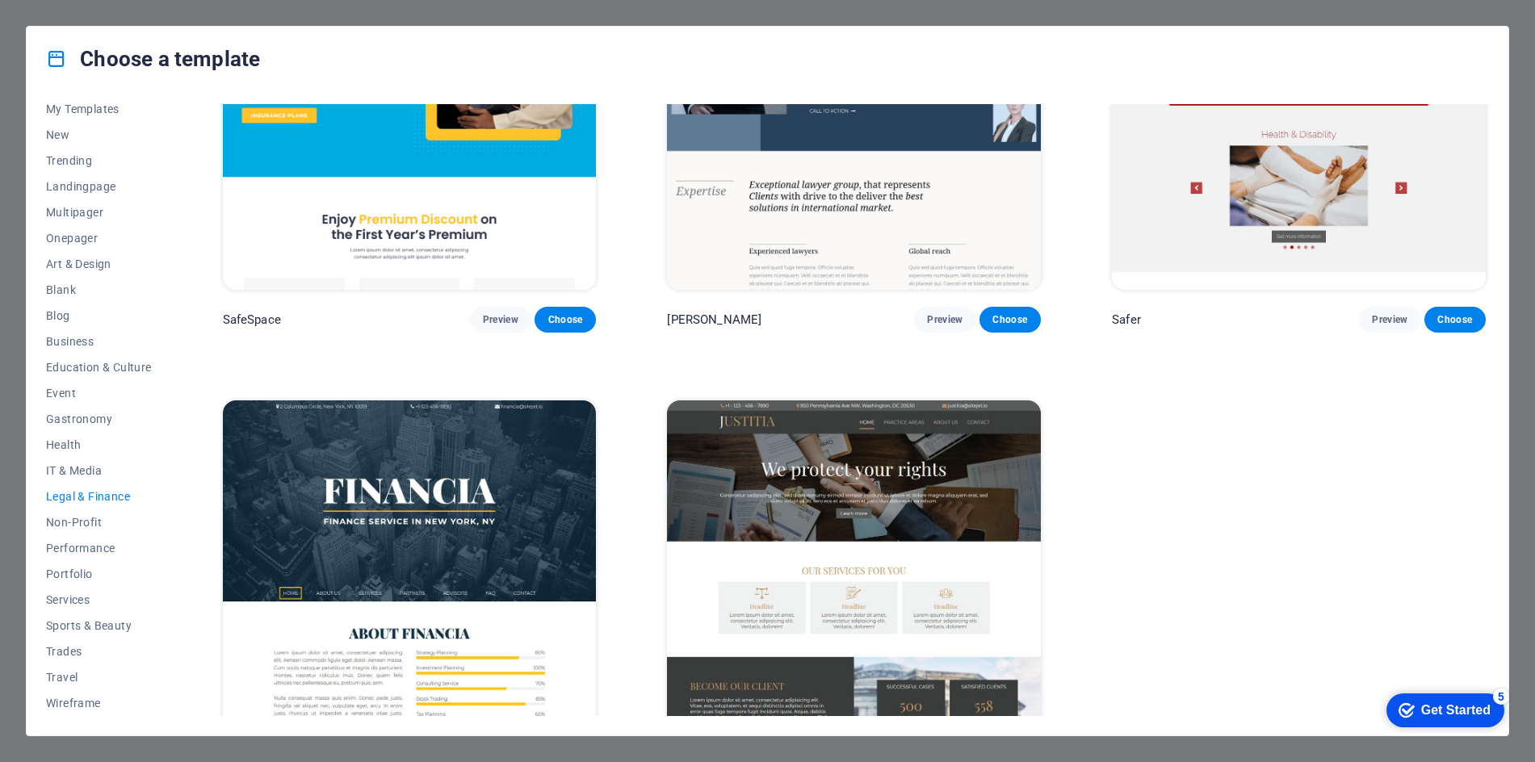
scroll to position [228, 0]
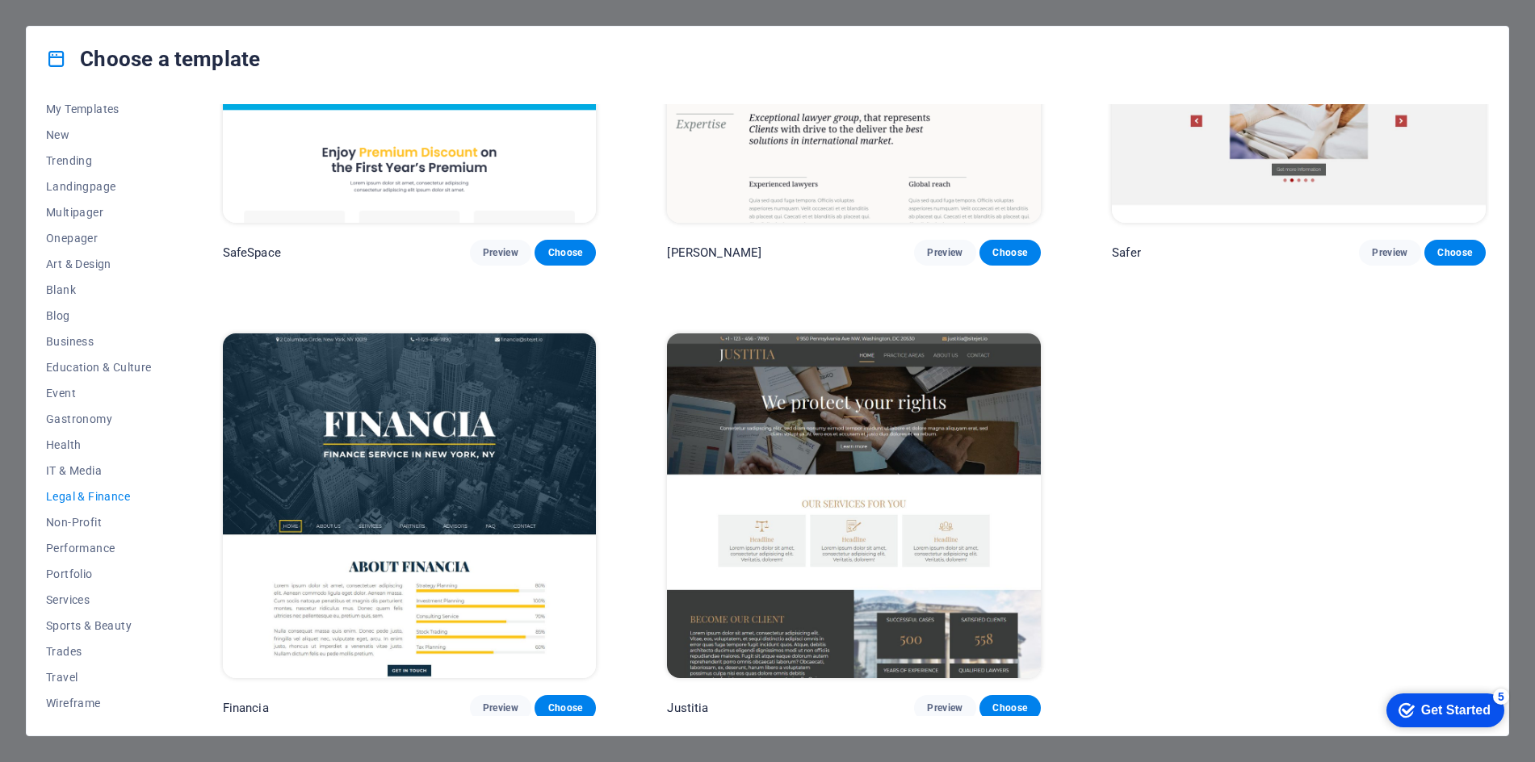
click at [476, 437] on img at bounding box center [410, 505] width 374 height 344
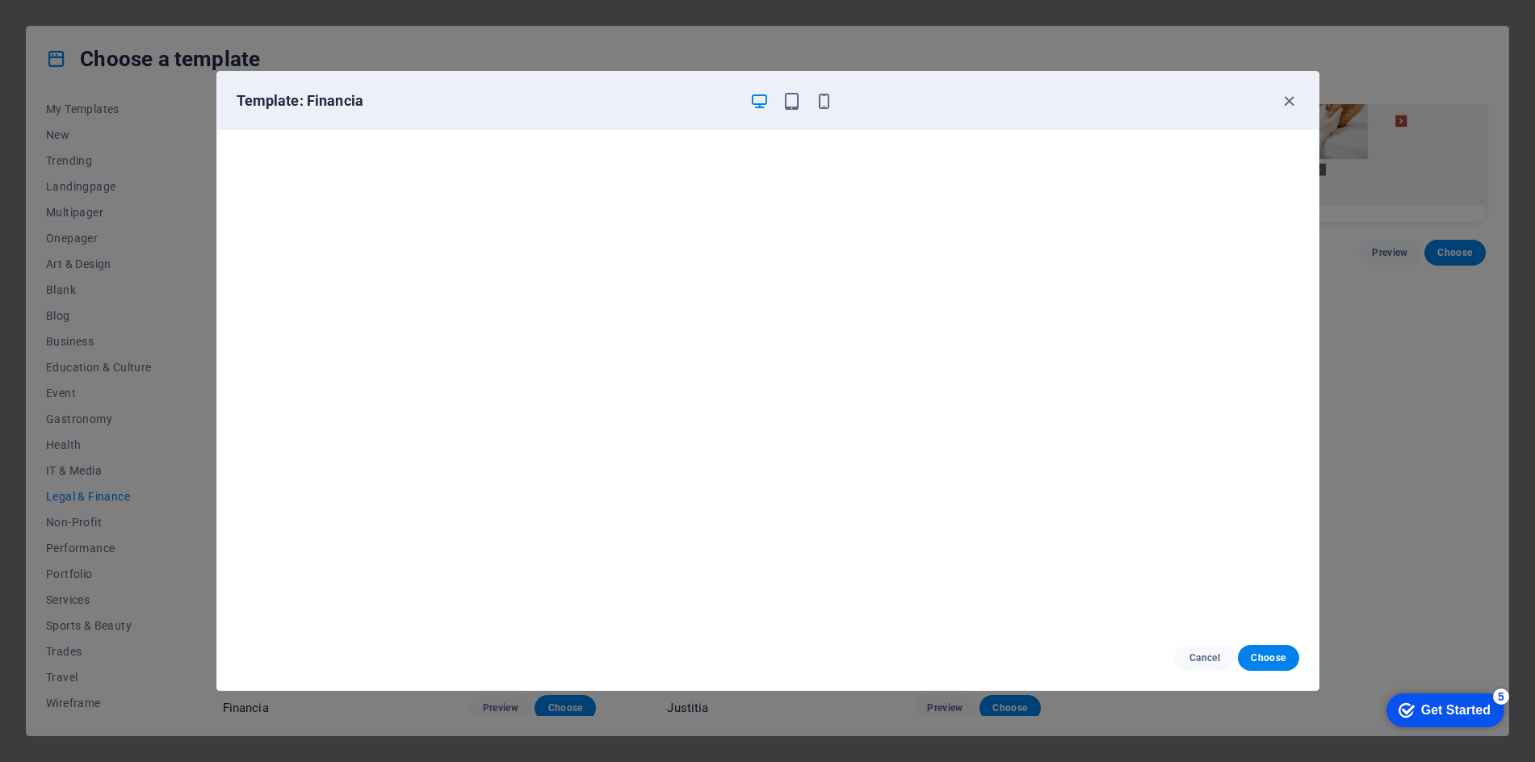
scroll to position [0, 0]
click at [1293, 99] on icon "button" at bounding box center [1289, 101] width 19 height 19
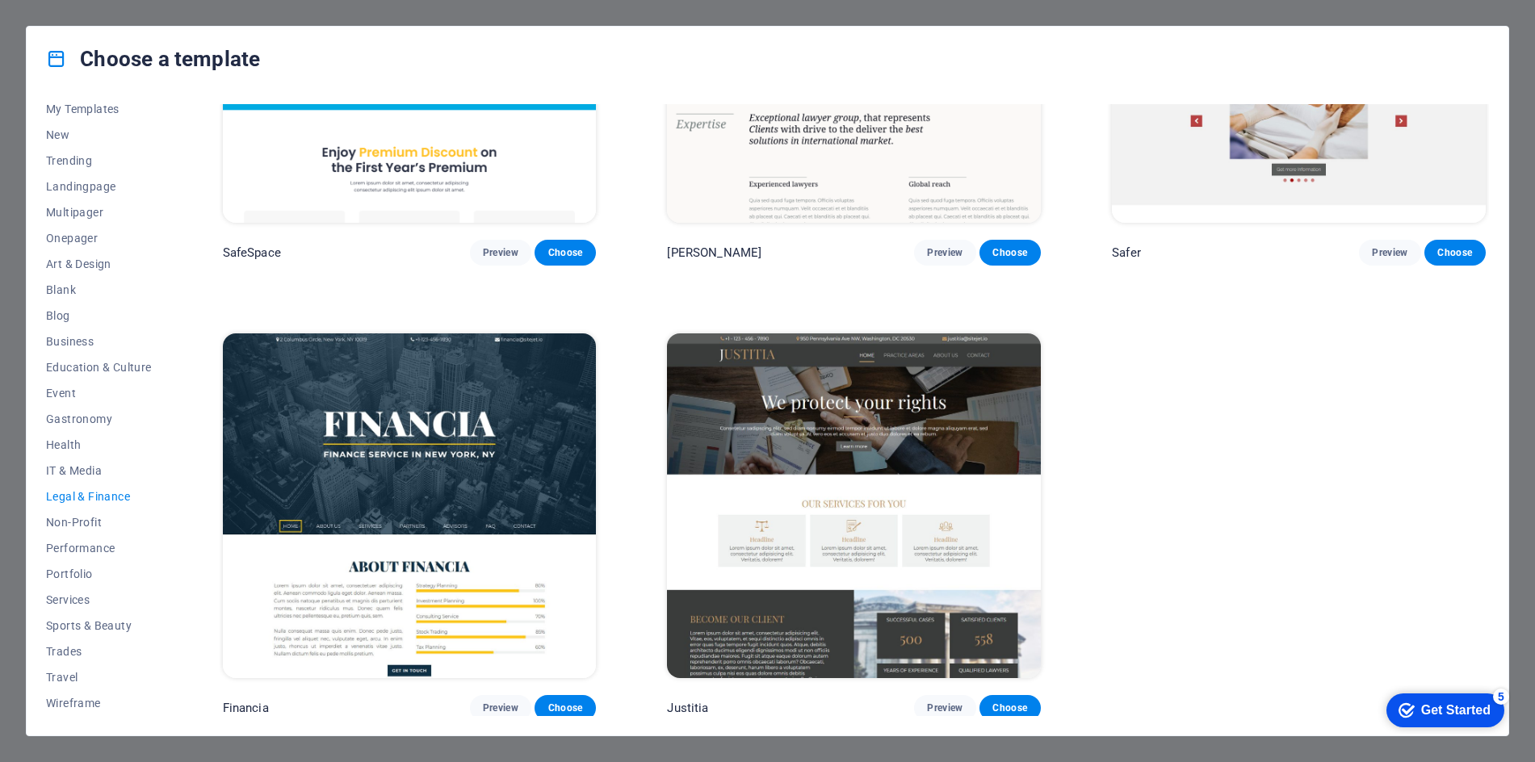
click at [897, 401] on img at bounding box center [854, 505] width 374 height 344
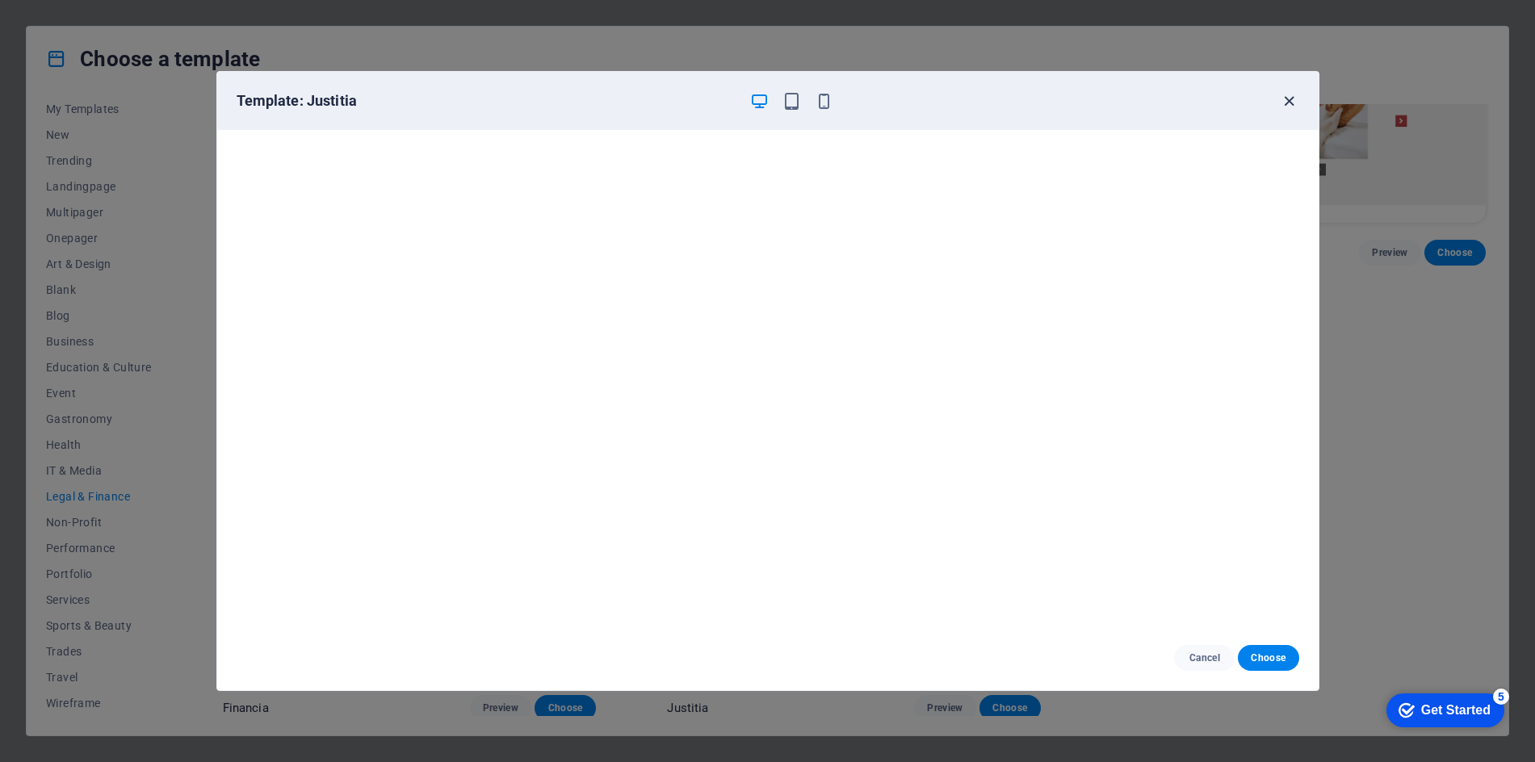
click at [1289, 103] on icon "button" at bounding box center [1289, 101] width 19 height 19
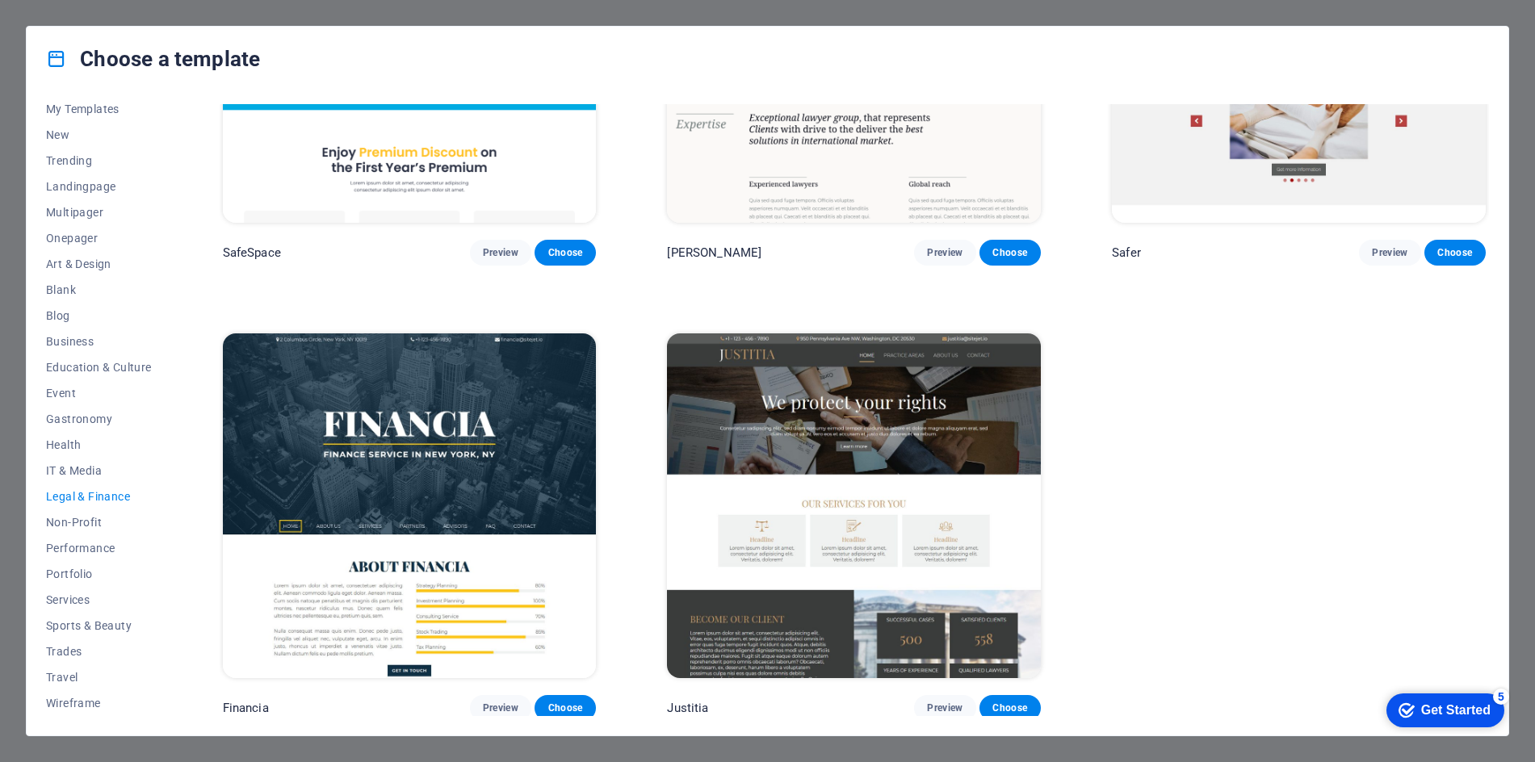
click at [1114, 465] on div "SafeSpace Preview Choose [PERSON_NAME] Preview Choose Safer Preview Choose Fina…" at bounding box center [854, 298] width 1269 height 845
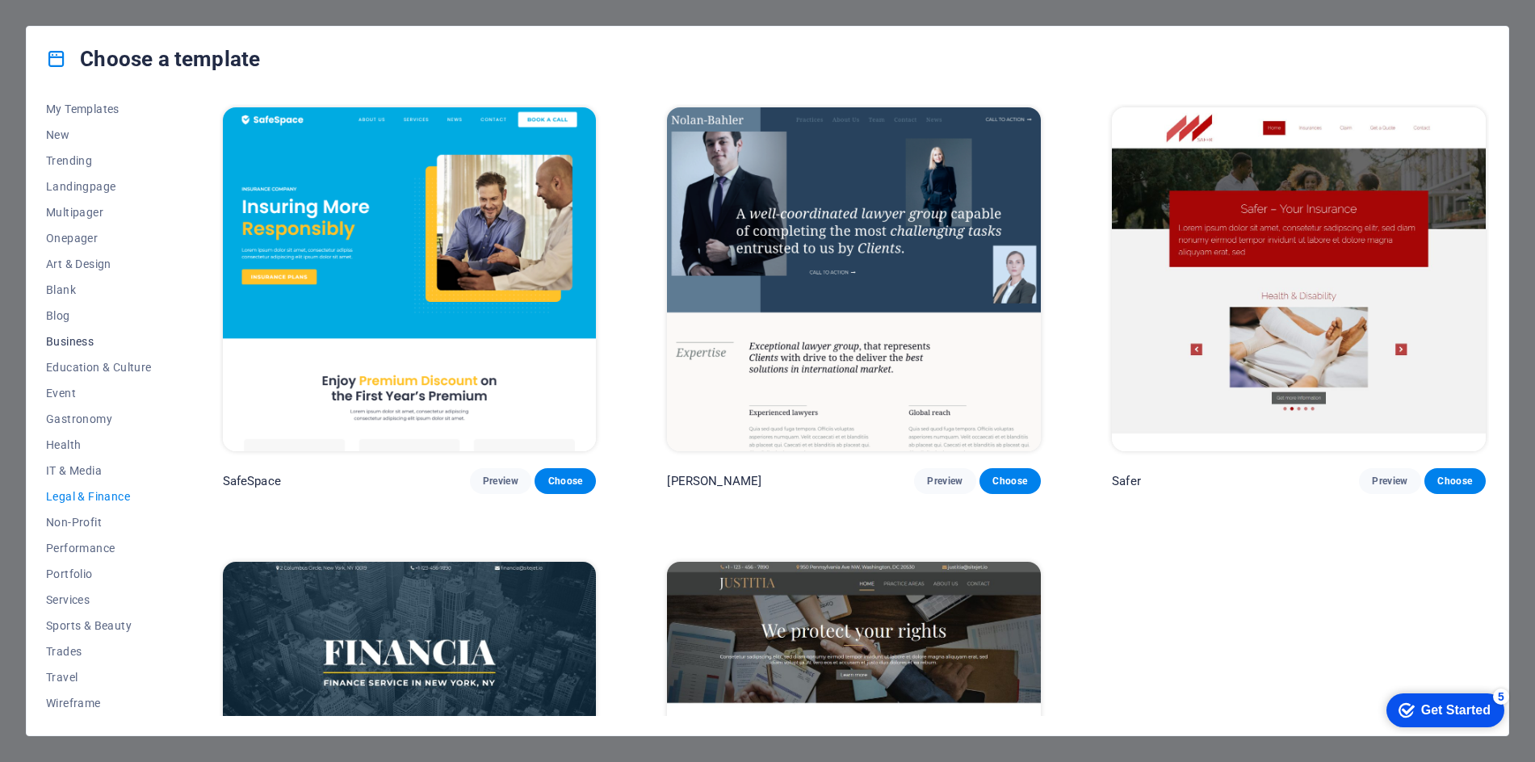
click at [76, 344] on span "Business" at bounding box center [99, 341] width 106 height 13
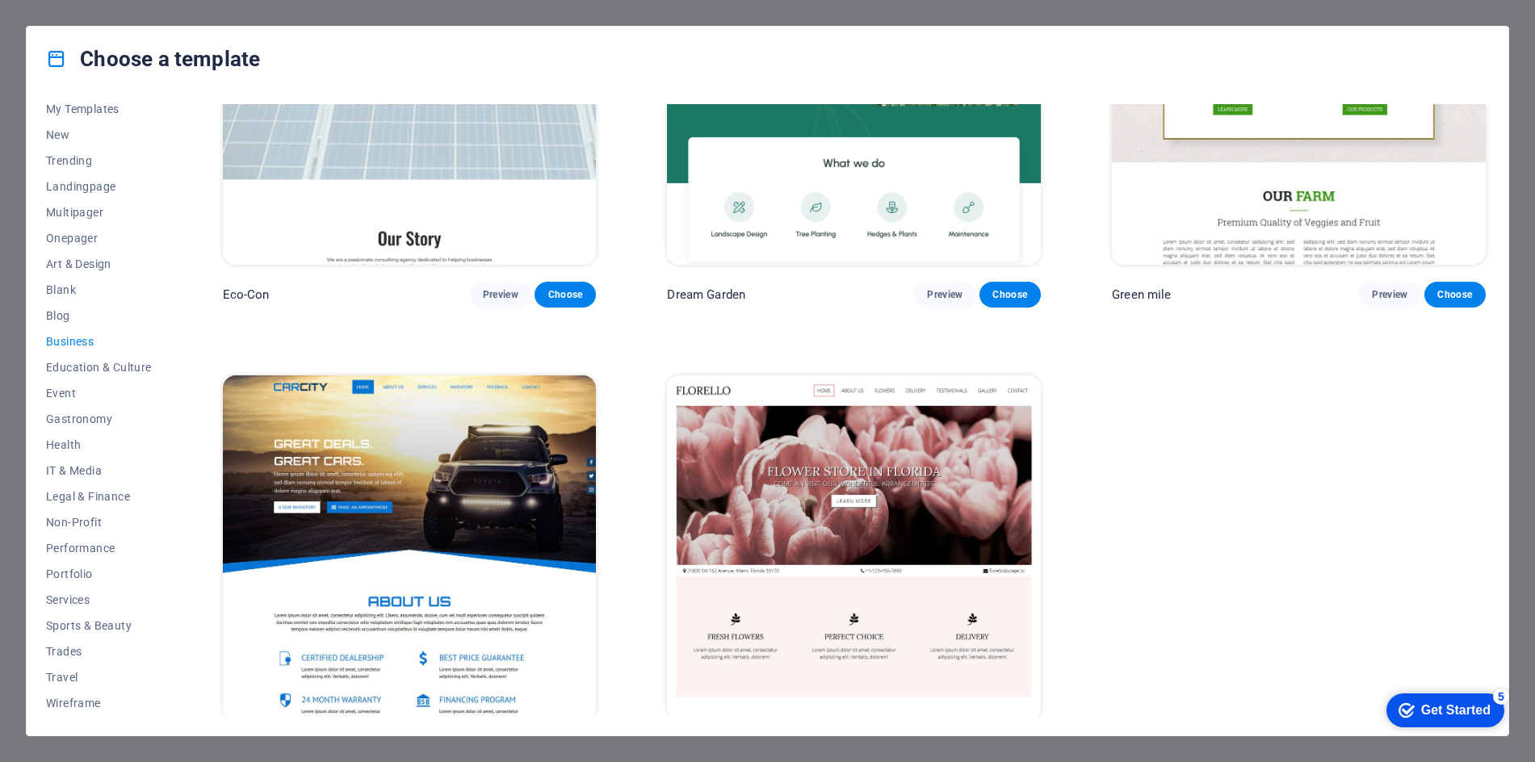
scroll to position [192, 0]
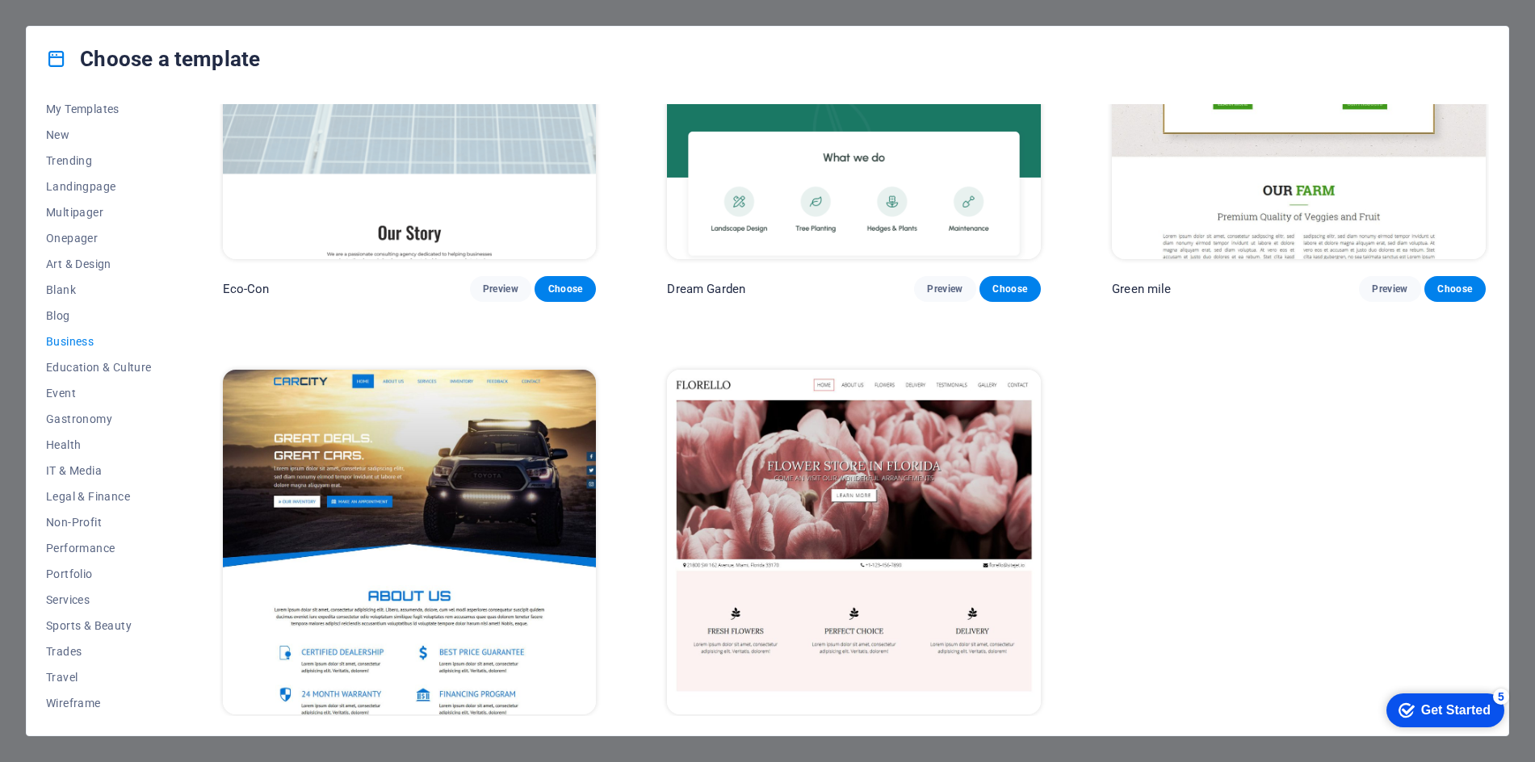
click at [916, 465] on img at bounding box center [854, 542] width 374 height 344
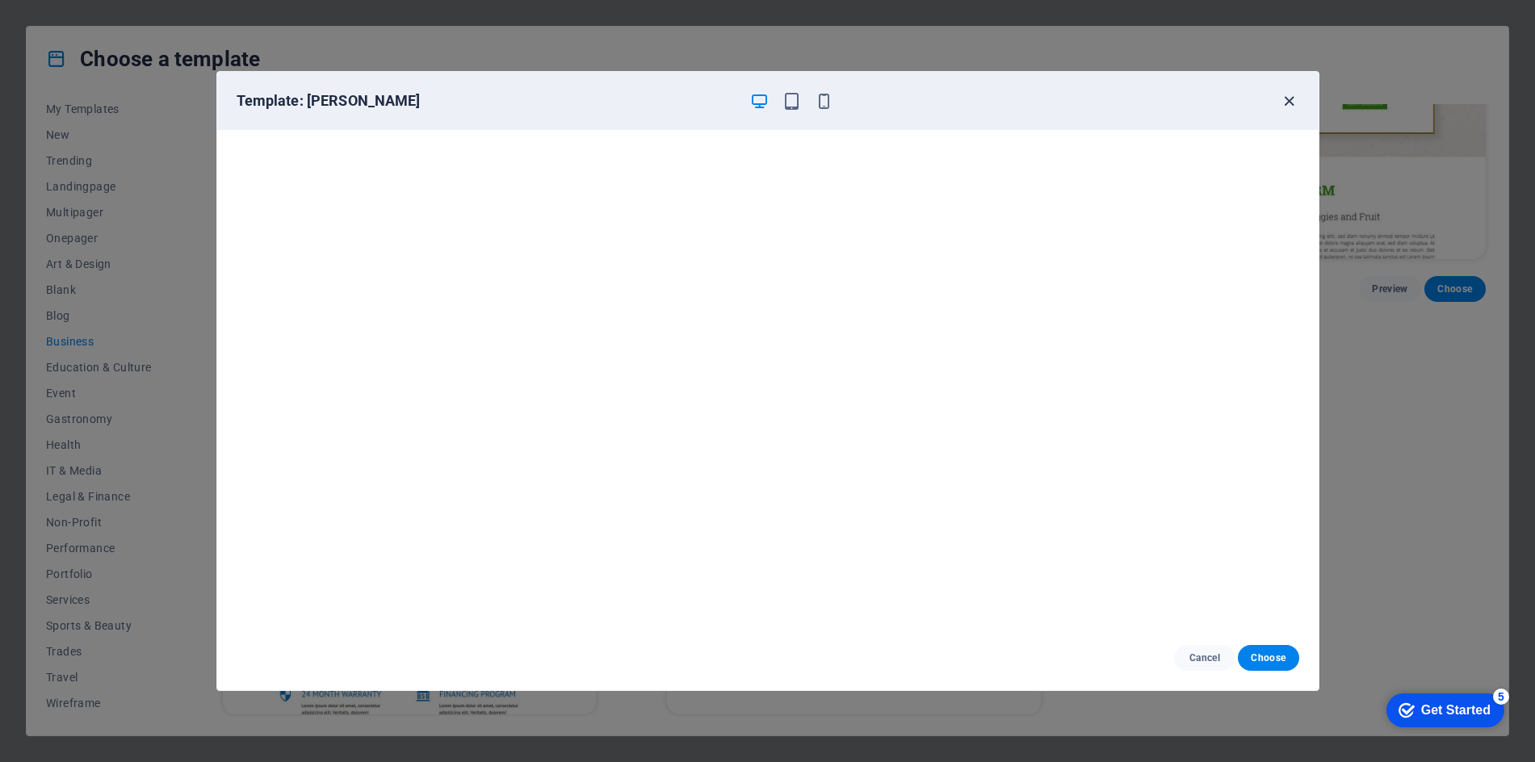
click at [1286, 105] on icon "button" at bounding box center [1289, 101] width 19 height 19
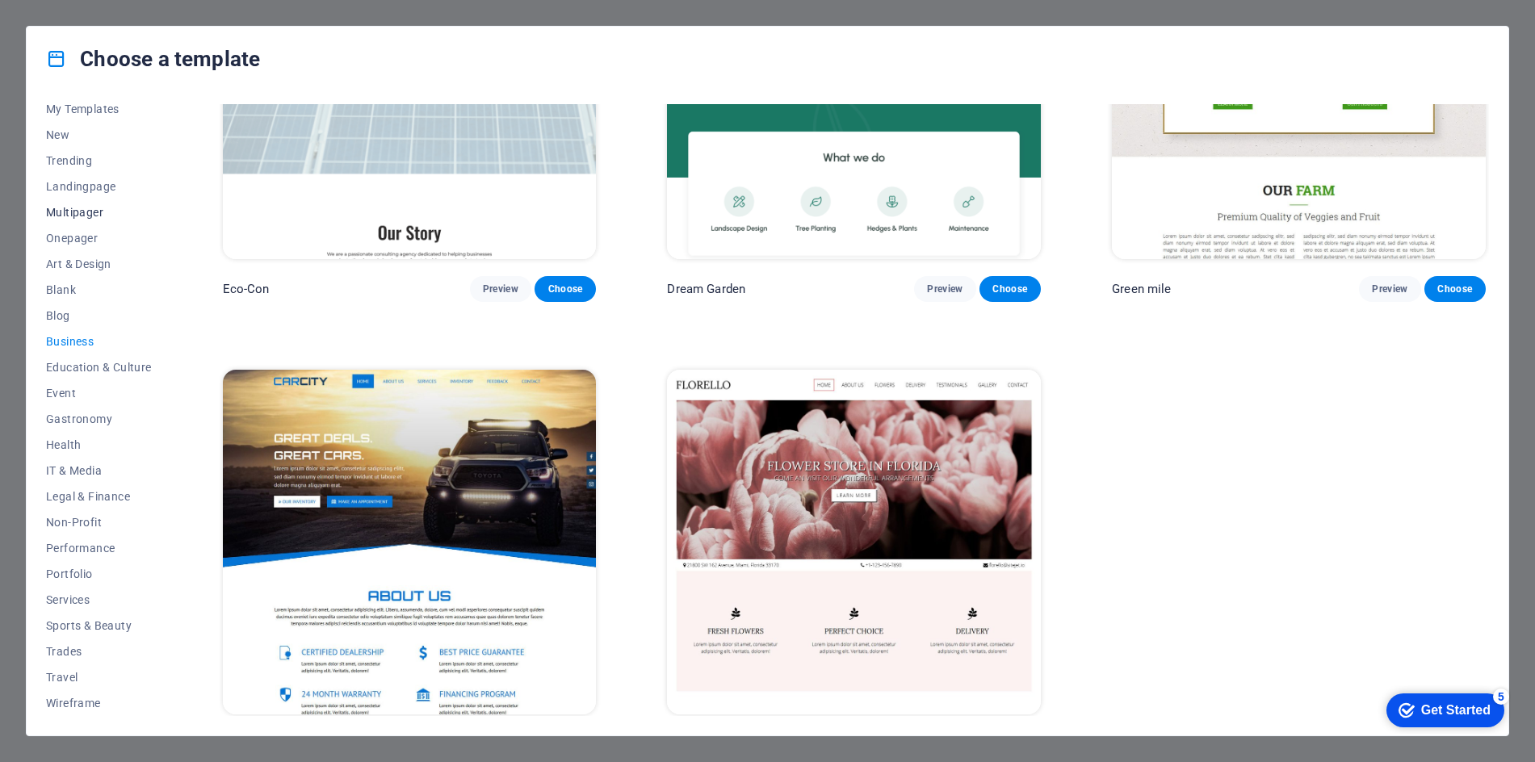
click at [94, 210] on span "Multipager" at bounding box center [99, 212] width 106 height 13
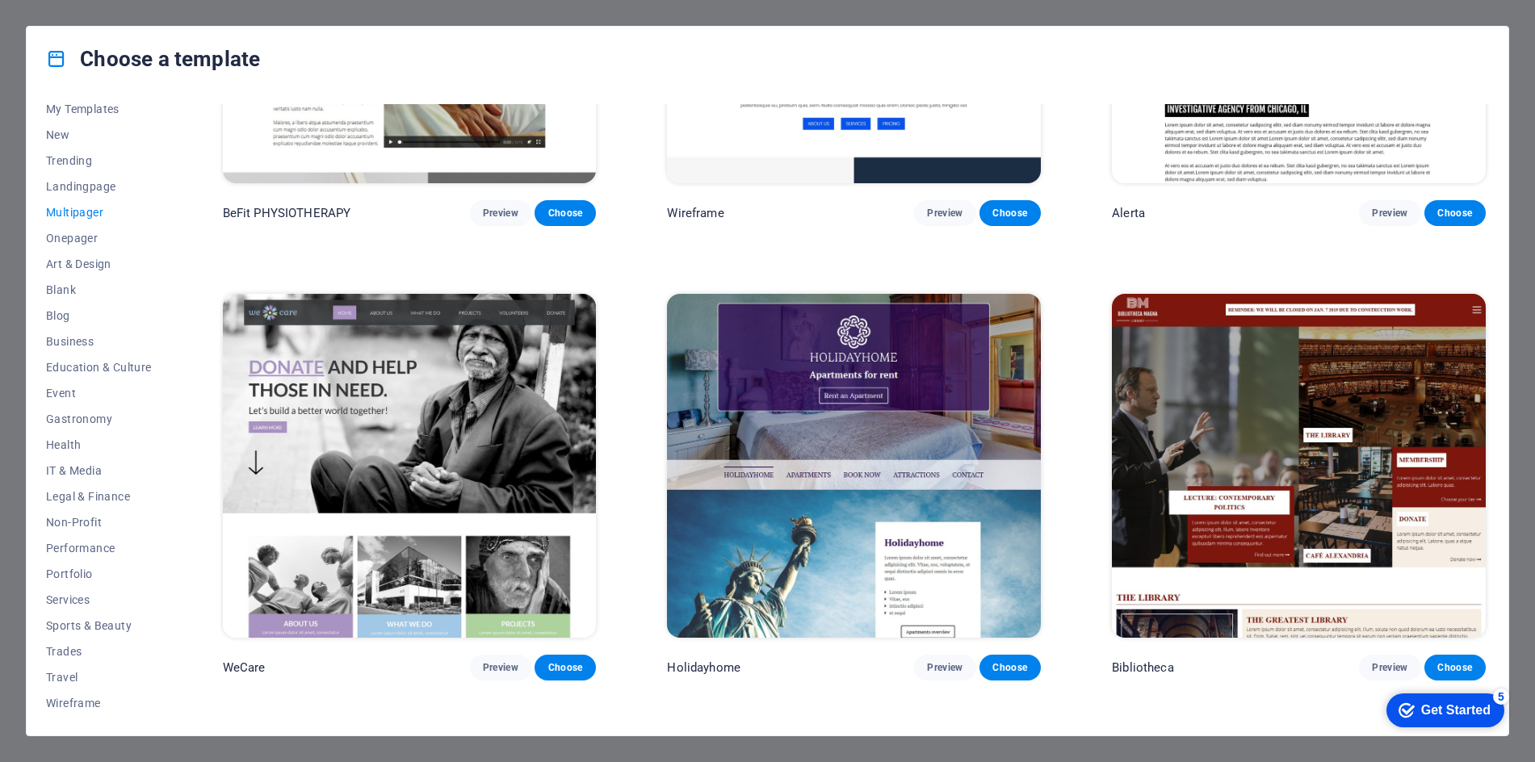
scroll to position [6637, 0]
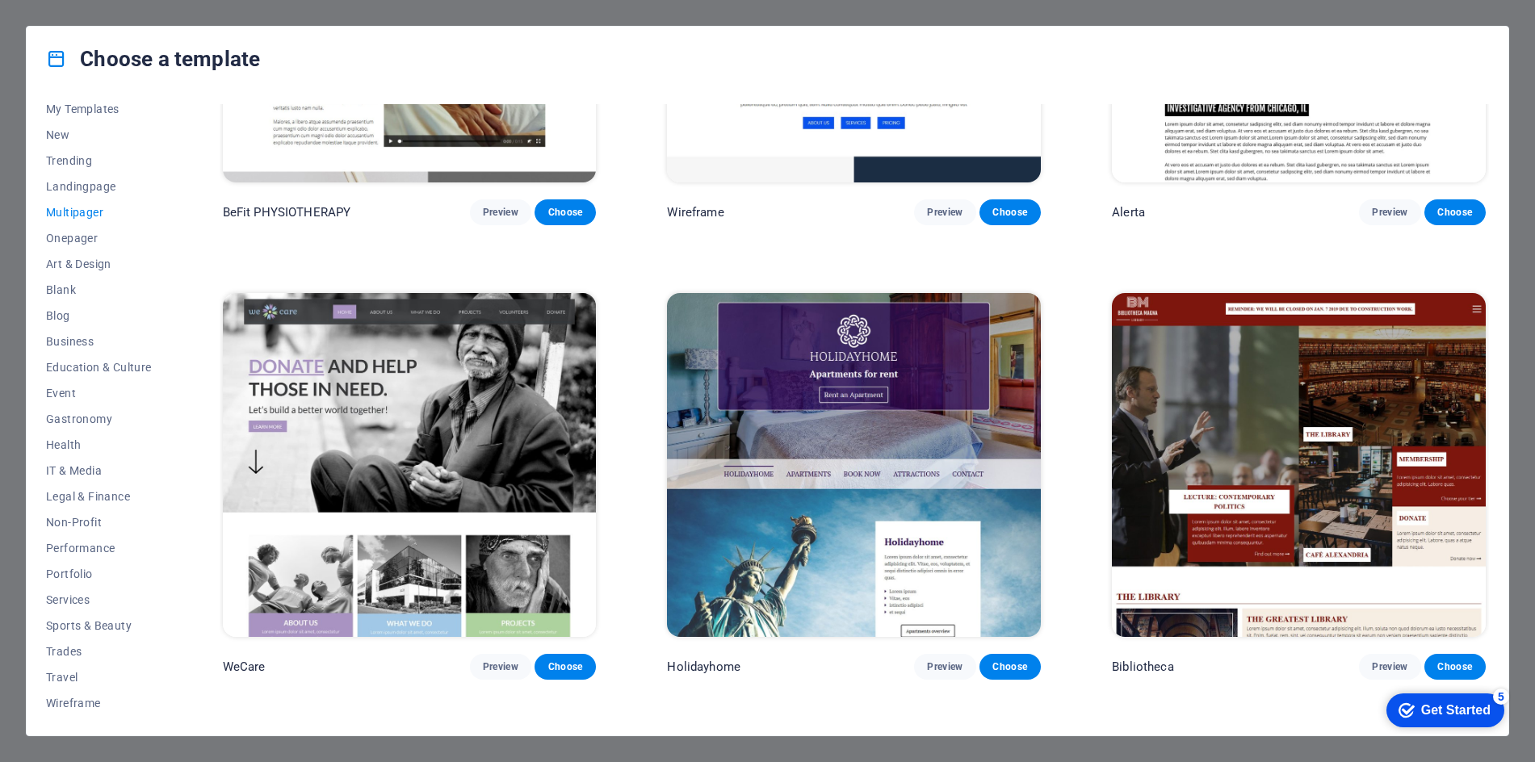
click at [418, 354] on img at bounding box center [410, 465] width 374 height 344
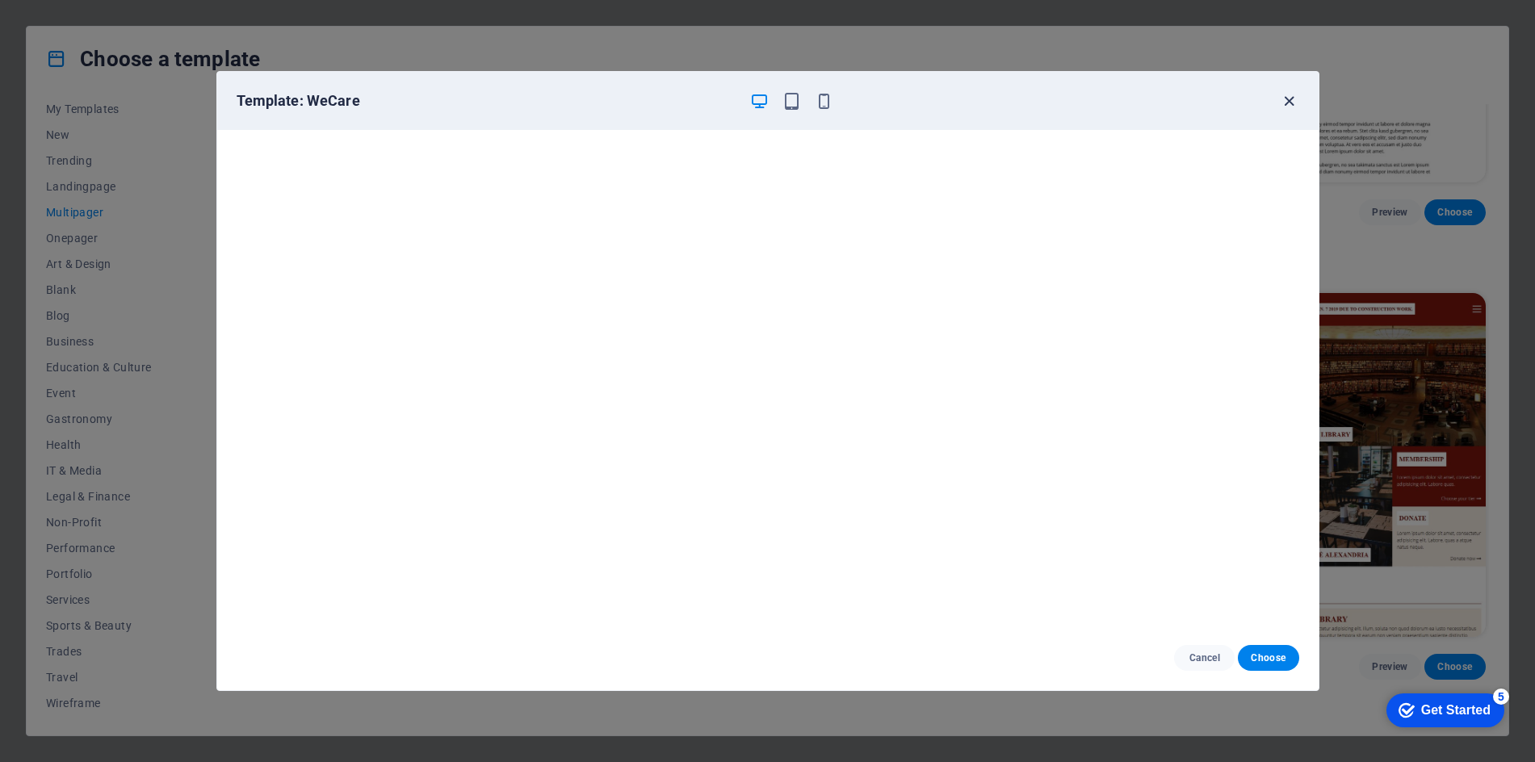
click at [1287, 105] on icon "button" at bounding box center [1289, 101] width 19 height 19
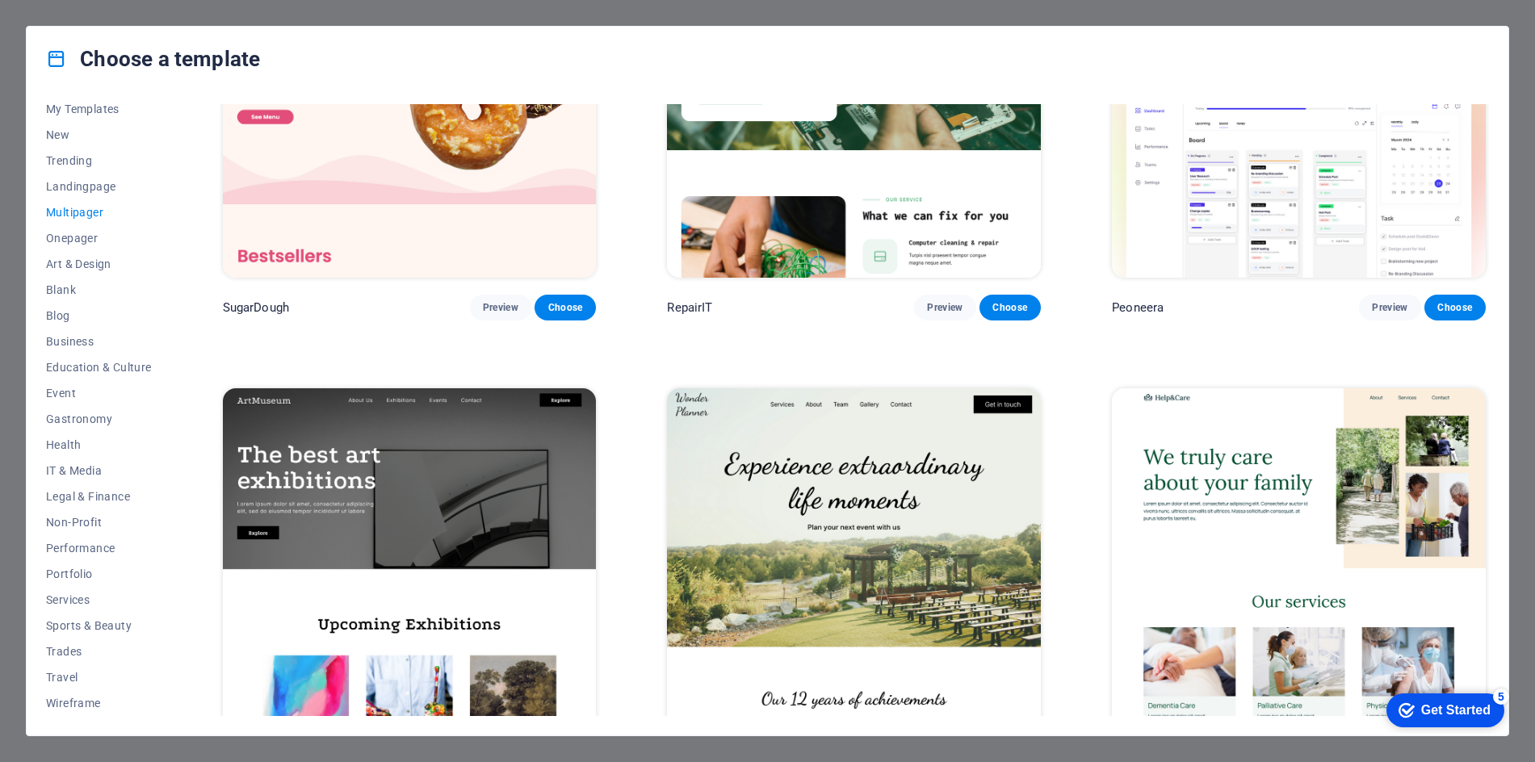
scroll to position [0, 0]
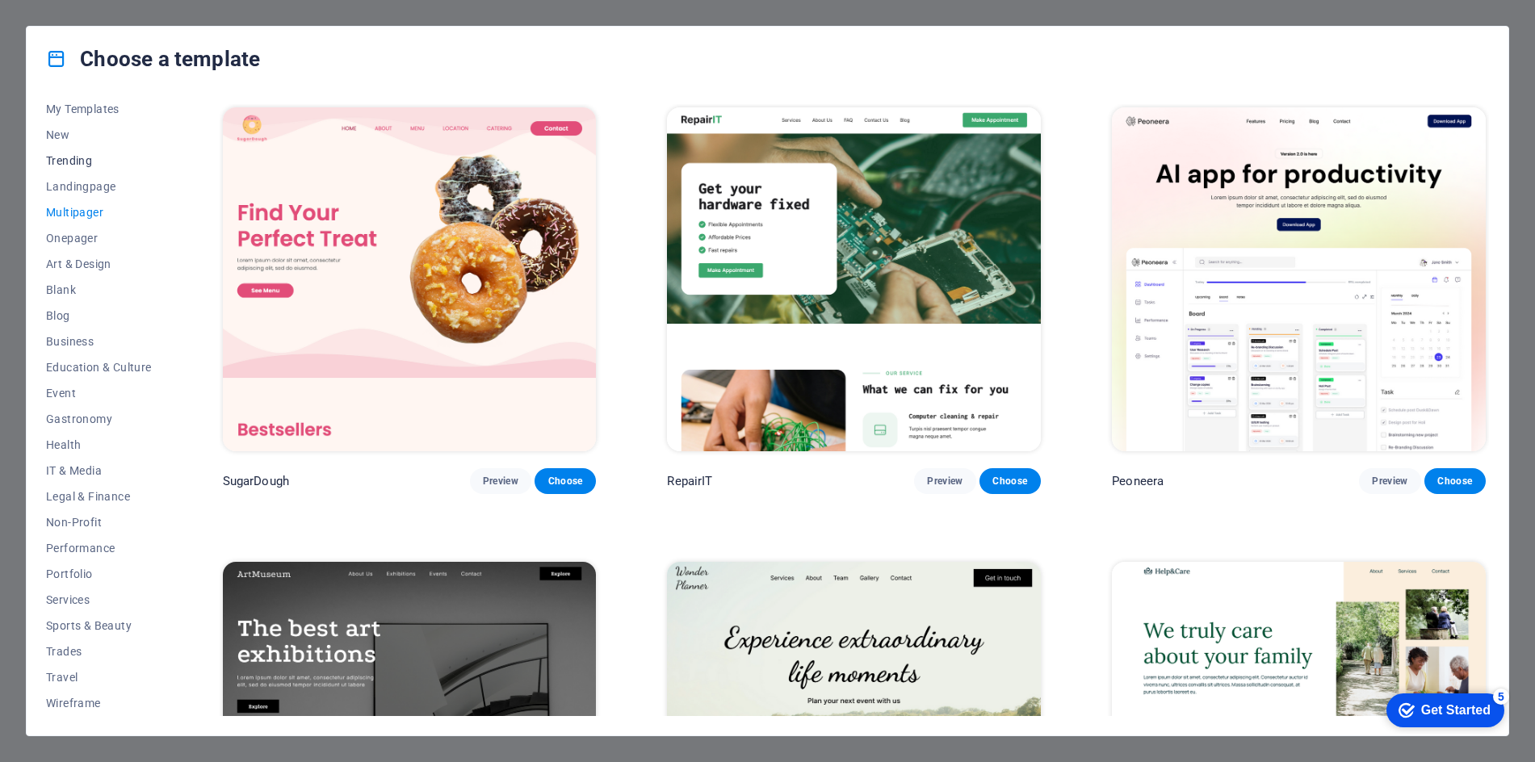
click at [74, 162] on span "Trending" at bounding box center [99, 160] width 106 height 13
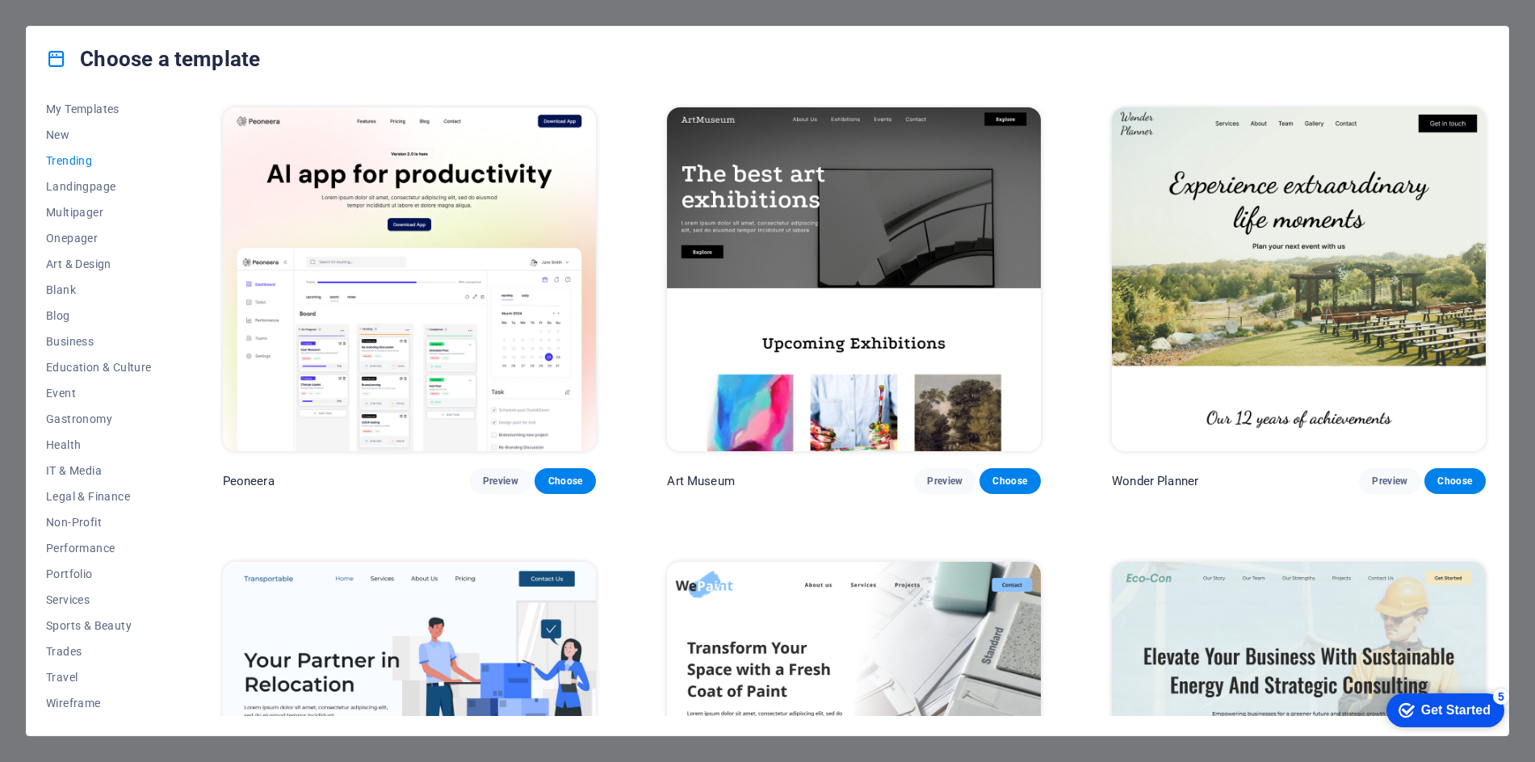
click at [470, 285] on img at bounding box center [410, 279] width 374 height 344
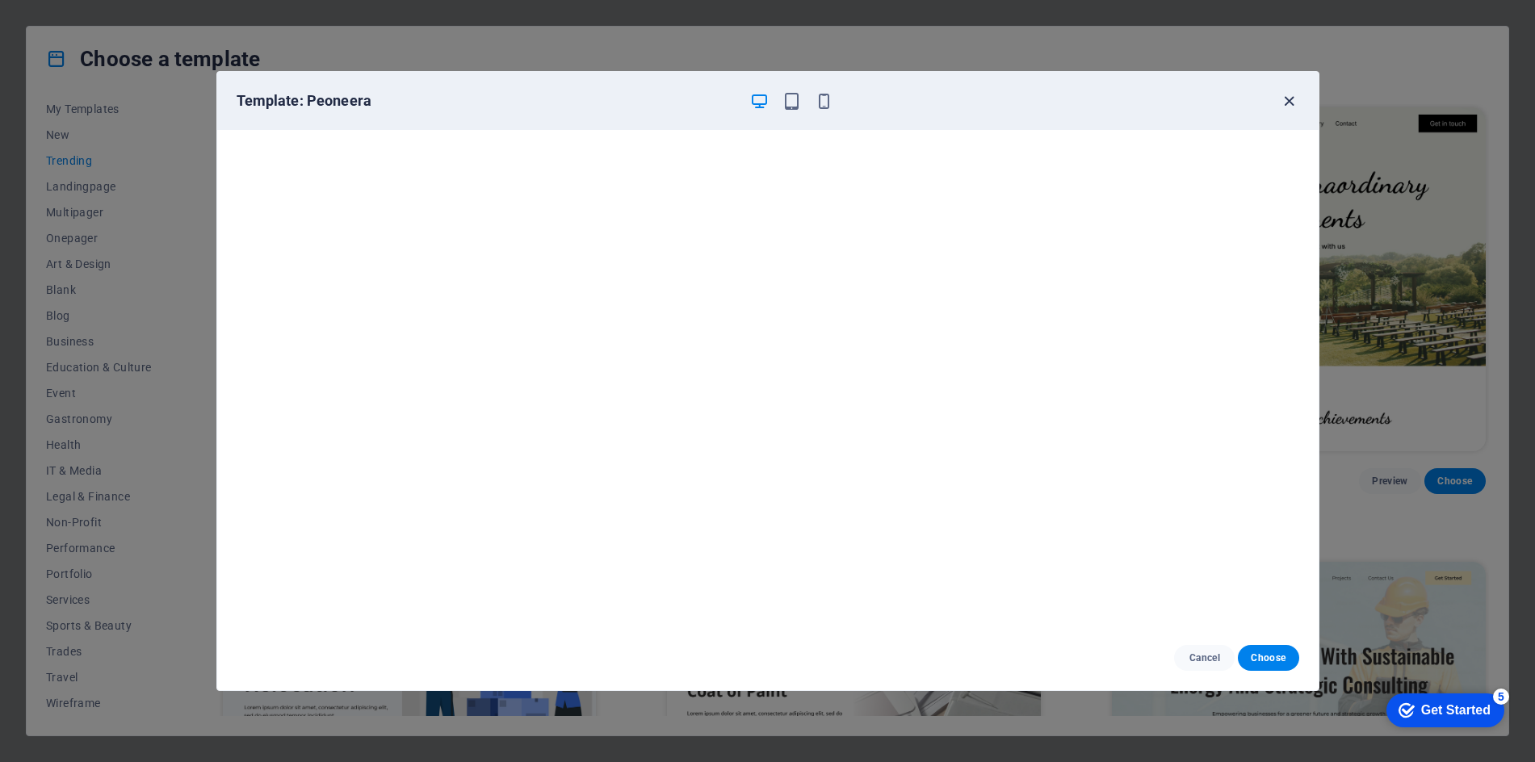
click at [1291, 98] on icon "button" at bounding box center [1289, 101] width 19 height 19
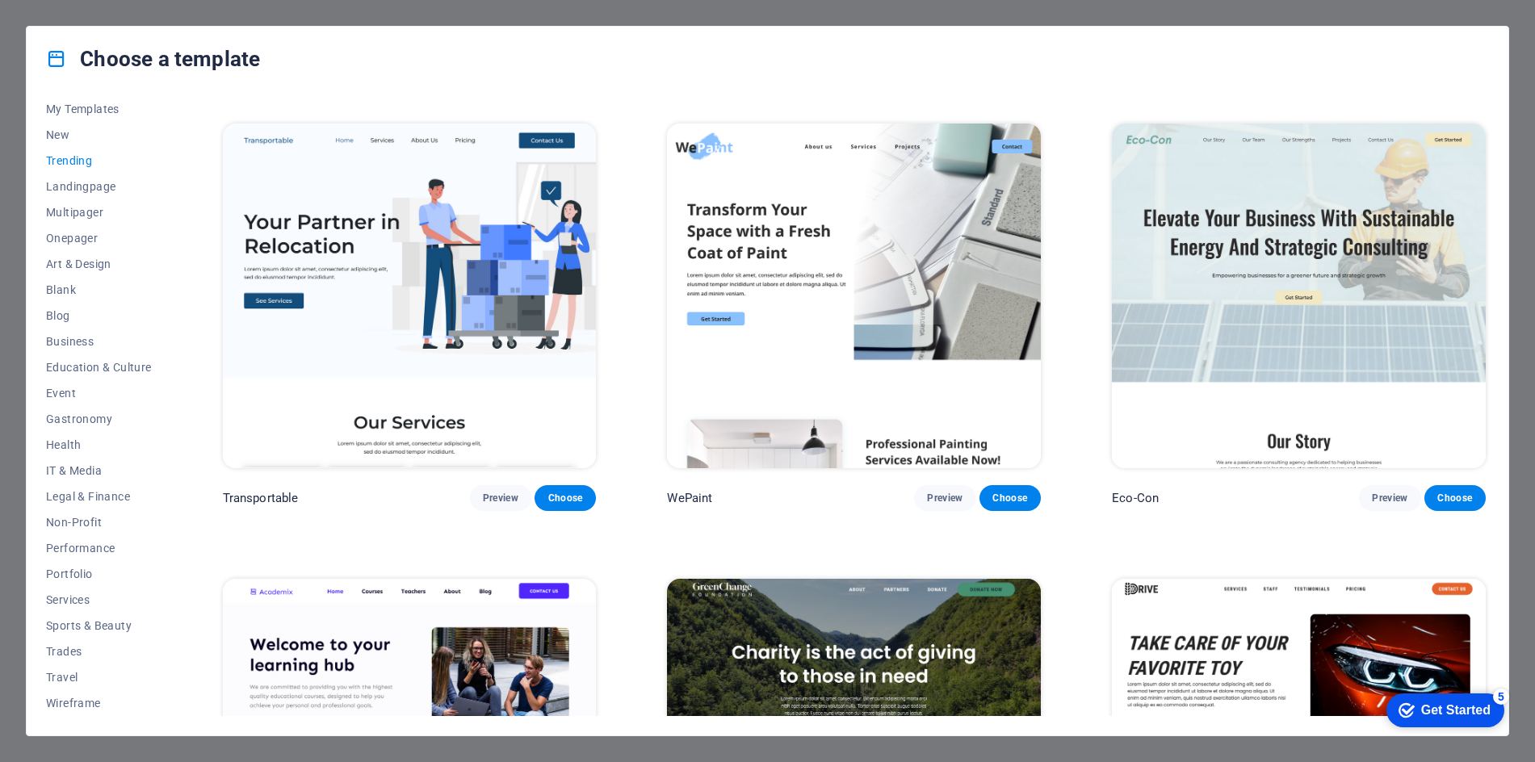
scroll to position [440, 0]
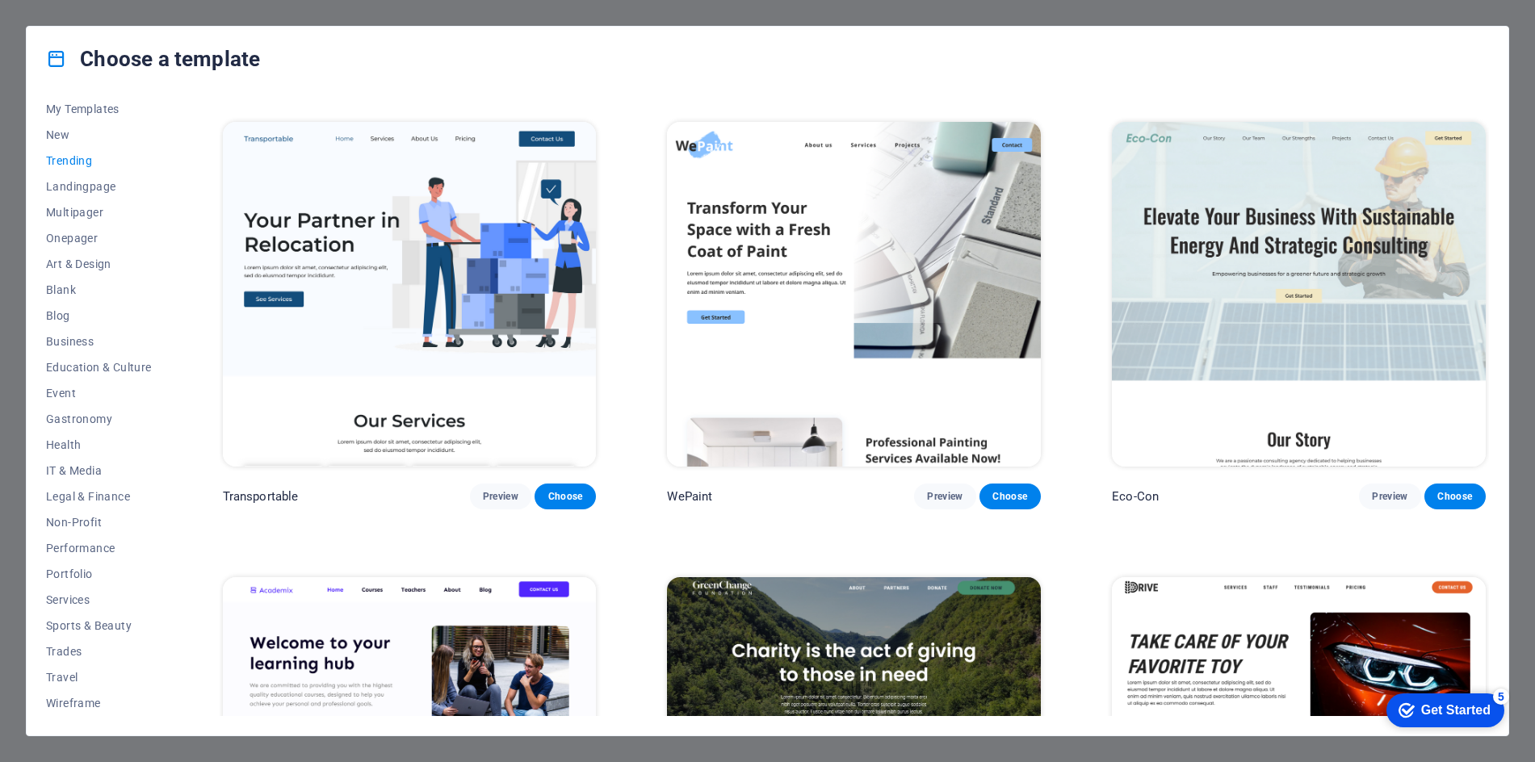
click at [923, 214] on img at bounding box center [854, 294] width 374 height 344
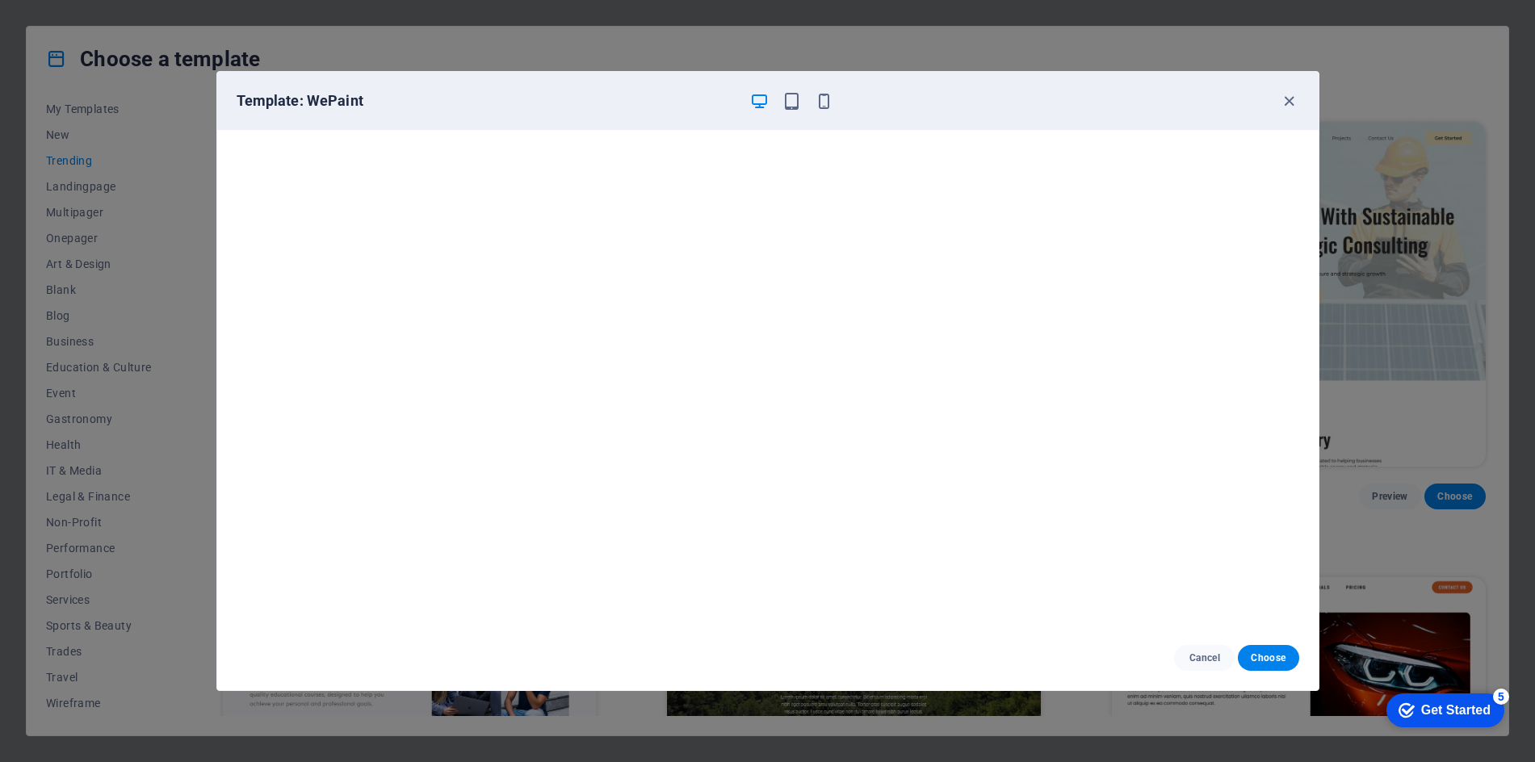
drag, startPoint x: 1293, startPoint y: 96, endPoint x: 1100, endPoint y: 134, distance: 195.9
click at [1291, 96] on icon "button" at bounding box center [1289, 101] width 19 height 19
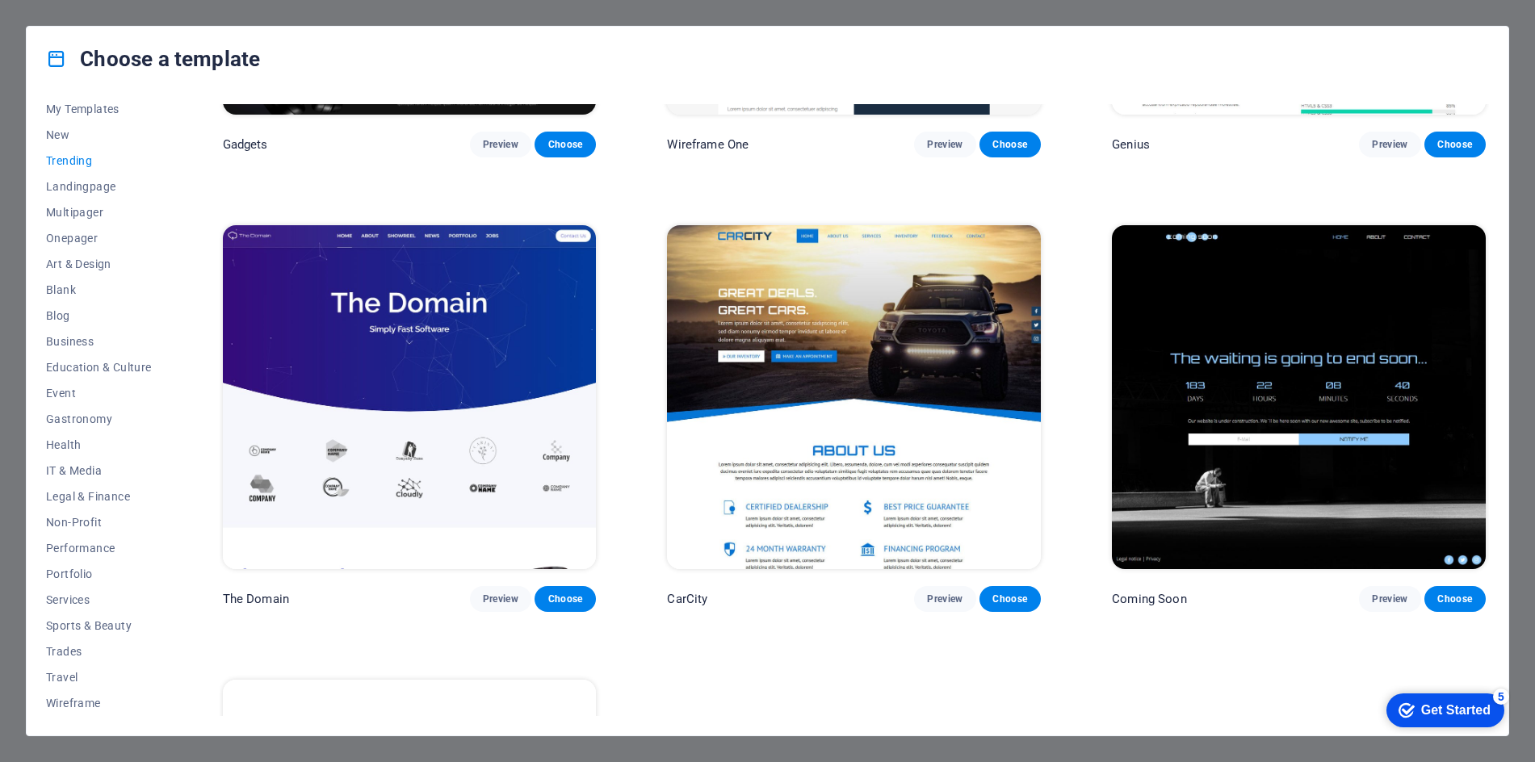
scroll to position [1696, 0]
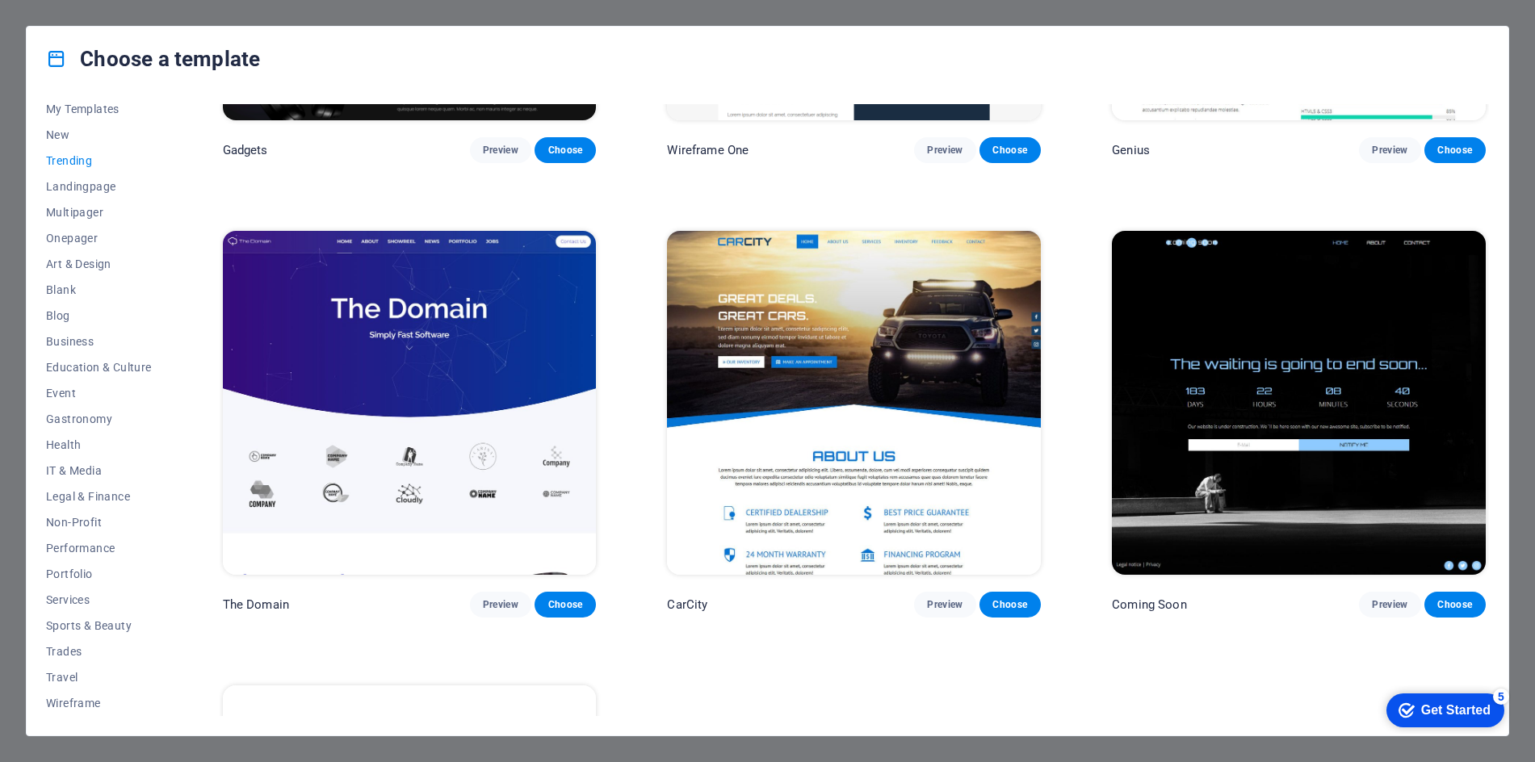
click at [492, 283] on img at bounding box center [410, 403] width 374 height 344
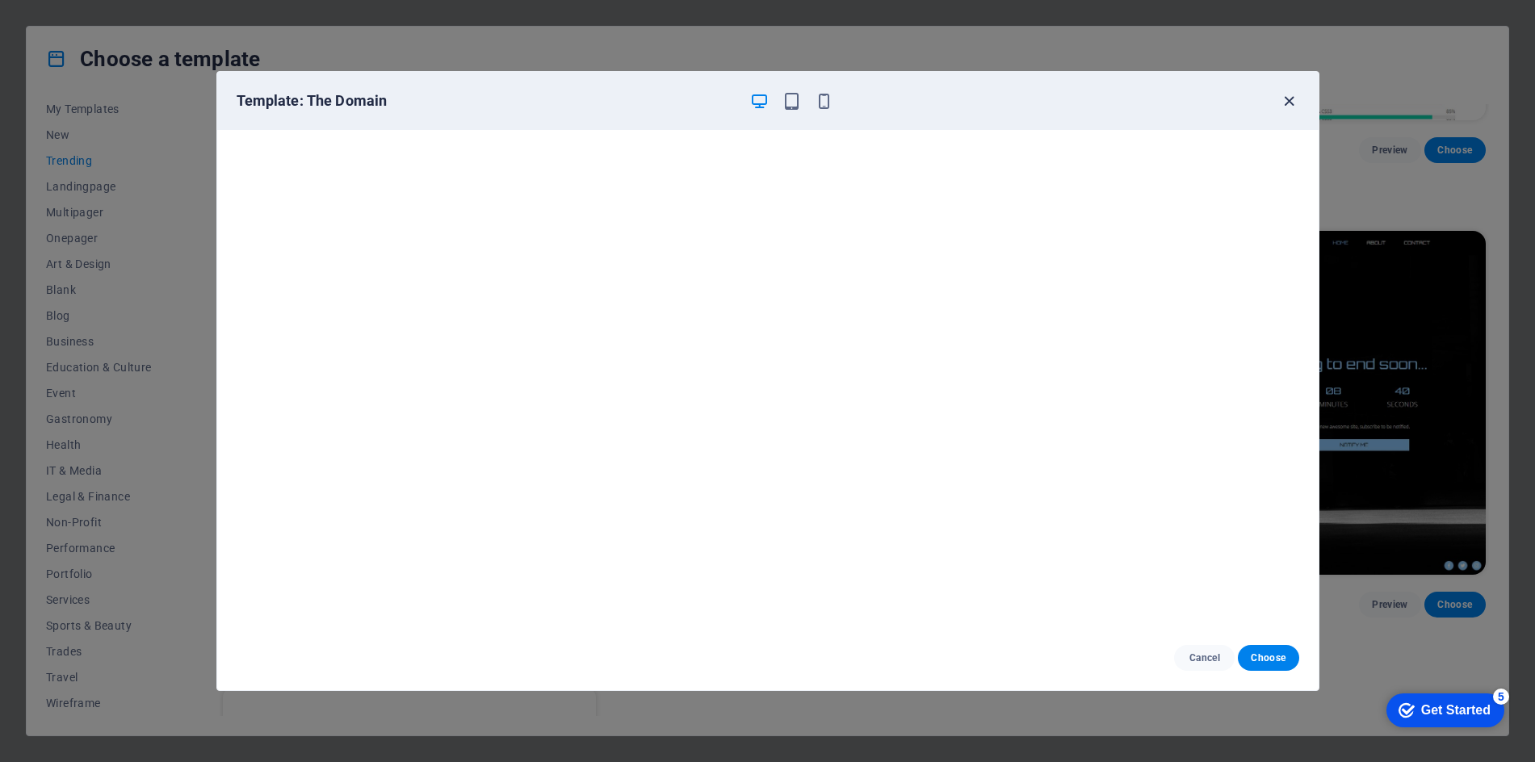
click at [1296, 103] on icon "button" at bounding box center [1289, 101] width 19 height 19
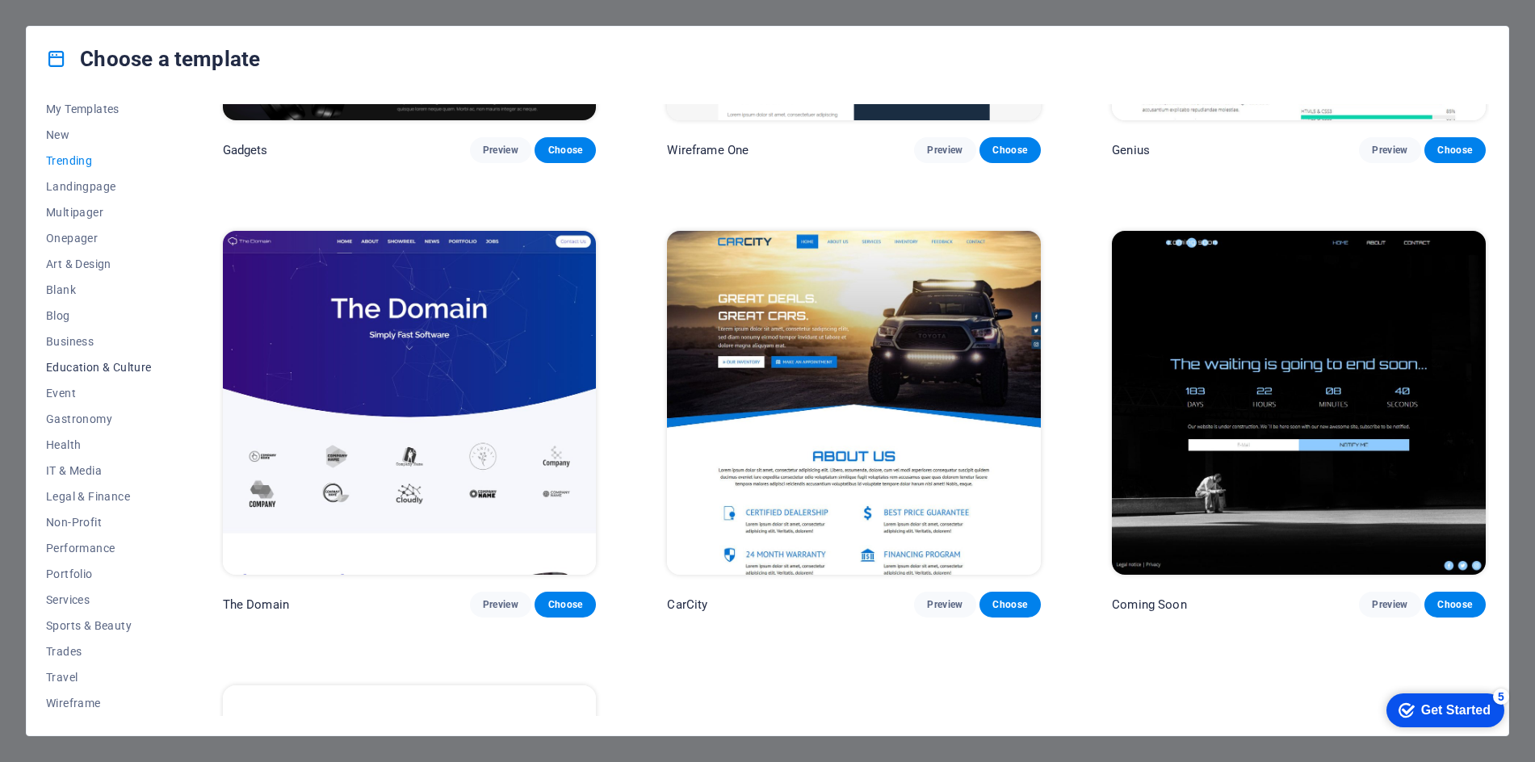
click at [74, 368] on span "Education & Culture" at bounding box center [99, 367] width 106 height 13
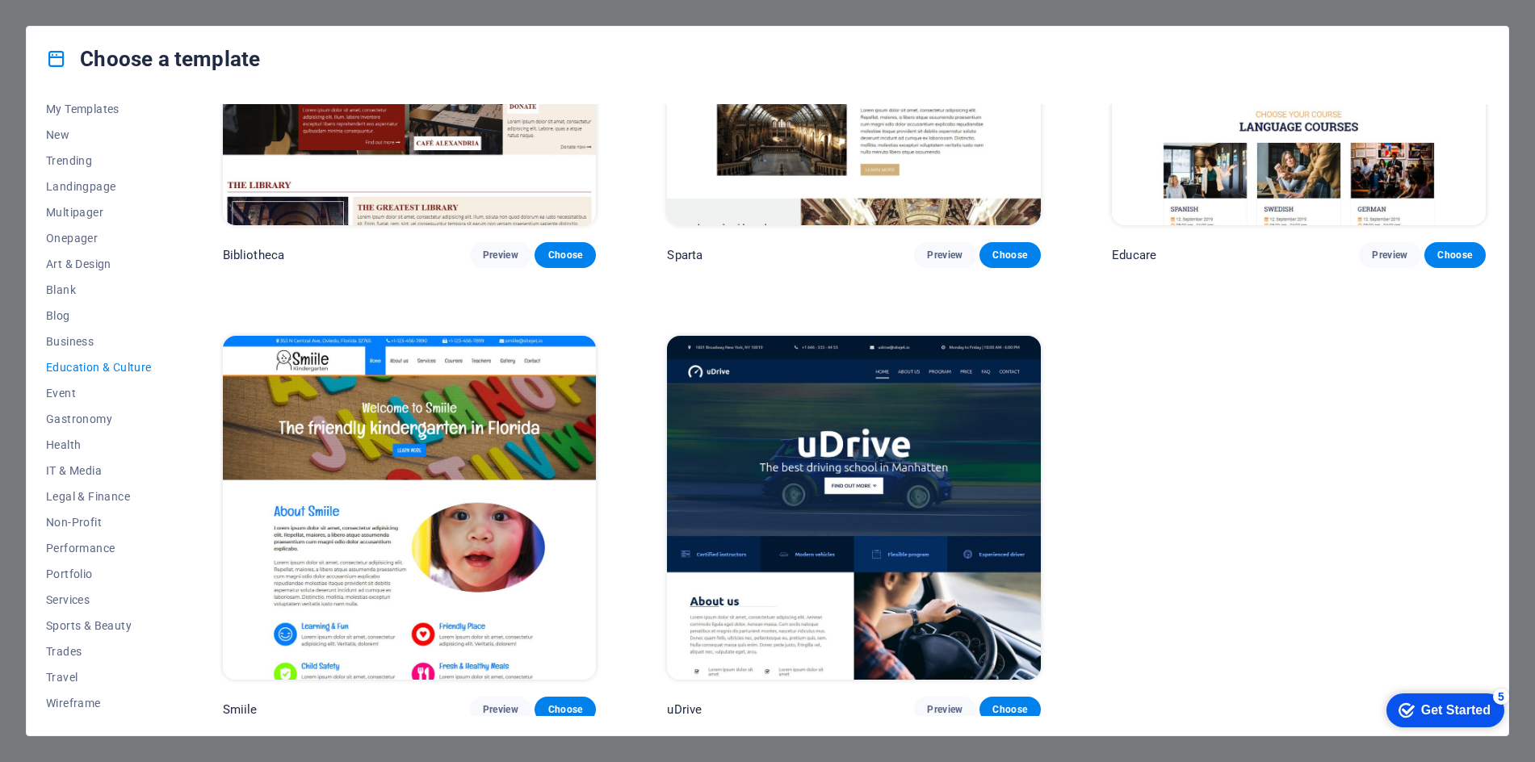
scroll to position [681, 0]
click at [885, 427] on img at bounding box center [854, 508] width 374 height 344
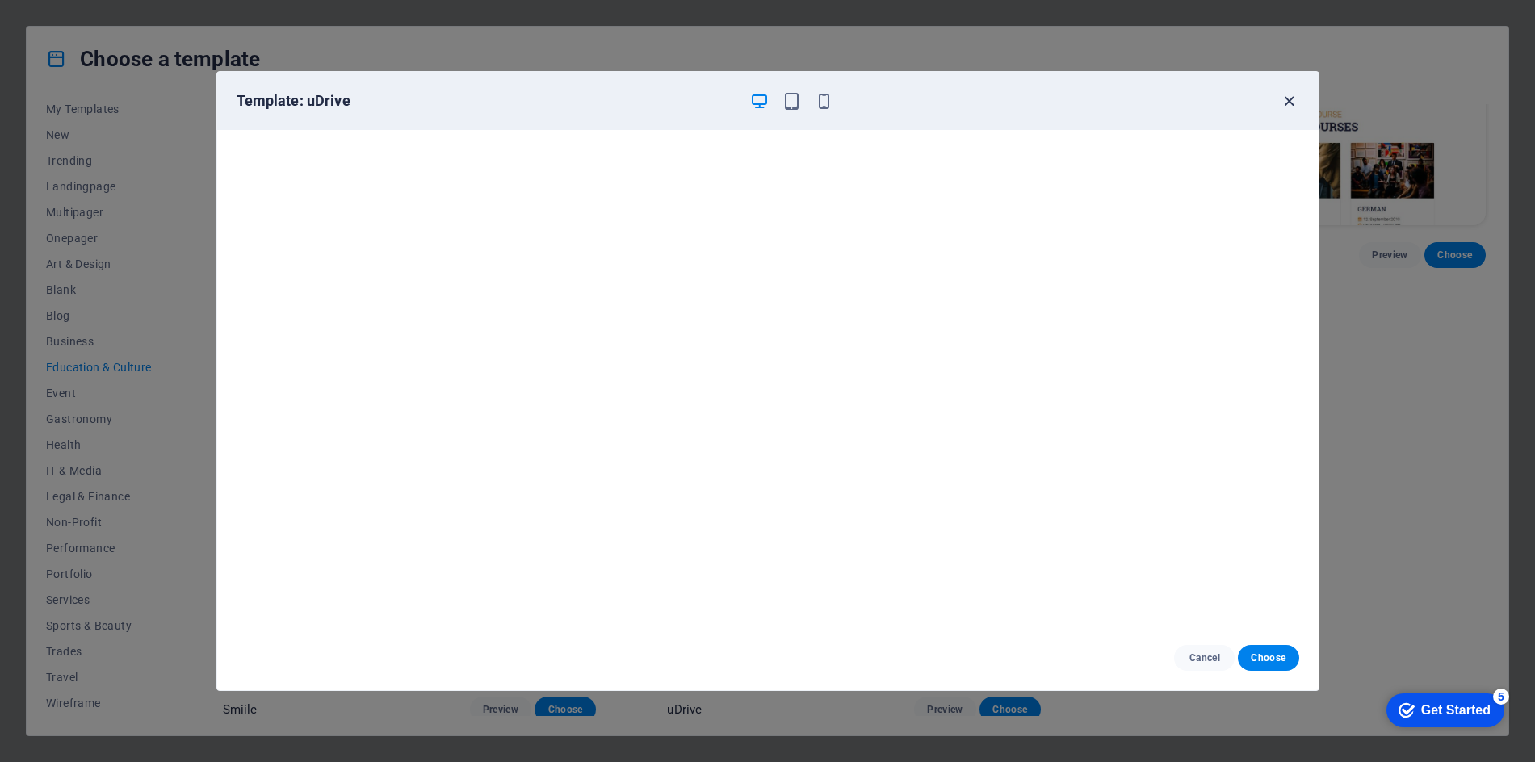
click at [1290, 98] on icon "button" at bounding box center [1289, 101] width 19 height 19
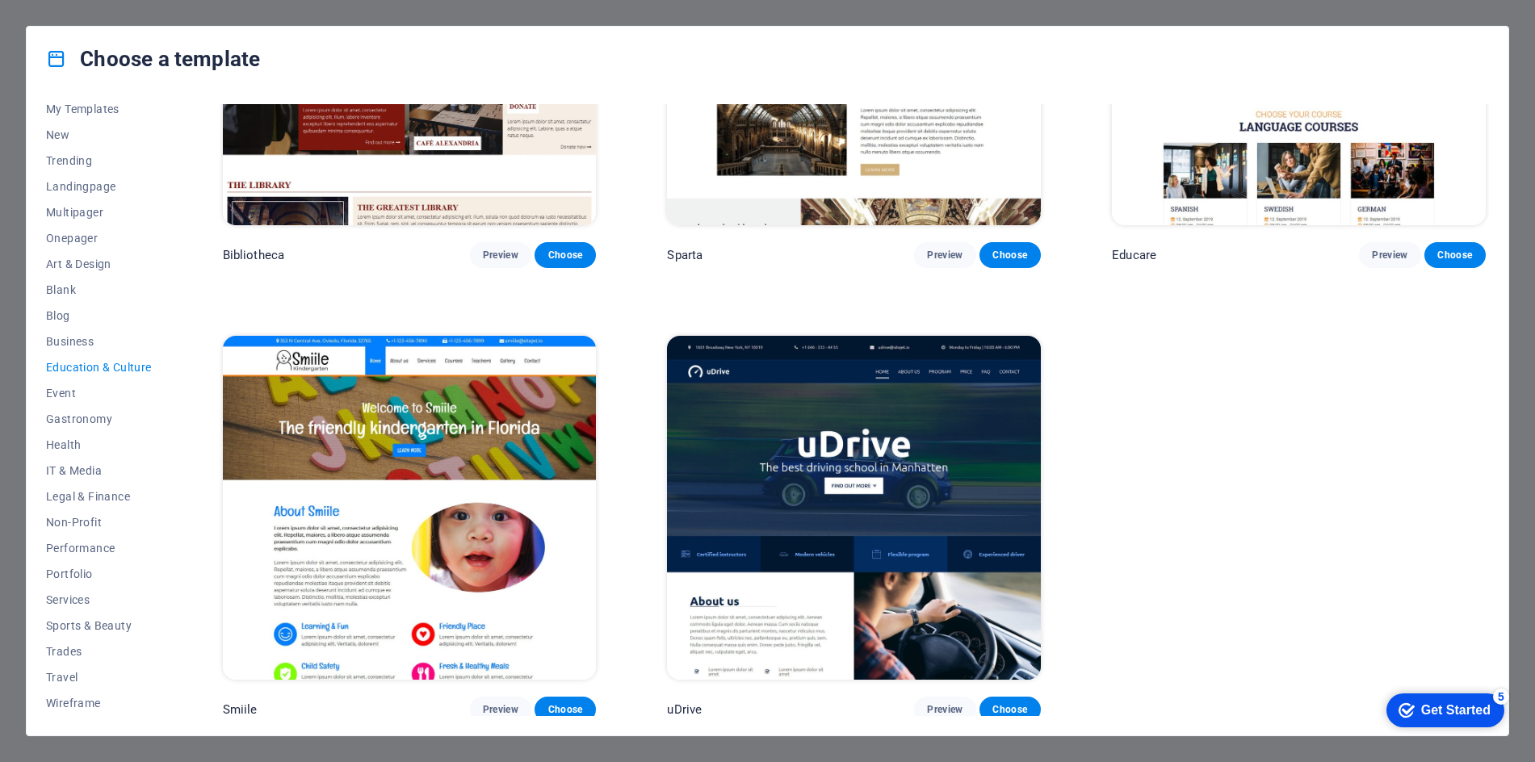
click at [1151, 461] on div "Art Museum Preview Choose Academix Preview Choose Volare Preview Choose Bibliot…" at bounding box center [854, 73] width 1269 height 1300
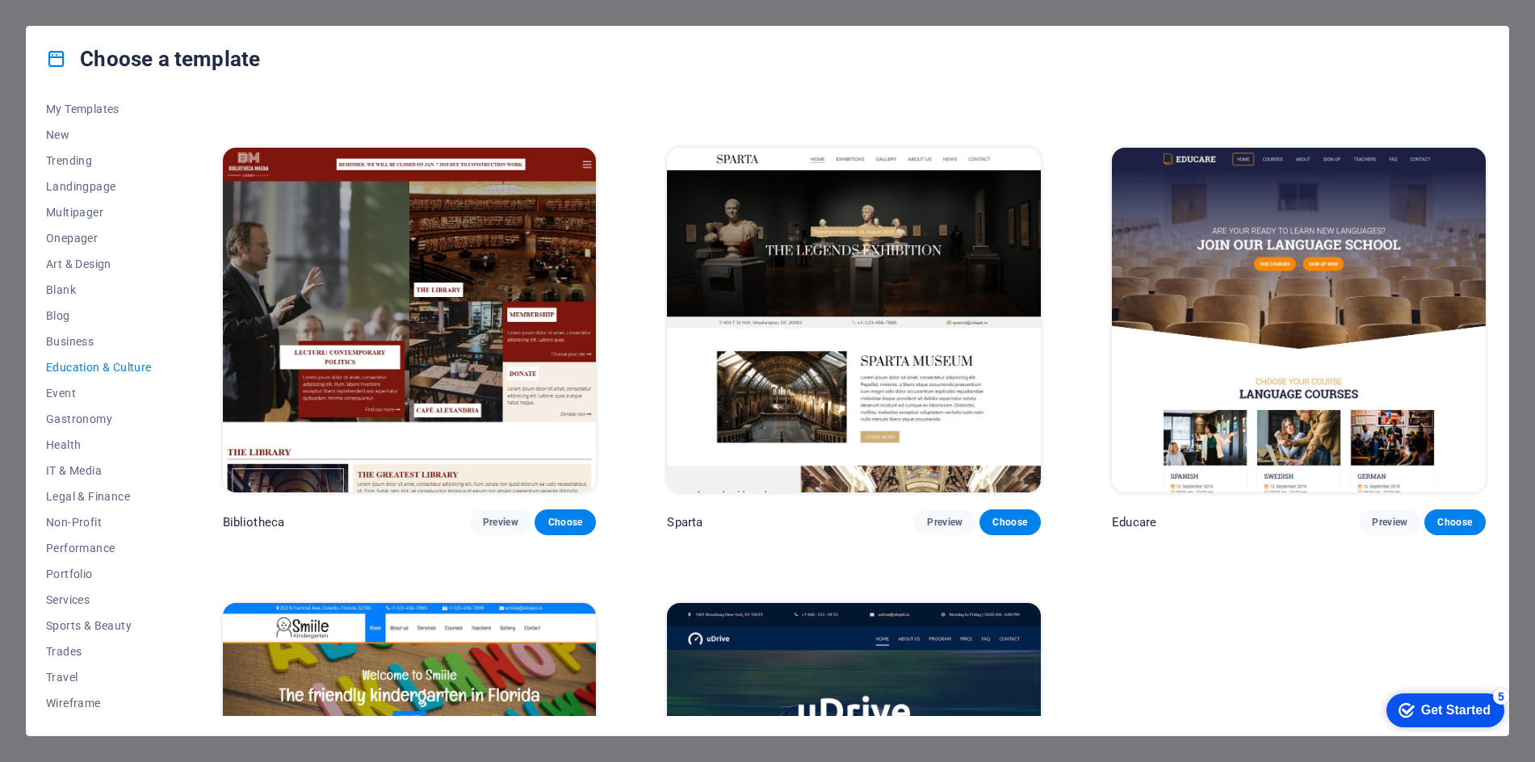
scroll to position [414, 0]
